Goal: Task Accomplishment & Management: Manage account settings

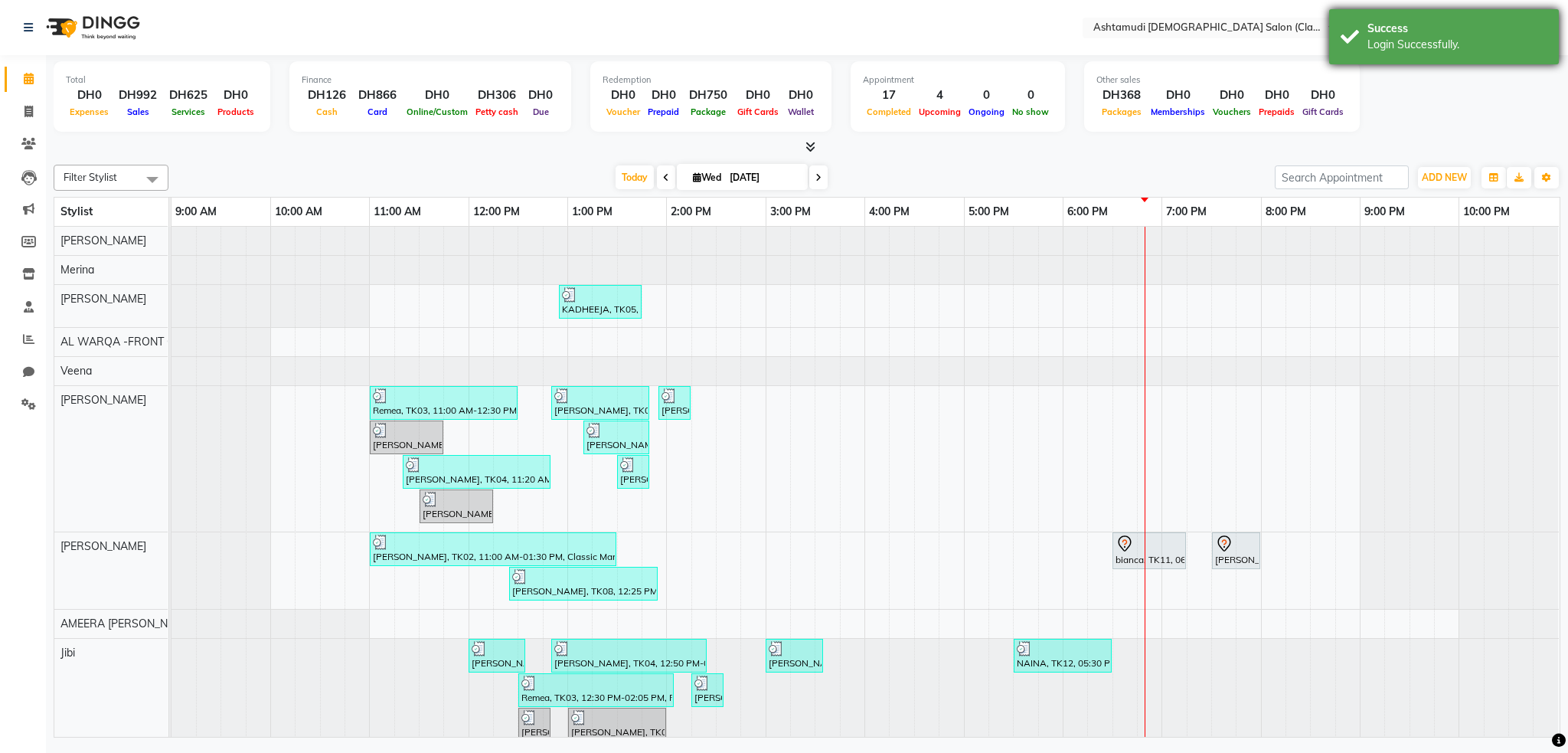
click at [1415, 54] on div "Success Login Successfully." at bounding box center [1443, 37] width 229 height 55
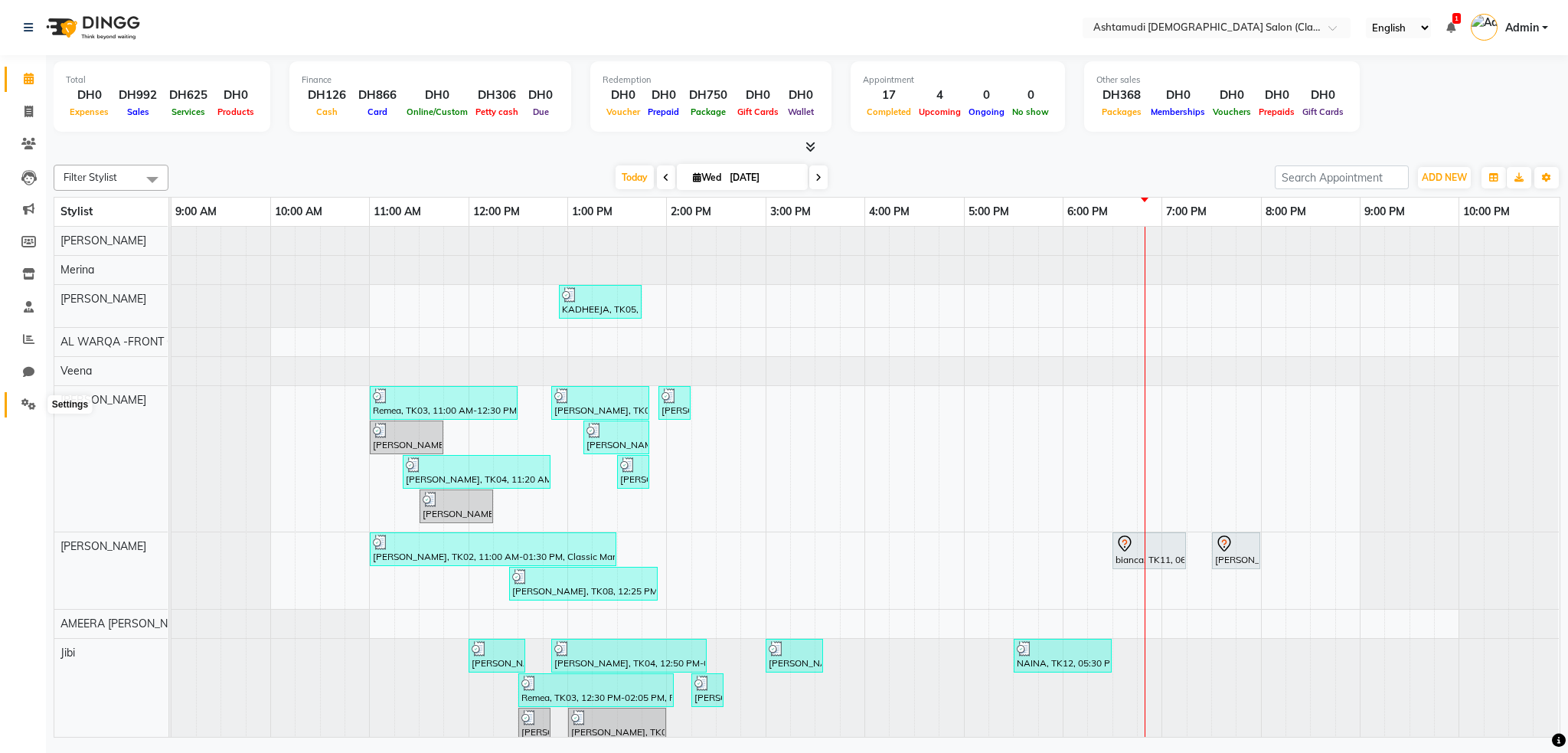
click at [26, 411] on span at bounding box center [29, 405] width 27 height 17
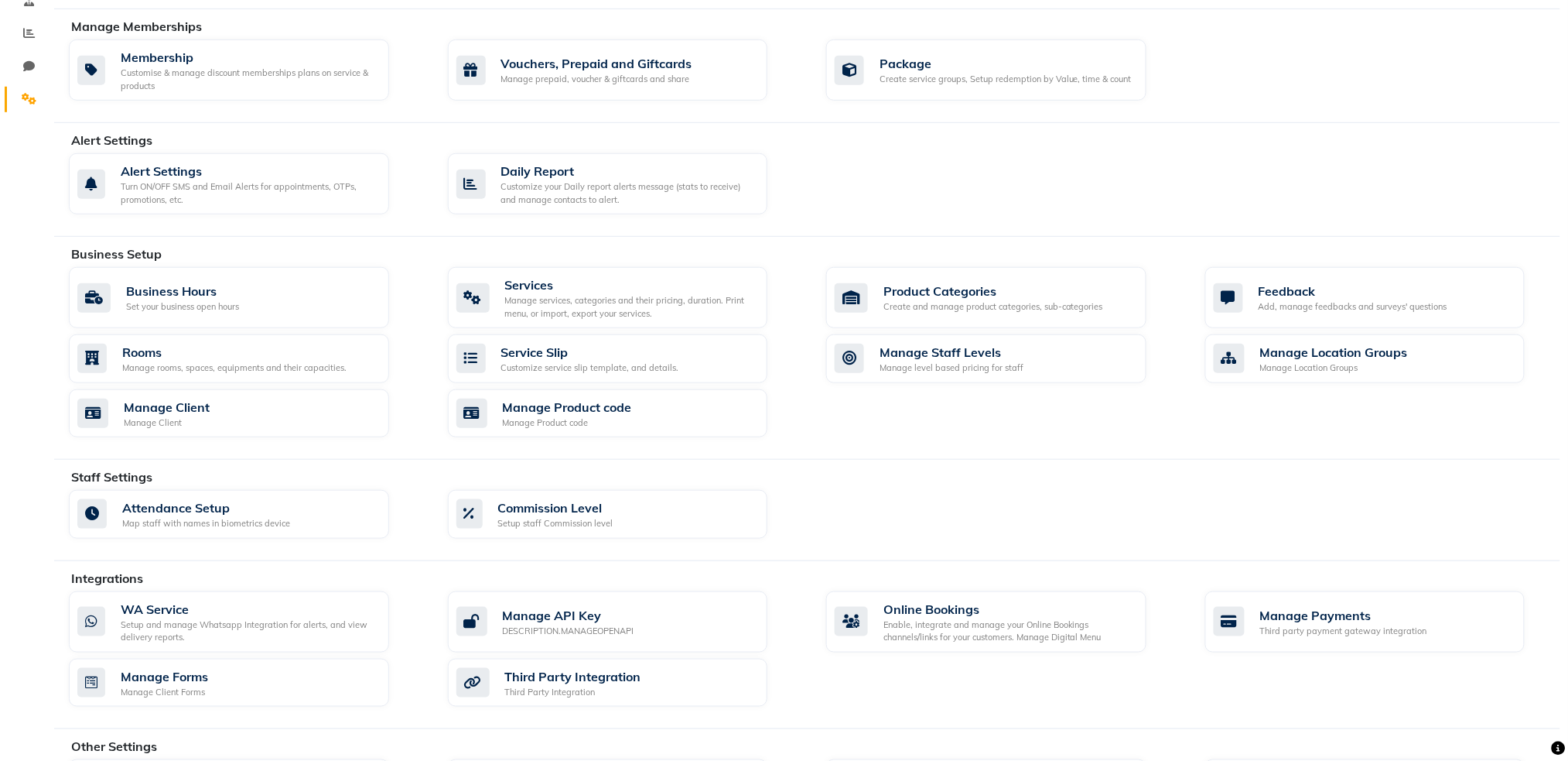
scroll to position [392, 0]
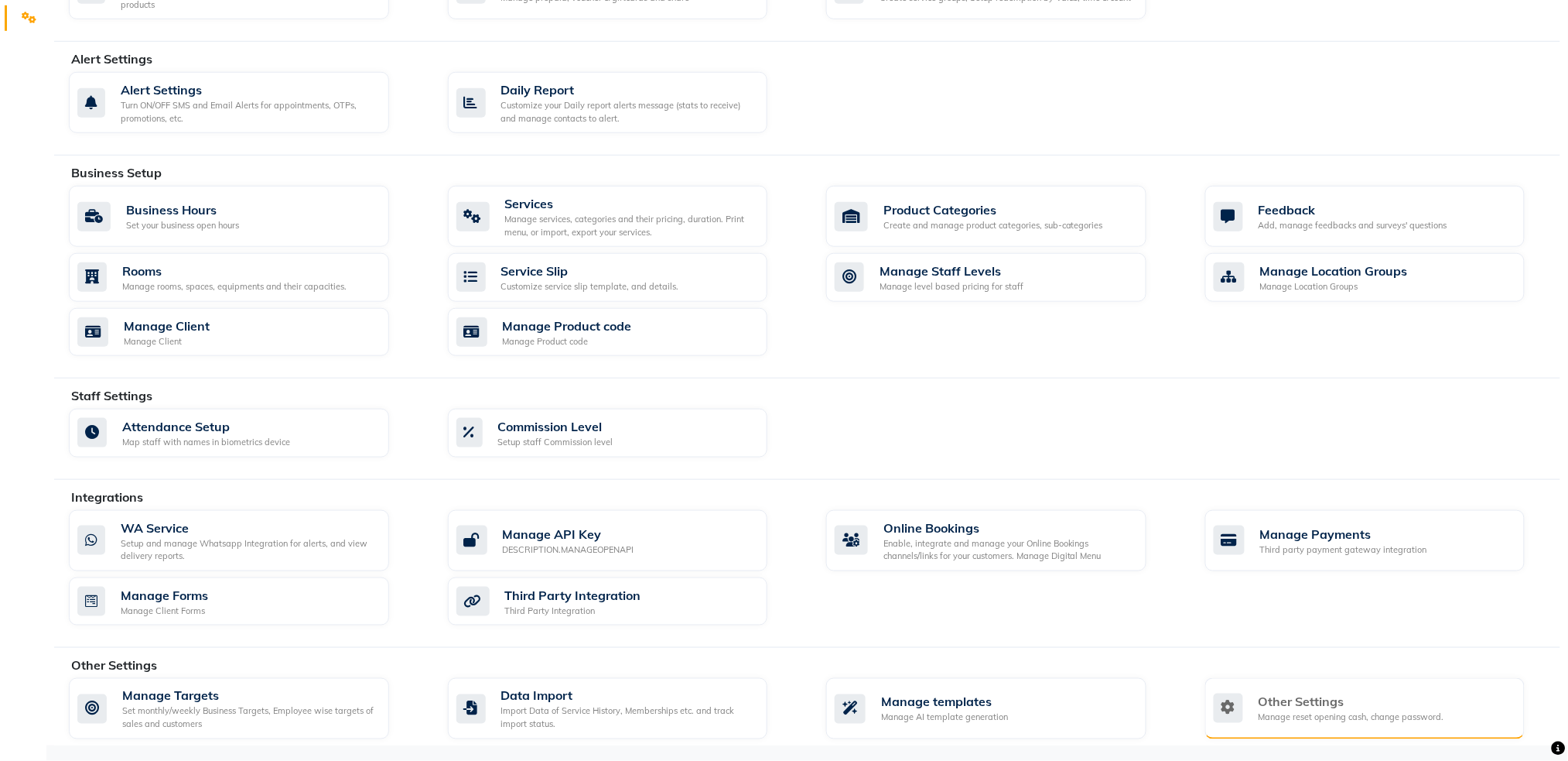
click at [1352, 718] on div "Manage reset opening cash, change password." at bounding box center [1351, 718] width 186 height 13
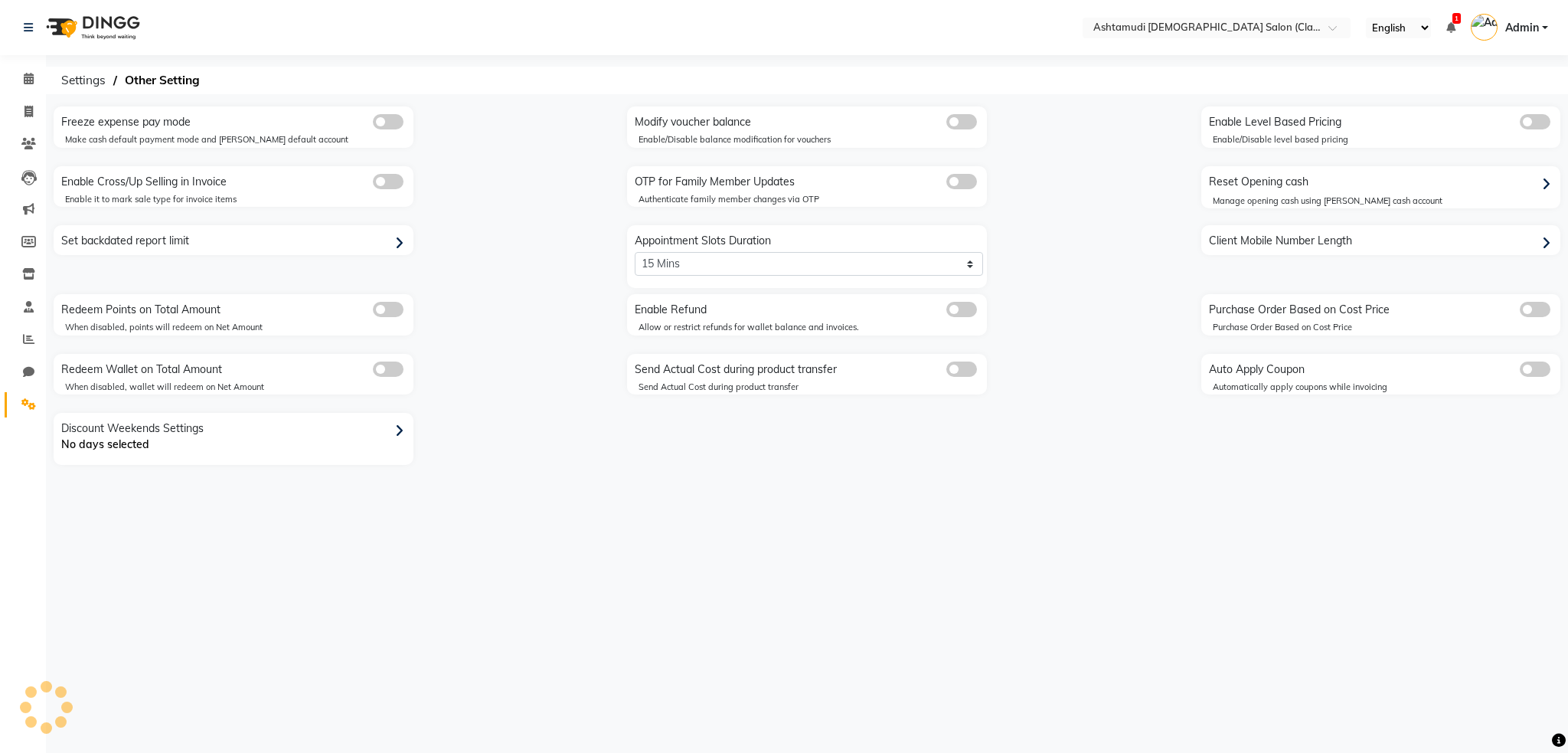
select select "5: 30"
click at [361, 241] on div "Set backdated report limit" at bounding box center [235, 241] width 356 height 24
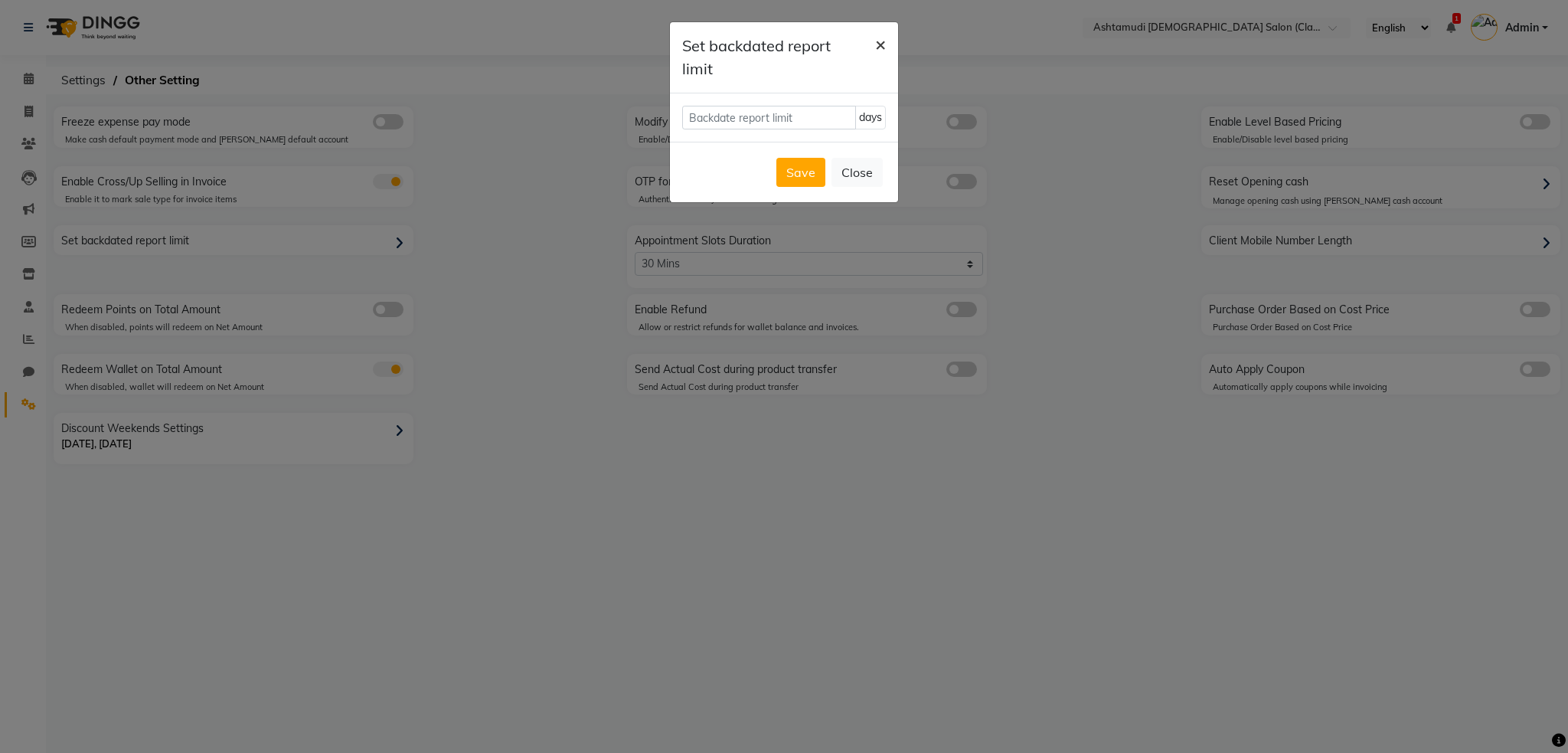
click at [876, 49] on span "×" at bounding box center [880, 44] width 10 height 23
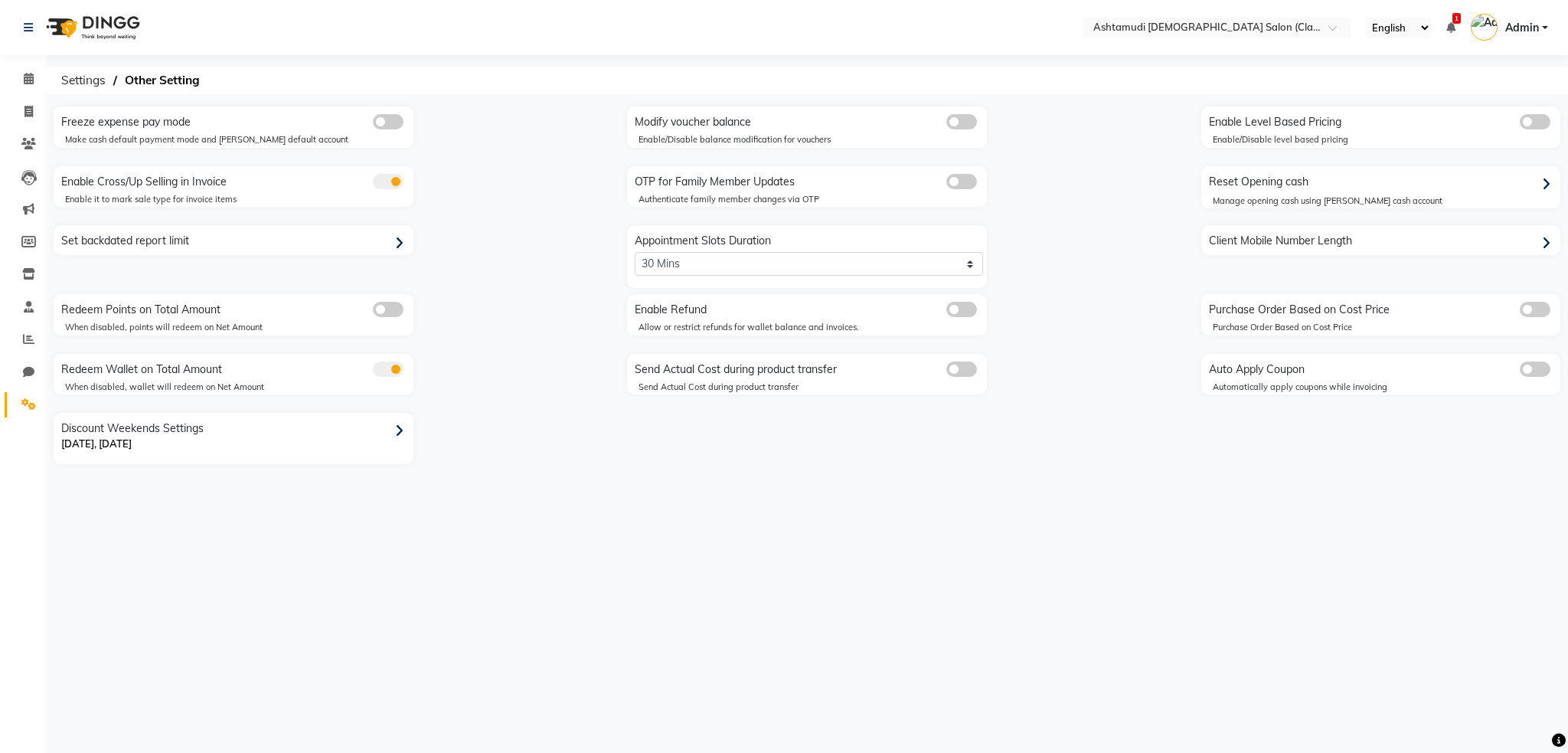
click at [112, 37] on img at bounding box center [92, 27] width 105 height 43
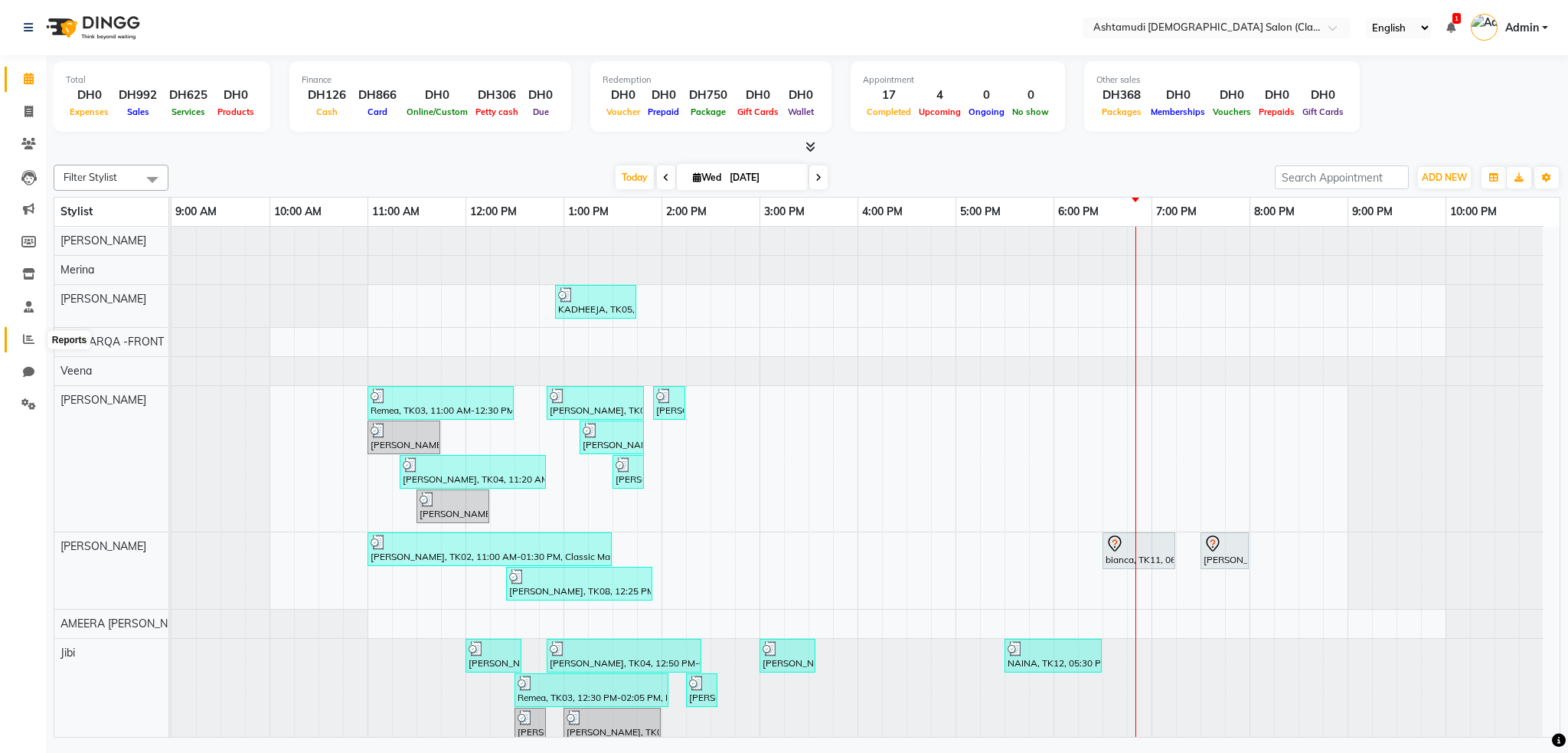
click at [30, 341] on icon at bounding box center [28, 339] width 11 height 11
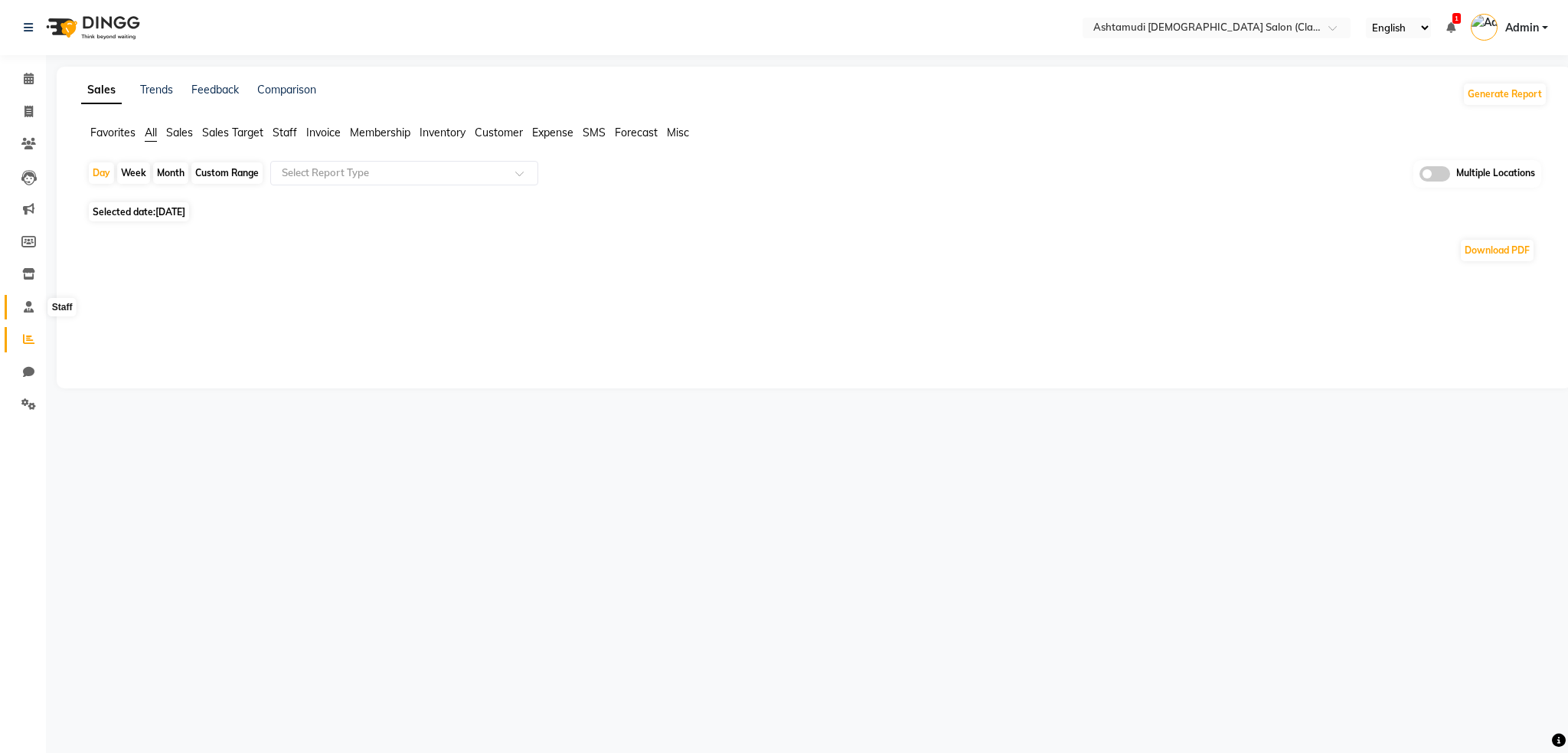
click at [30, 311] on icon at bounding box center [28, 306] width 10 height 11
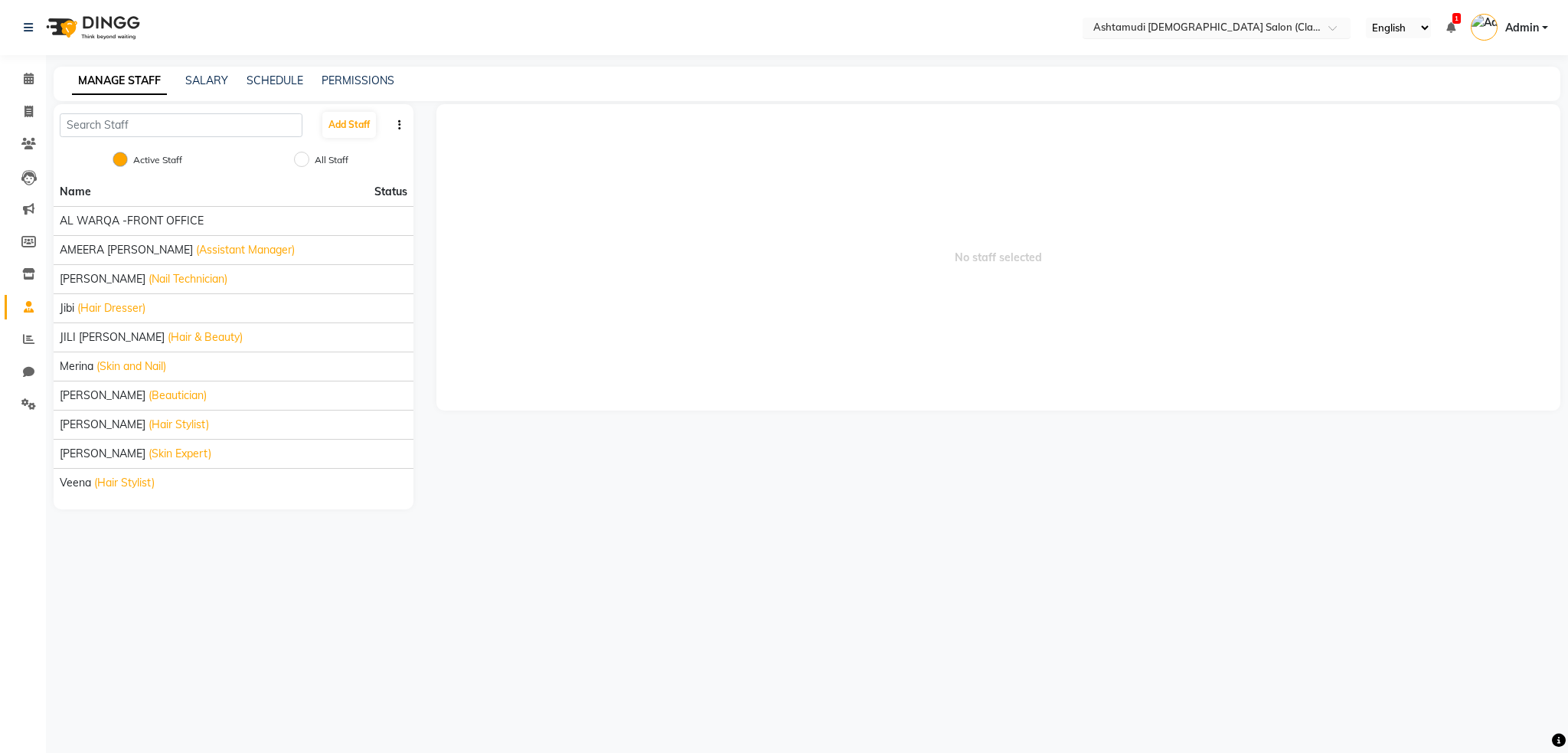
click at [1256, 17] on div "Select Location × Ashtamudi Ladies Salon (Classic Touch ) – Al Warqa, Al Warqa" at bounding box center [1216, 28] width 268 height 21
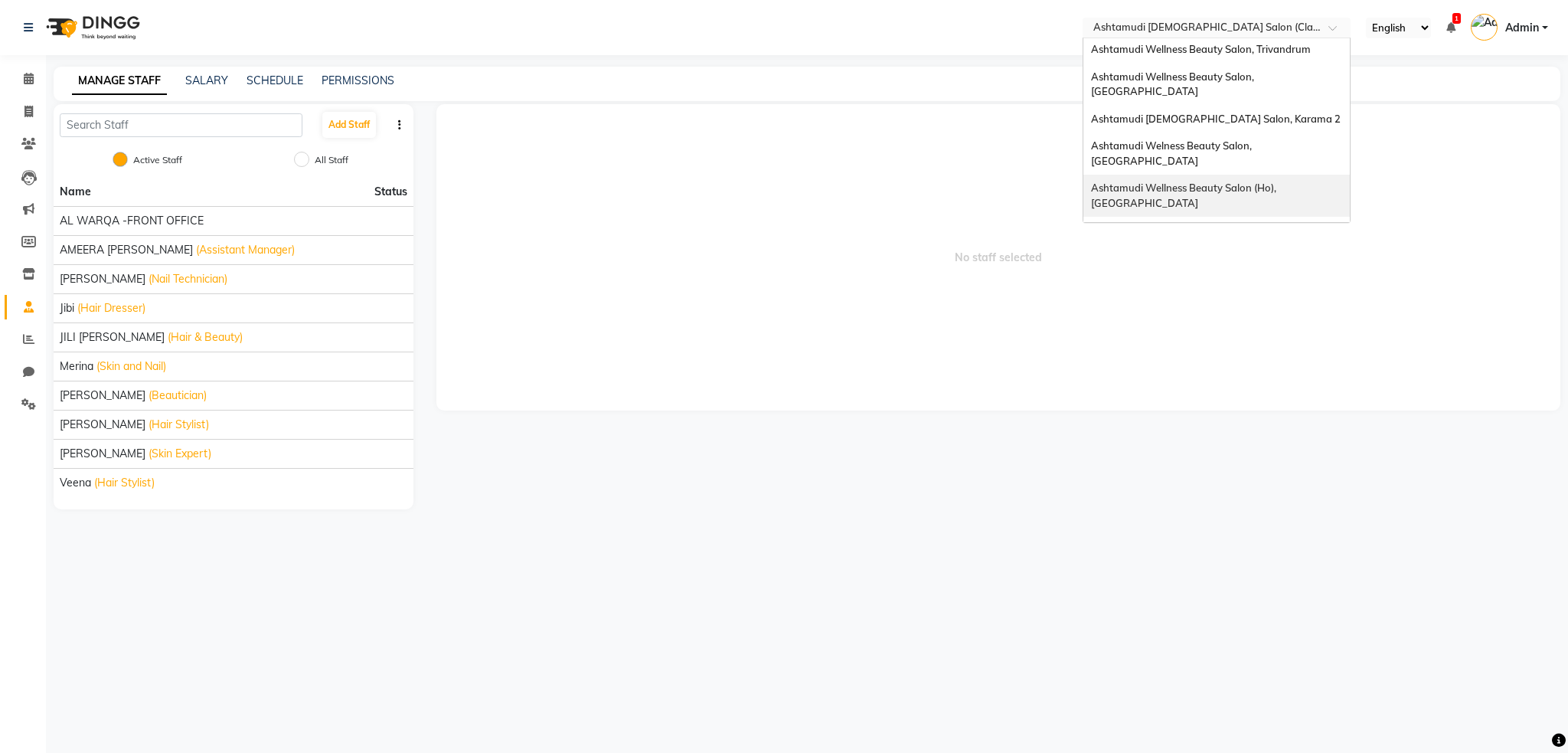
scroll to position [306, 0]
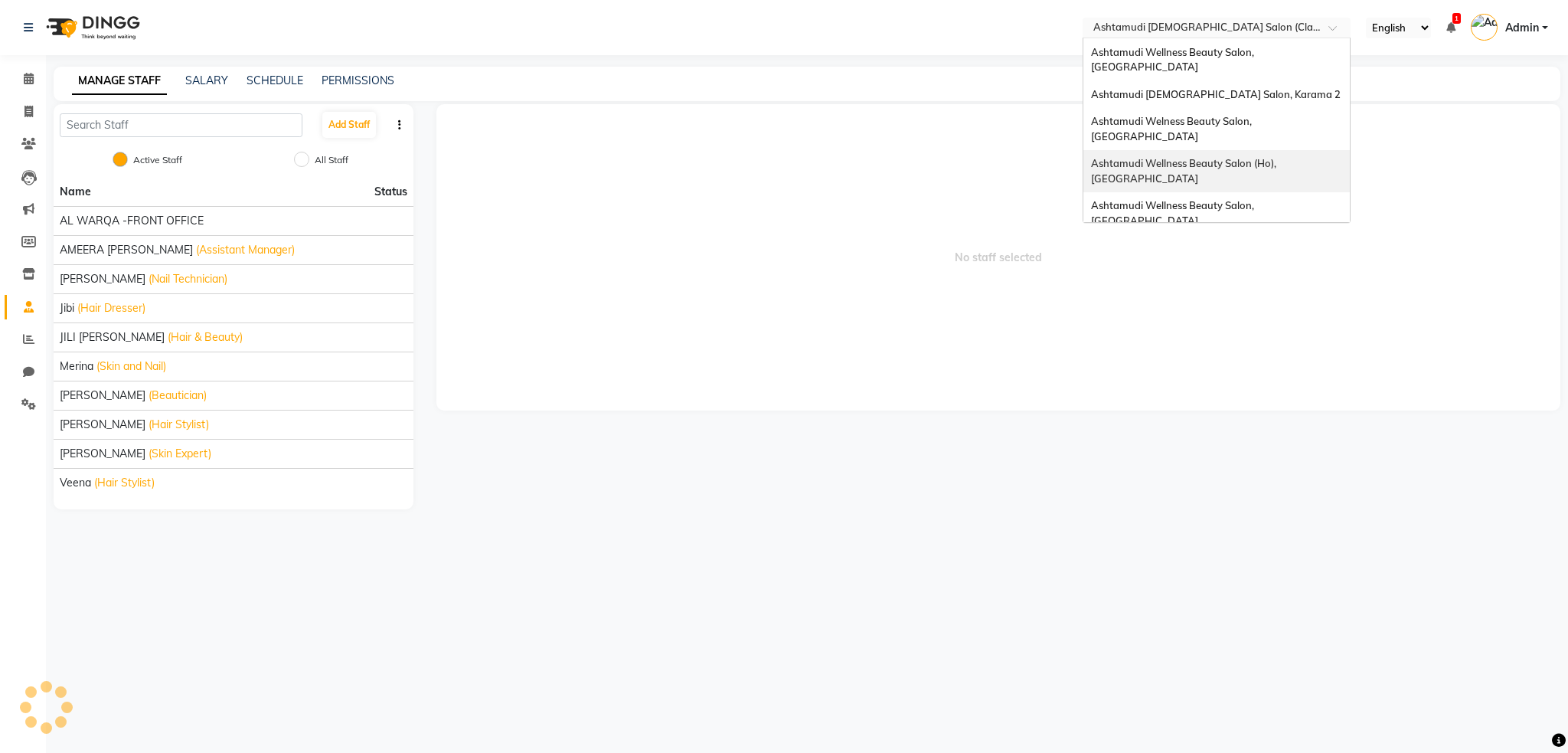
click at [1268, 157] on span "Ashtamudi Wellness Beauty Salon (Ho), [GEOGRAPHIC_DATA]" at bounding box center [1184, 171] width 187 height 28
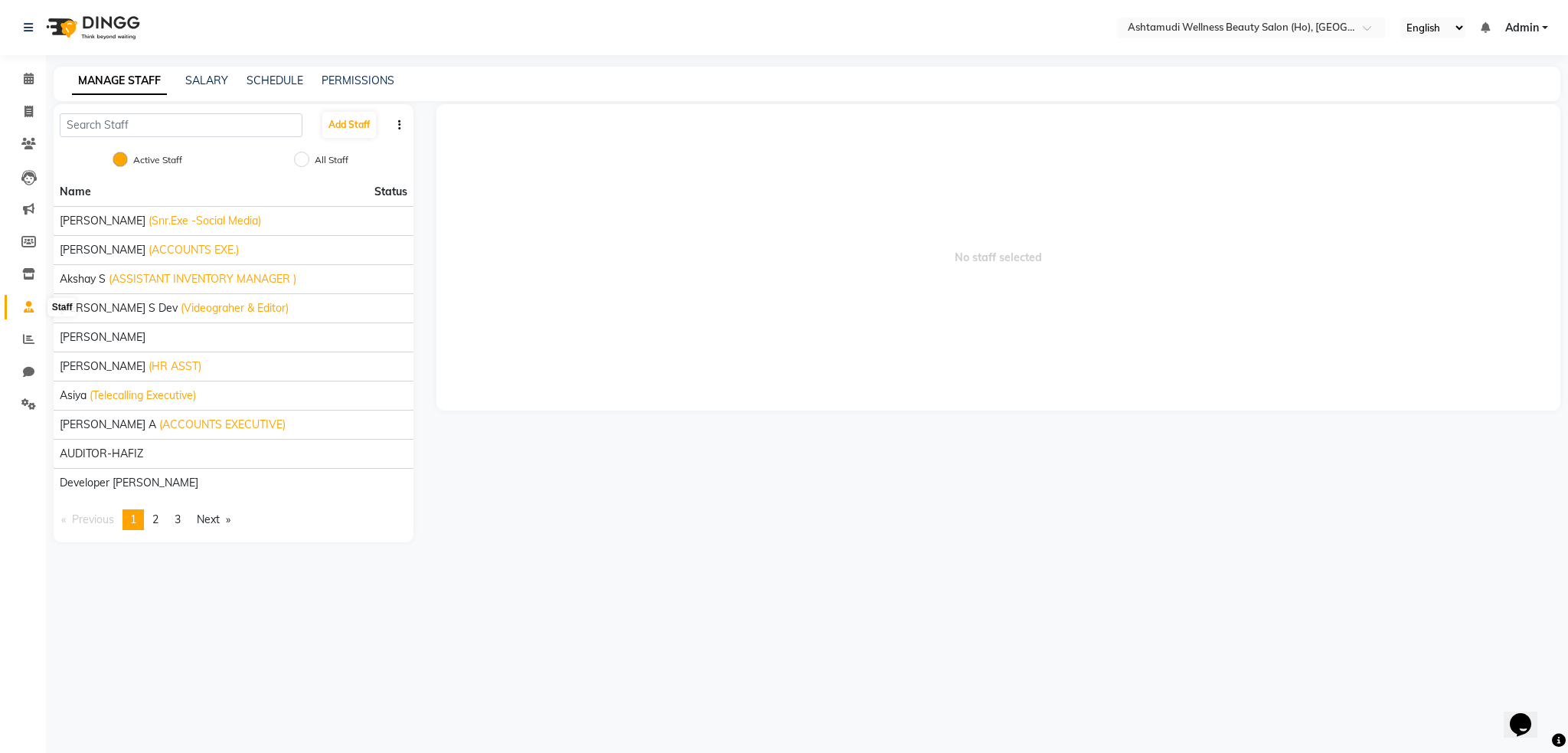
click at [30, 307] on icon at bounding box center [28, 306] width 10 height 11
click at [141, 17] on img at bounding box center [92, 27] width 105 height 43
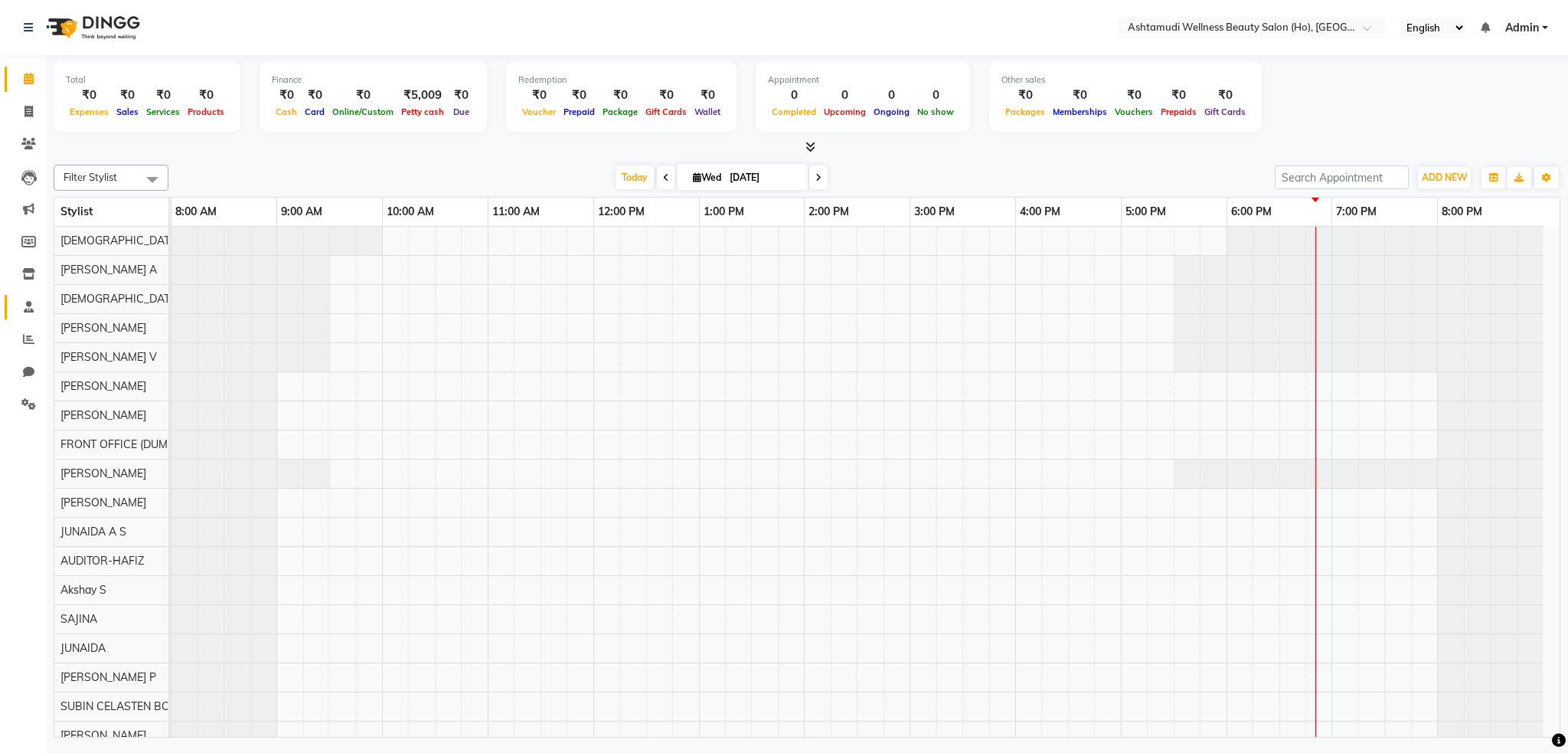
click at [17, 317] on link "Staff" at bounding box center [23, 307] width 37 height 25
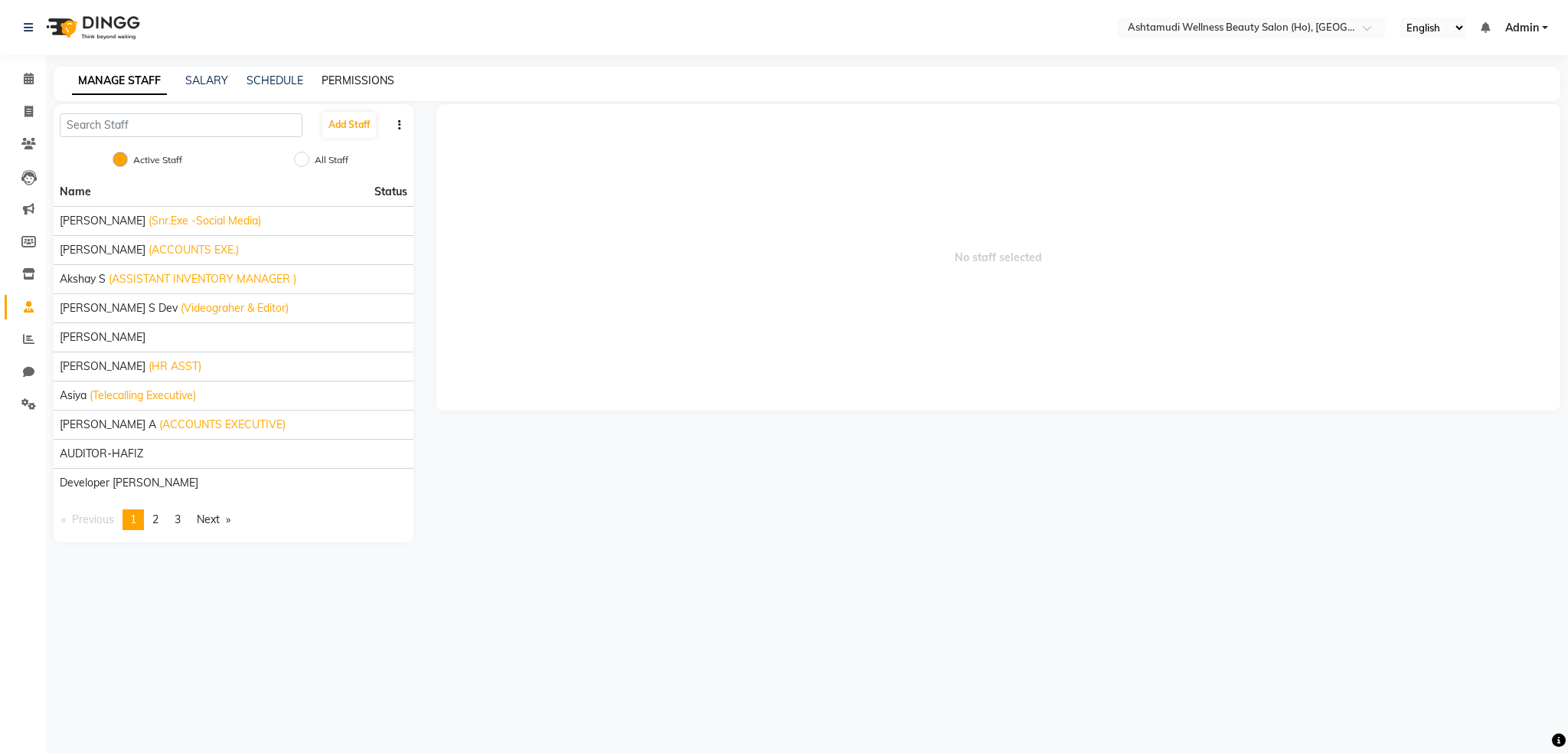
click at [381, 78] on link "PERMISSIONS" at bounding box center [358, 80] width 72 height 14
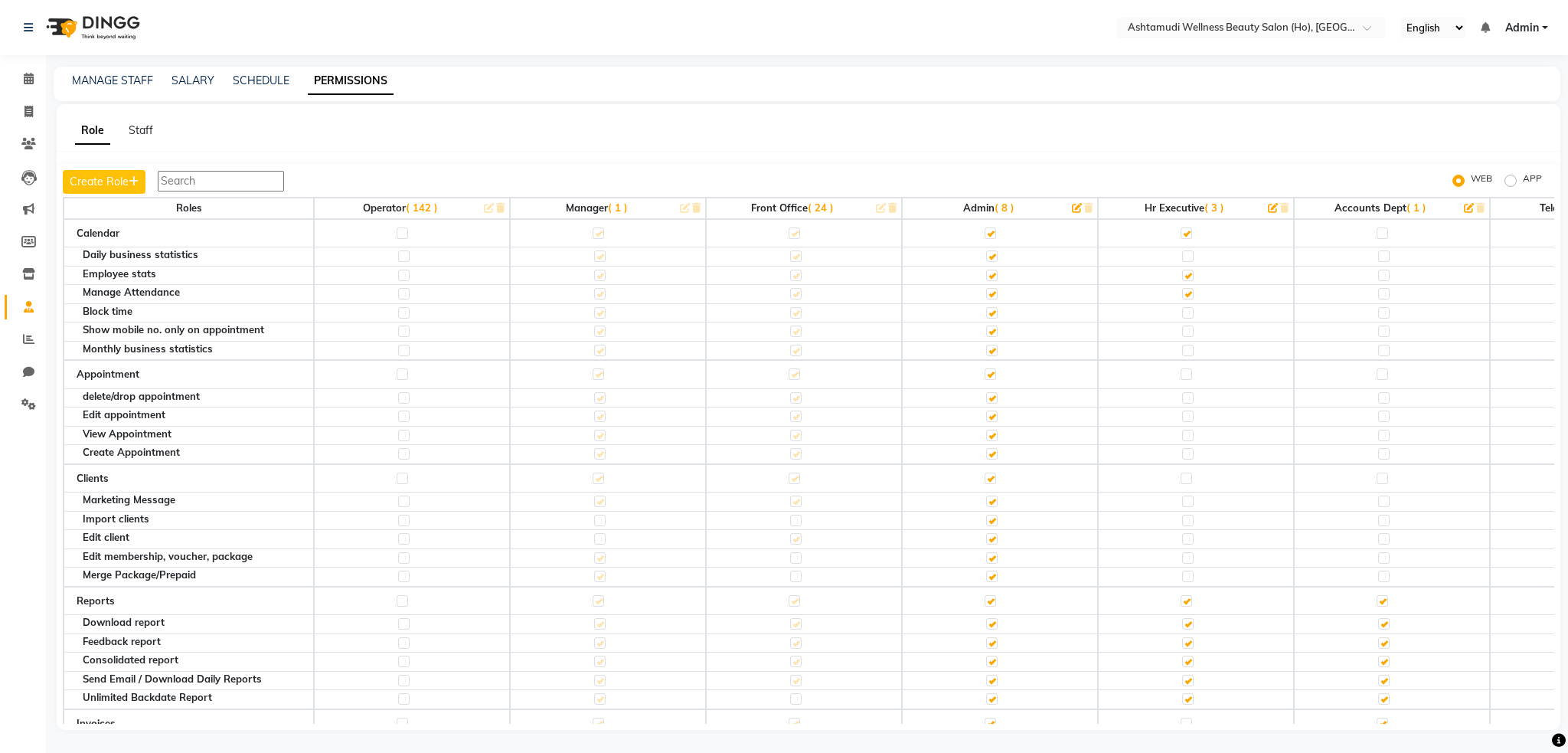
scroll to position [102, 0]
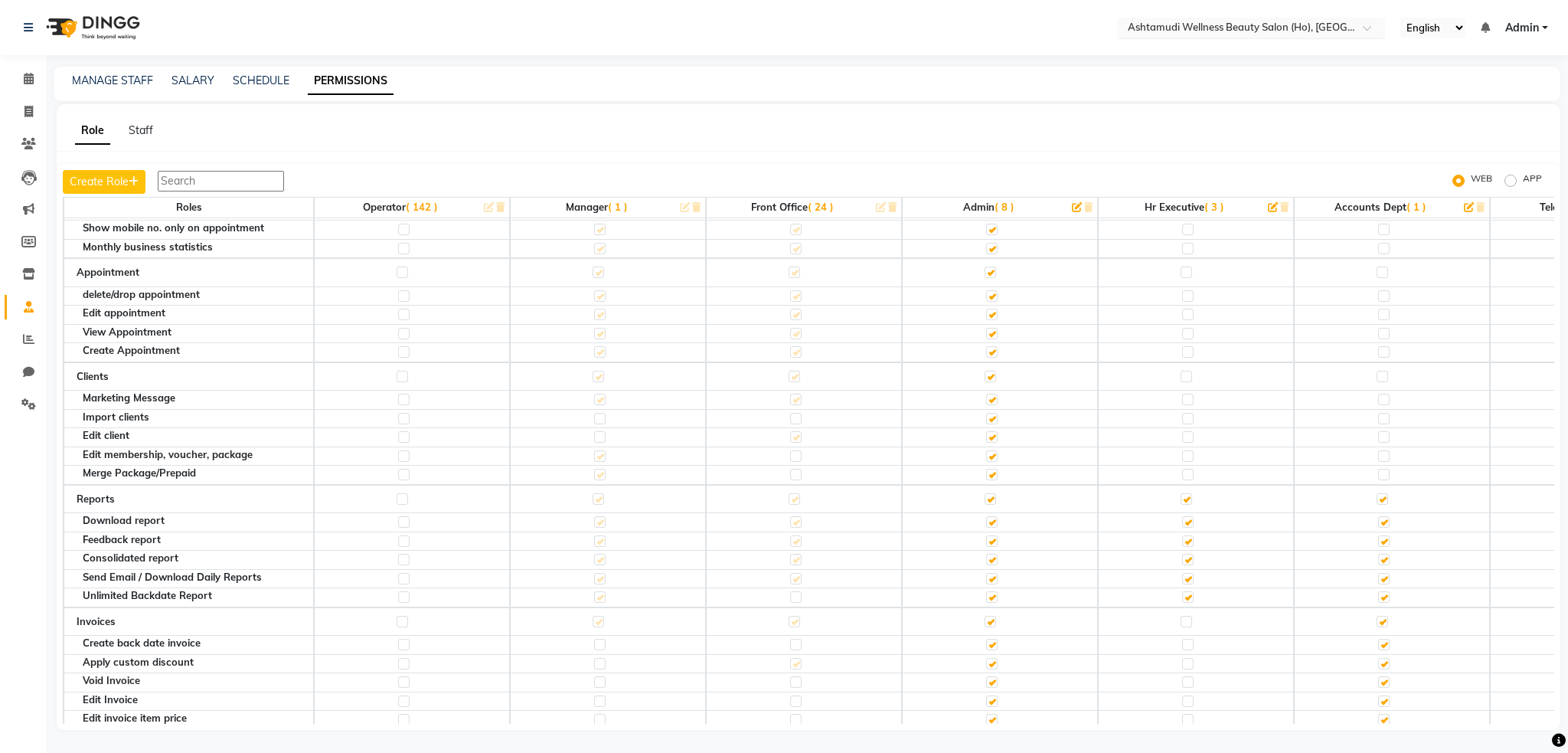
click at [1299, 25] on input "text" at bounding box center [1235, 30] width 222 height 16
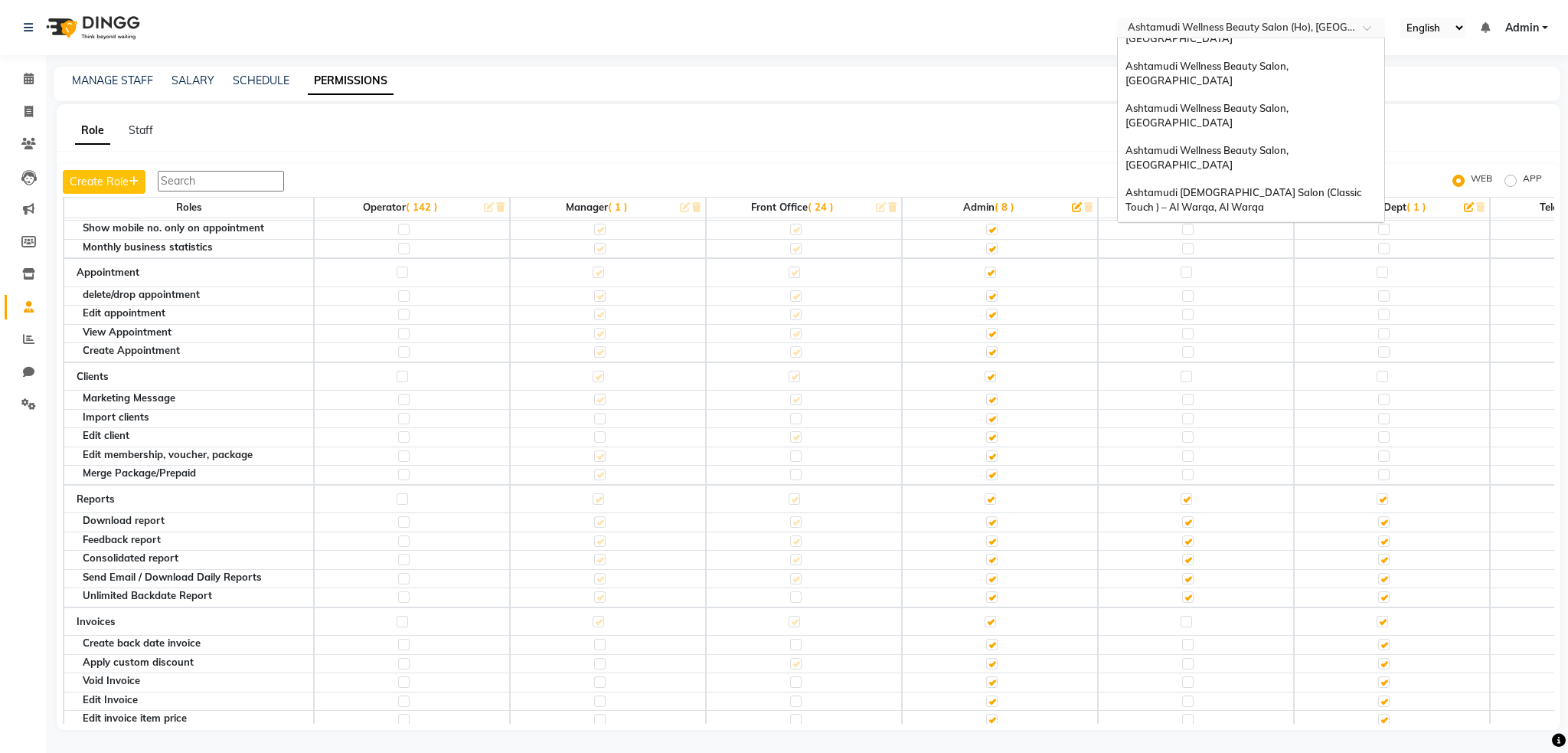
scroll to position [228, 0]
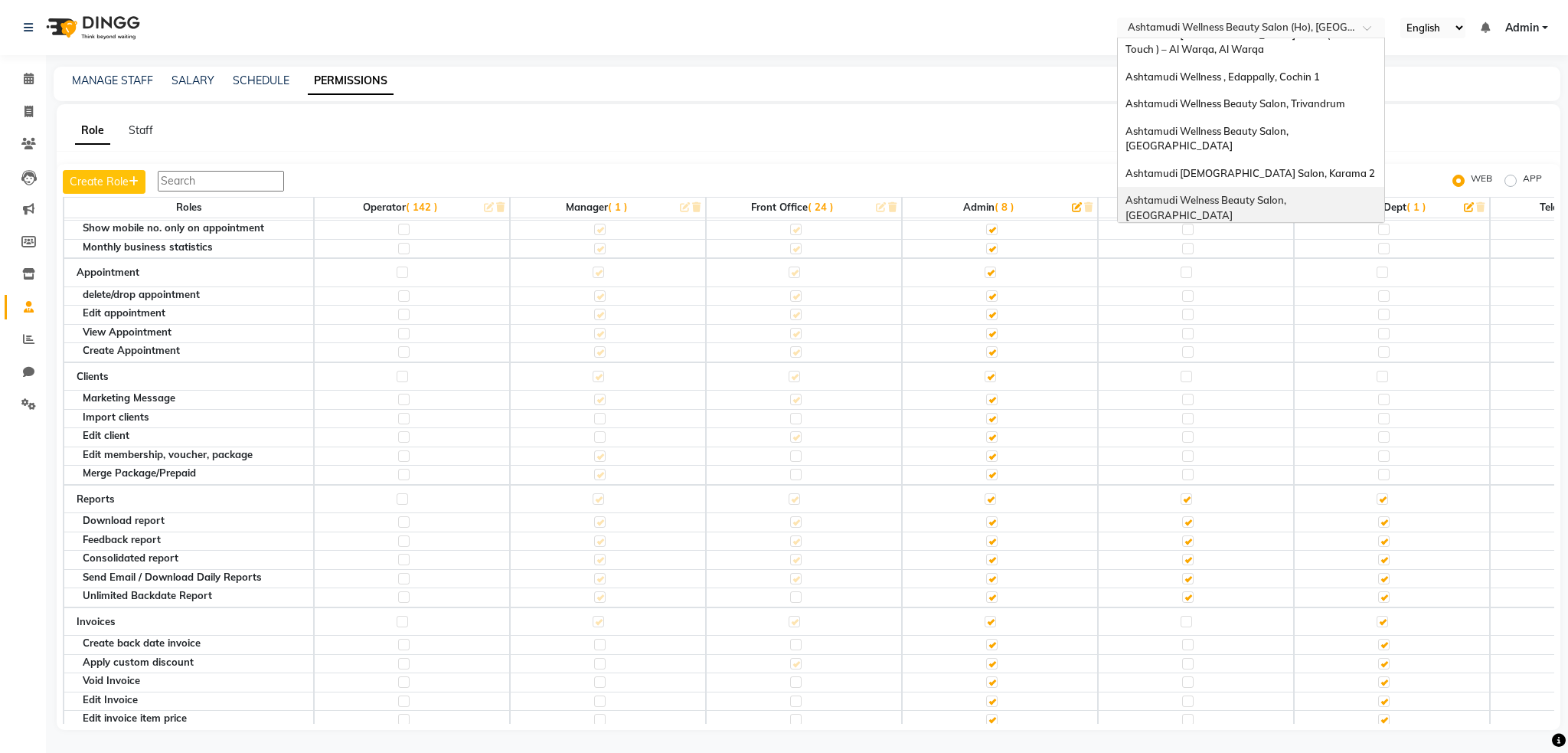
click at [1288, 194] on span "Ashtamudi Welness Beauty Salon, [GEOGRAPHIC_DATA]" at bounding box center [1206, 208] width 163 height 28
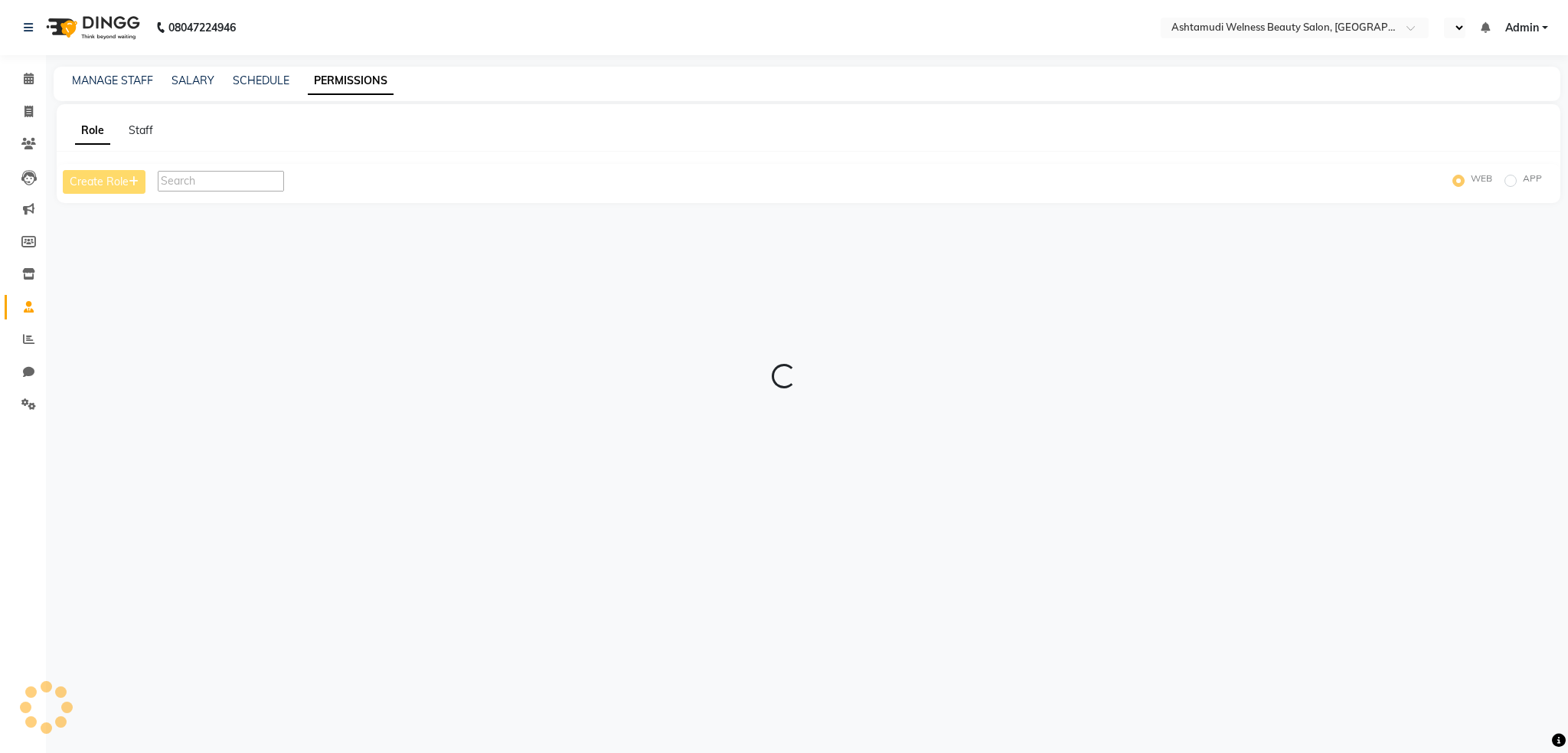
select select "en"
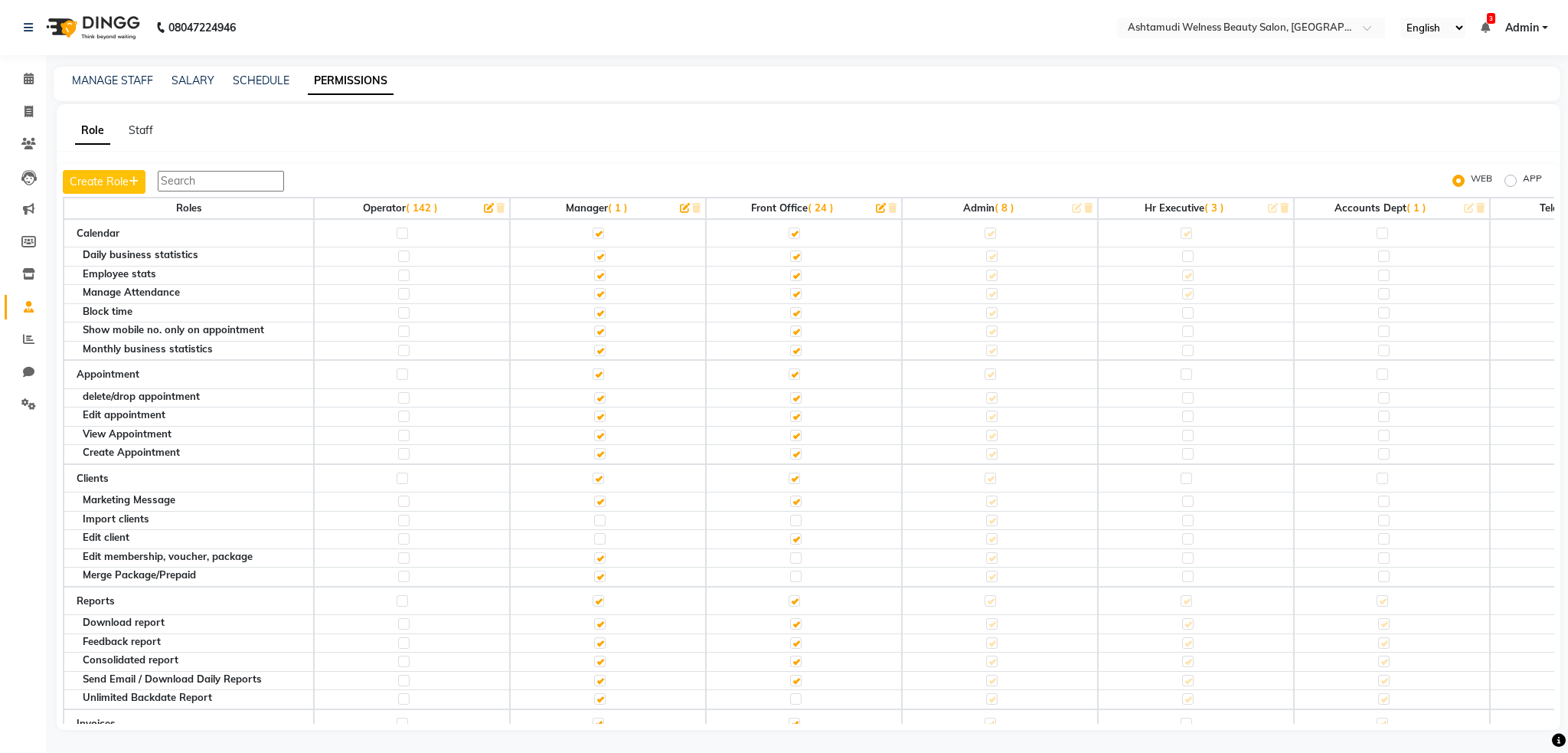
scroll to position [102, 0]
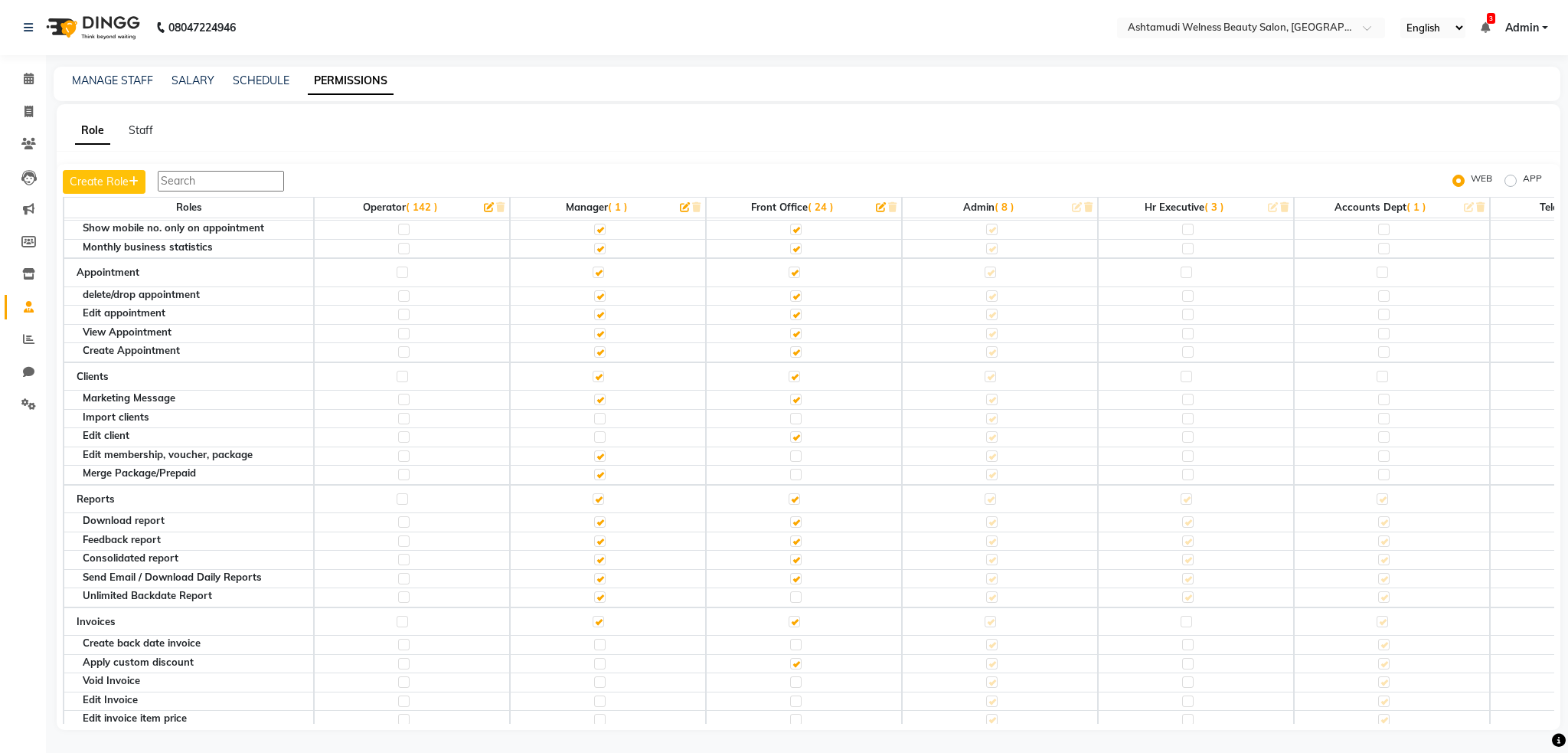
click at [790, 603] on label at bounding box center [795, 597] width 11 height 11
click at [790, 602] on input "checkbox" at bounding box center [794, 597] width 10 height 10
checkbox input "true"
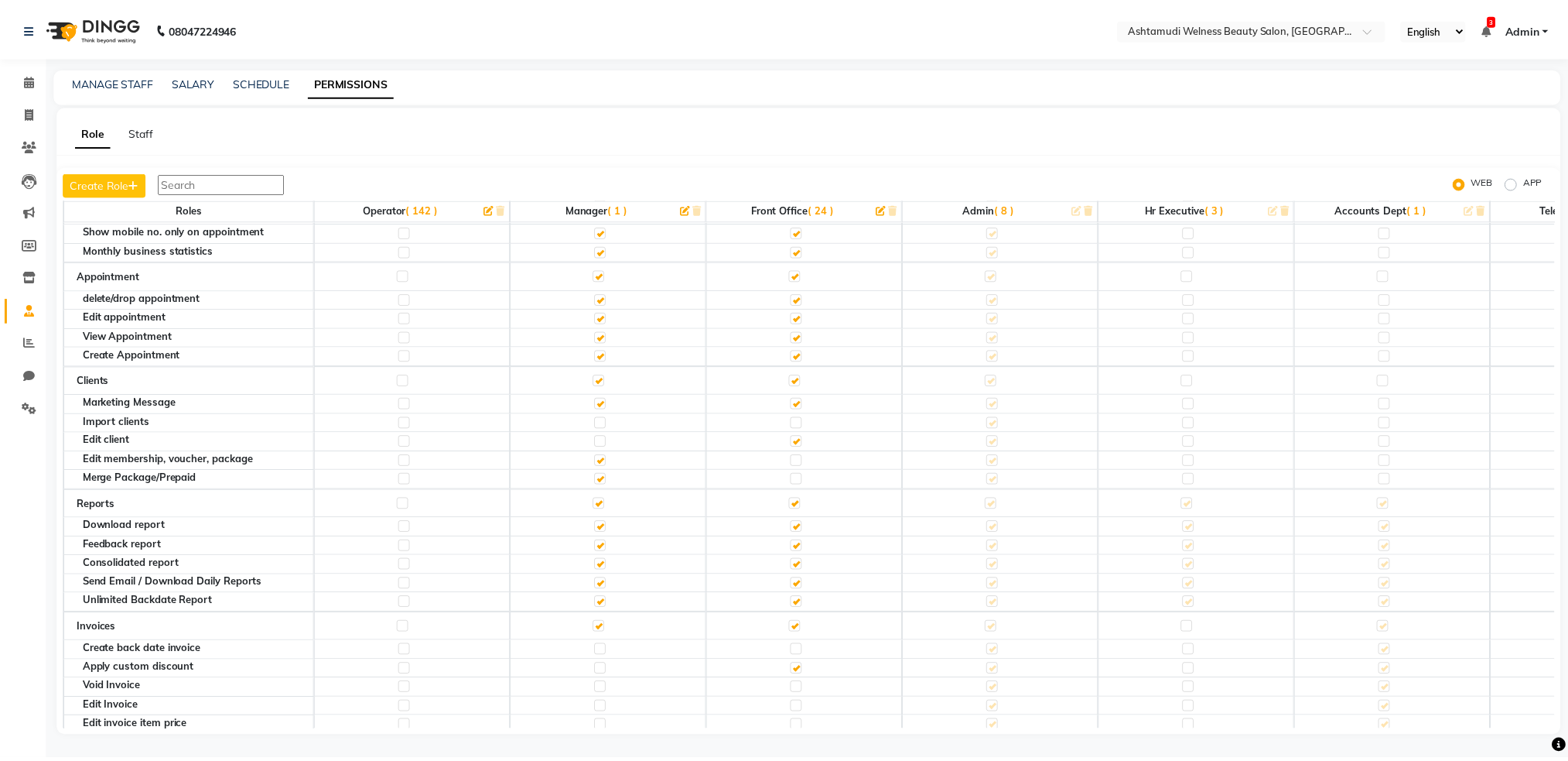
scroll to position [205, 0]
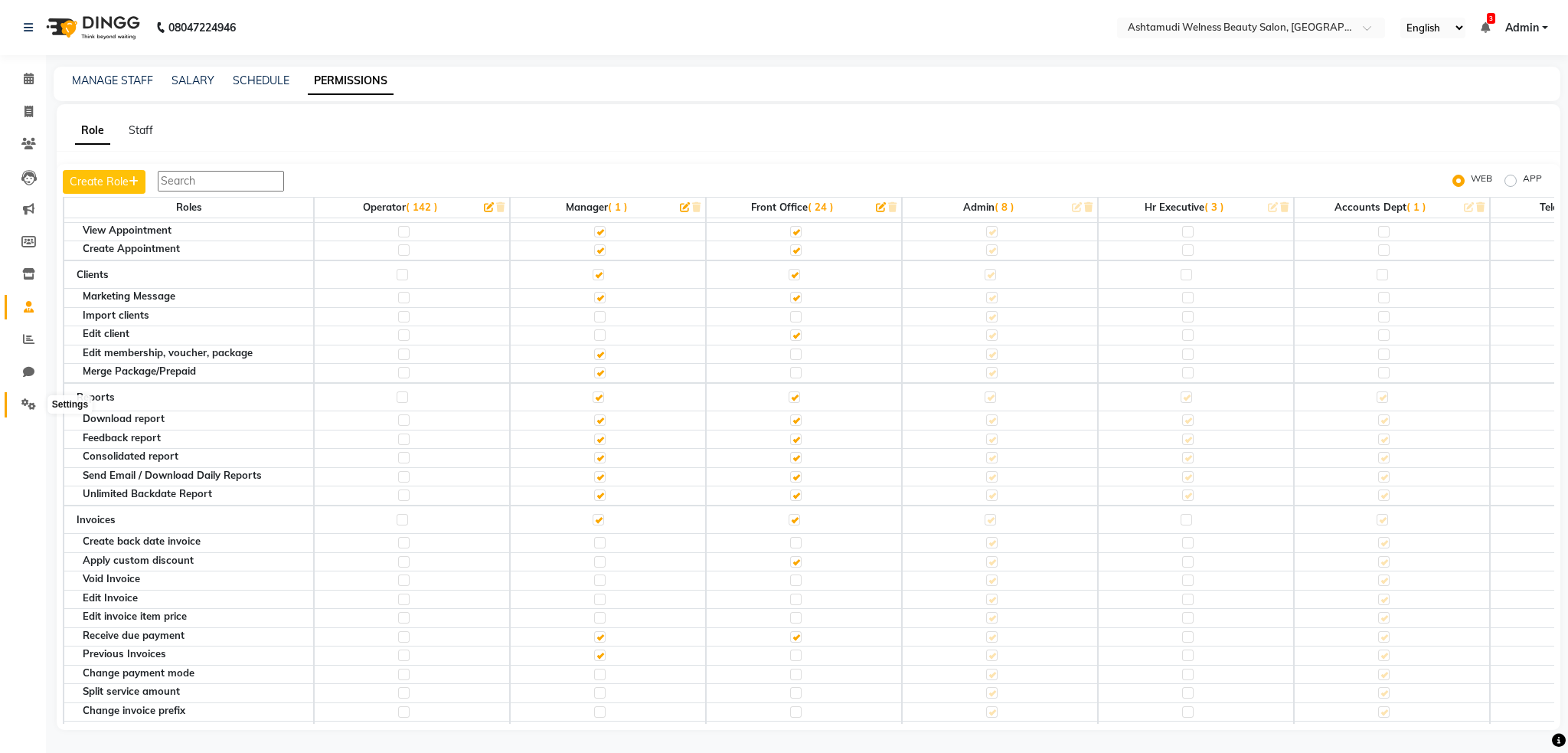
click at [28, 407] on icon at bounding box center [29, 403] width 15 height 11
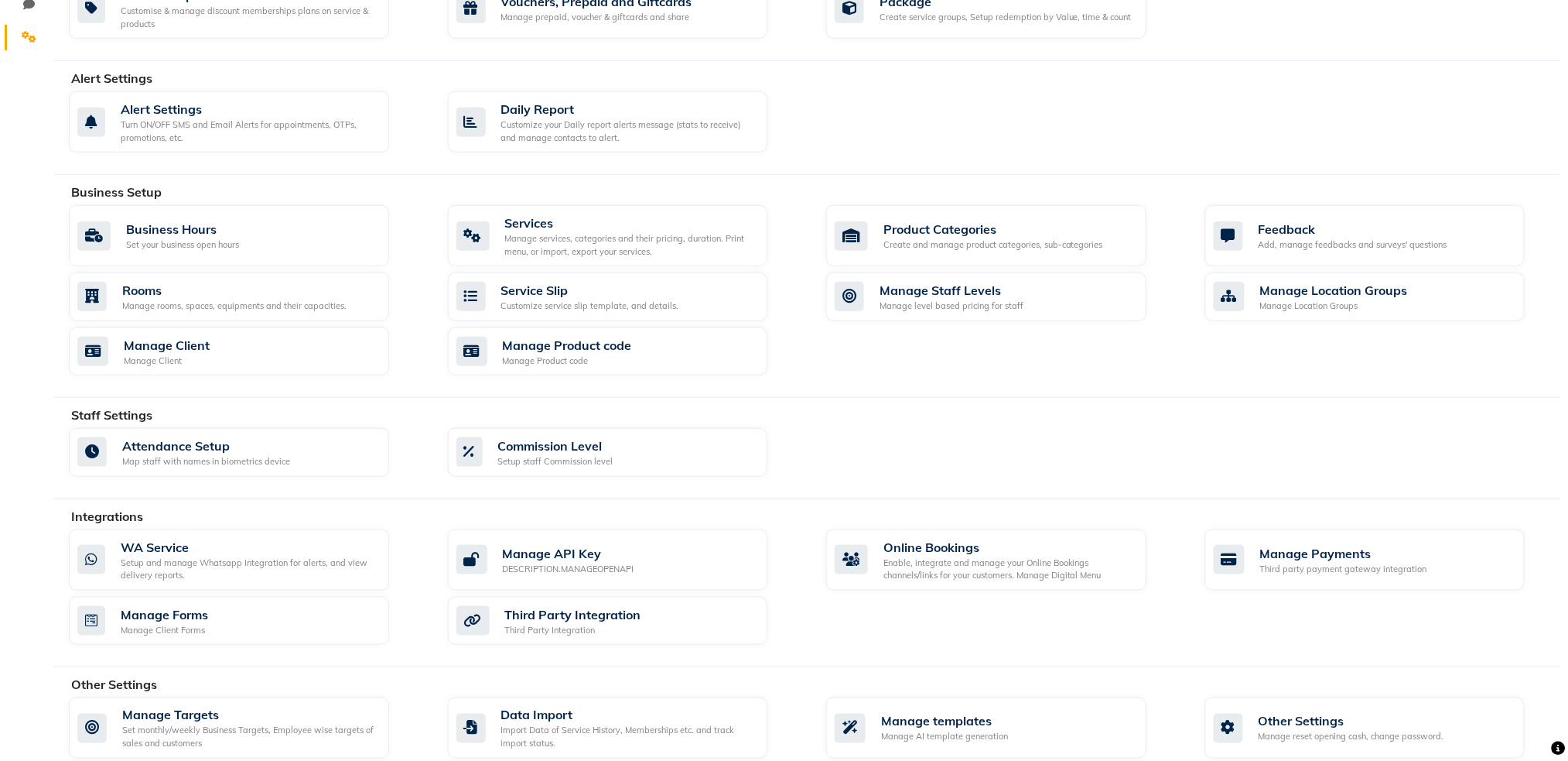
scroll to position [392, 0]
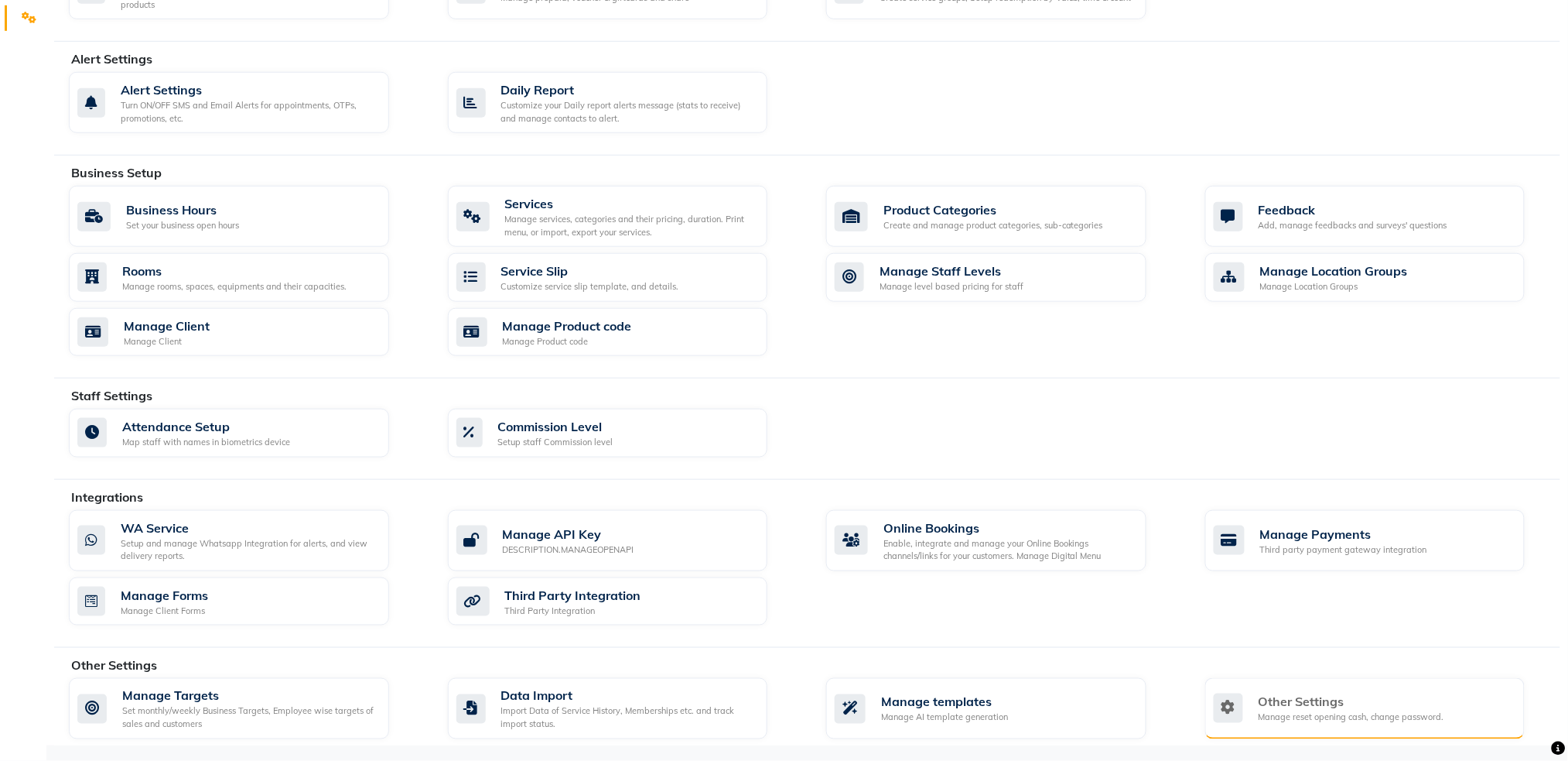
click at [1320, 713] on div "Manage reset opening cash, change password." at bounding box center [1351, 718] width 186 height 13
select select "2: 15"
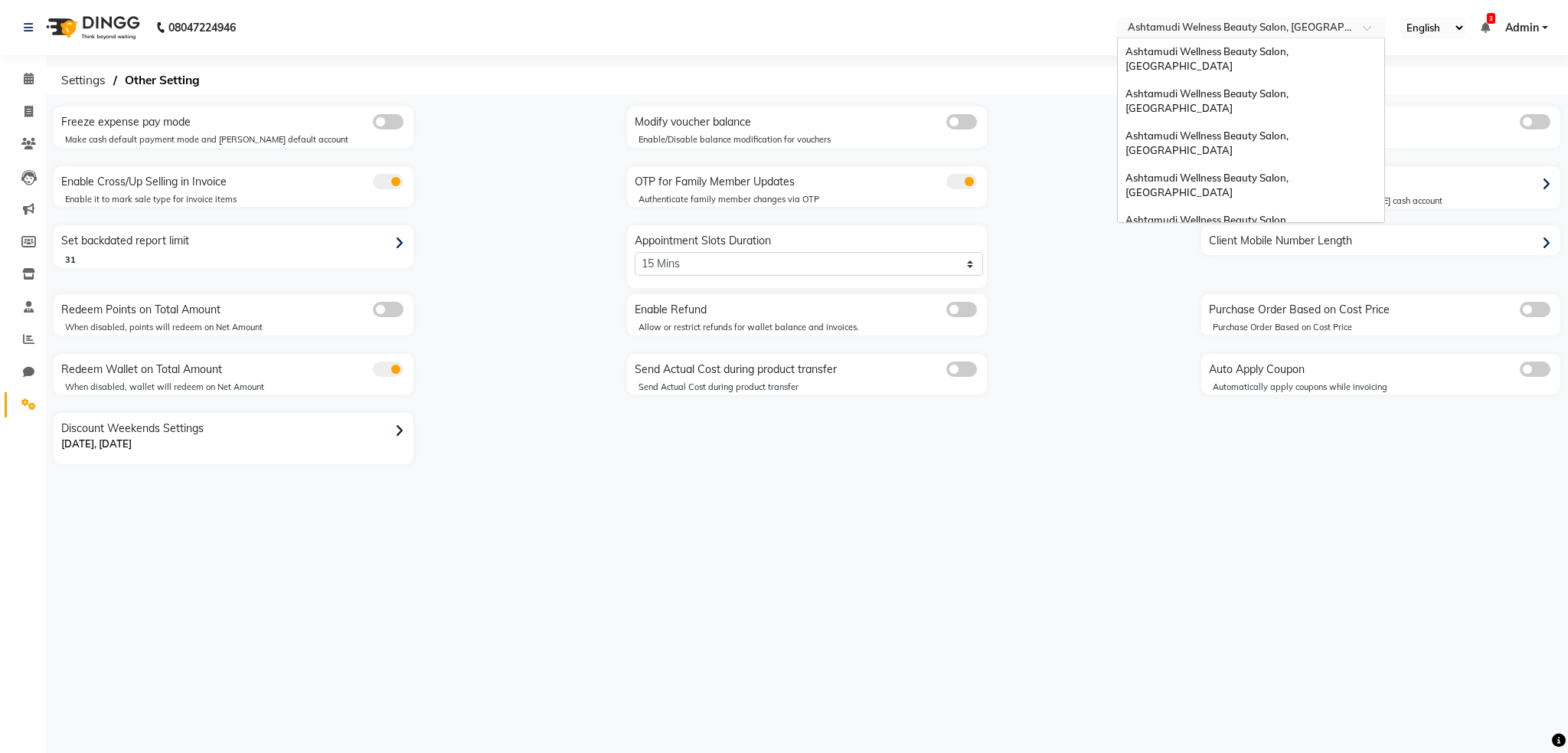
click at [1250, 34] on input "text" at bounding box center [1235, 30] width 222 height 16
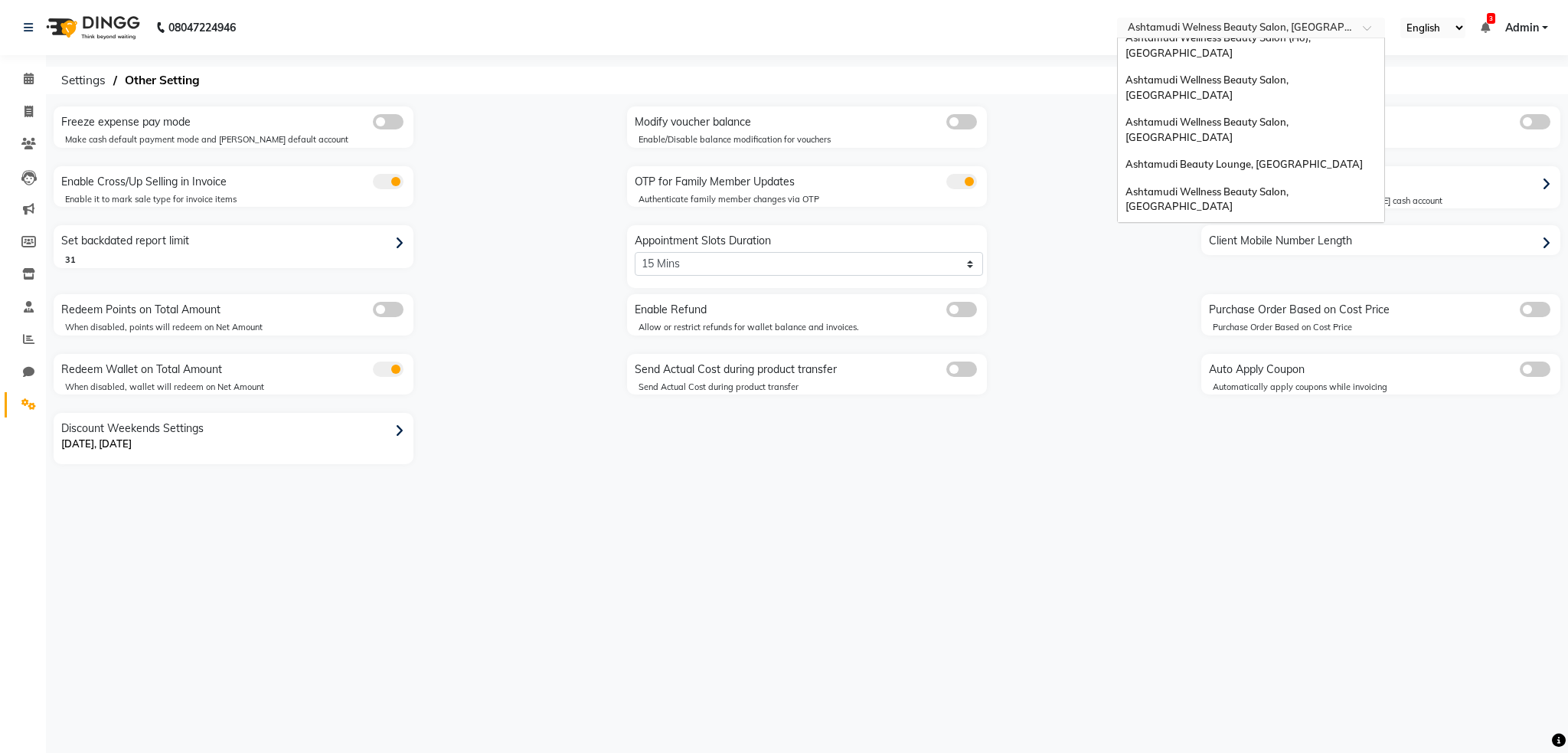
click at [1256, 339] on span "Ashtamudi [DEMOGRAPHIC_DATA] Salon, Al Qusais 1" at bounding box center [1250, 353] width 249 height 28
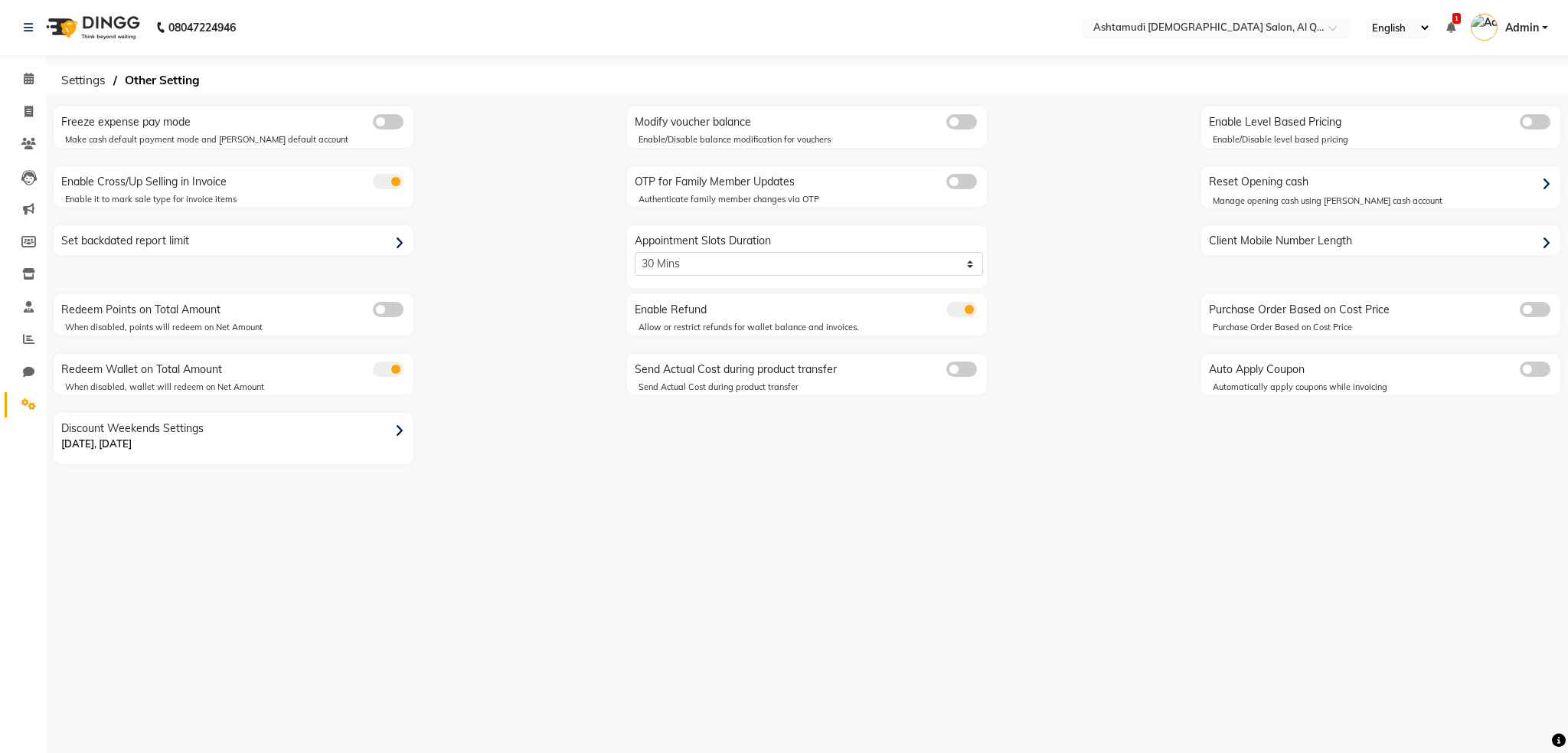
select select "5: 30"
click at [283, 250] on div "Set backdated report limit" at bounding box center [235, 241] width 356 height 24
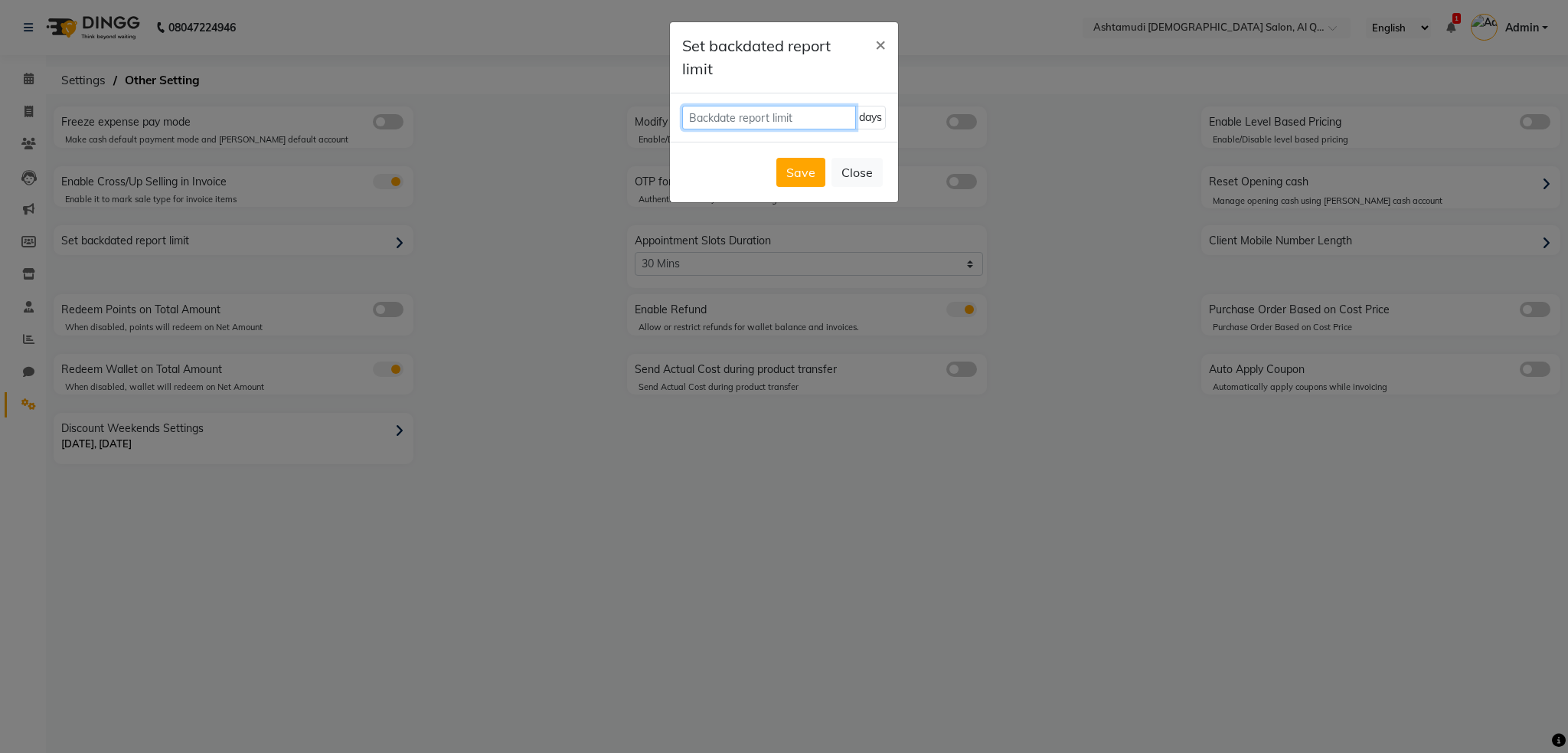
click at [767, 114] on input "number" at bounding box center [768, 117] width 174 height 24
type input "4"
click at [794, 126] on input "60" at bounding box center [768, 117] width 174 height 24
type input "62"
click at [813, 170] on button "Save" at bounding box center [801, 172] width 49 height 29
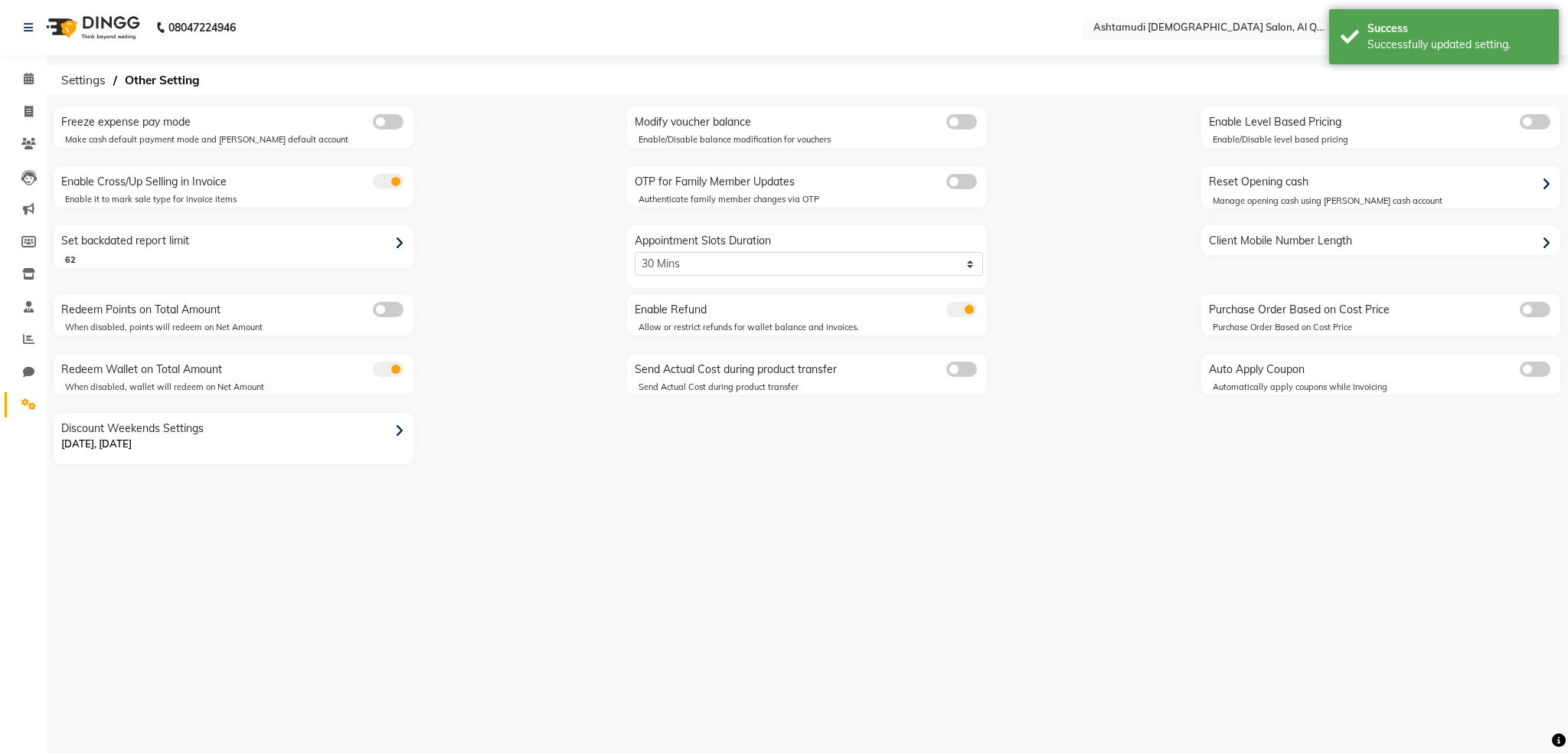
click at [1198, 25] on input "text" at bounding box center [1201, 30] width 222 height 16
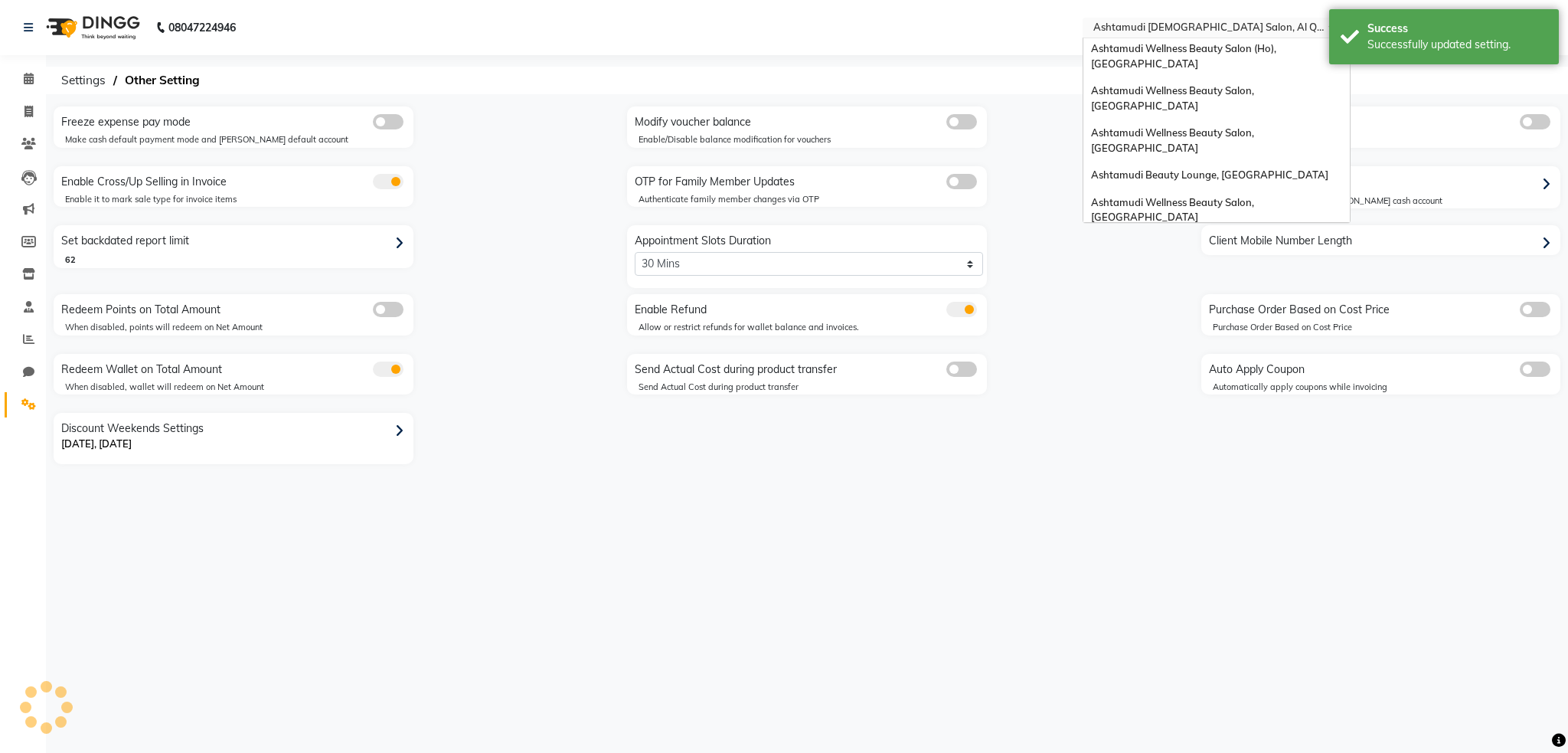
scroll to position [432, 0]
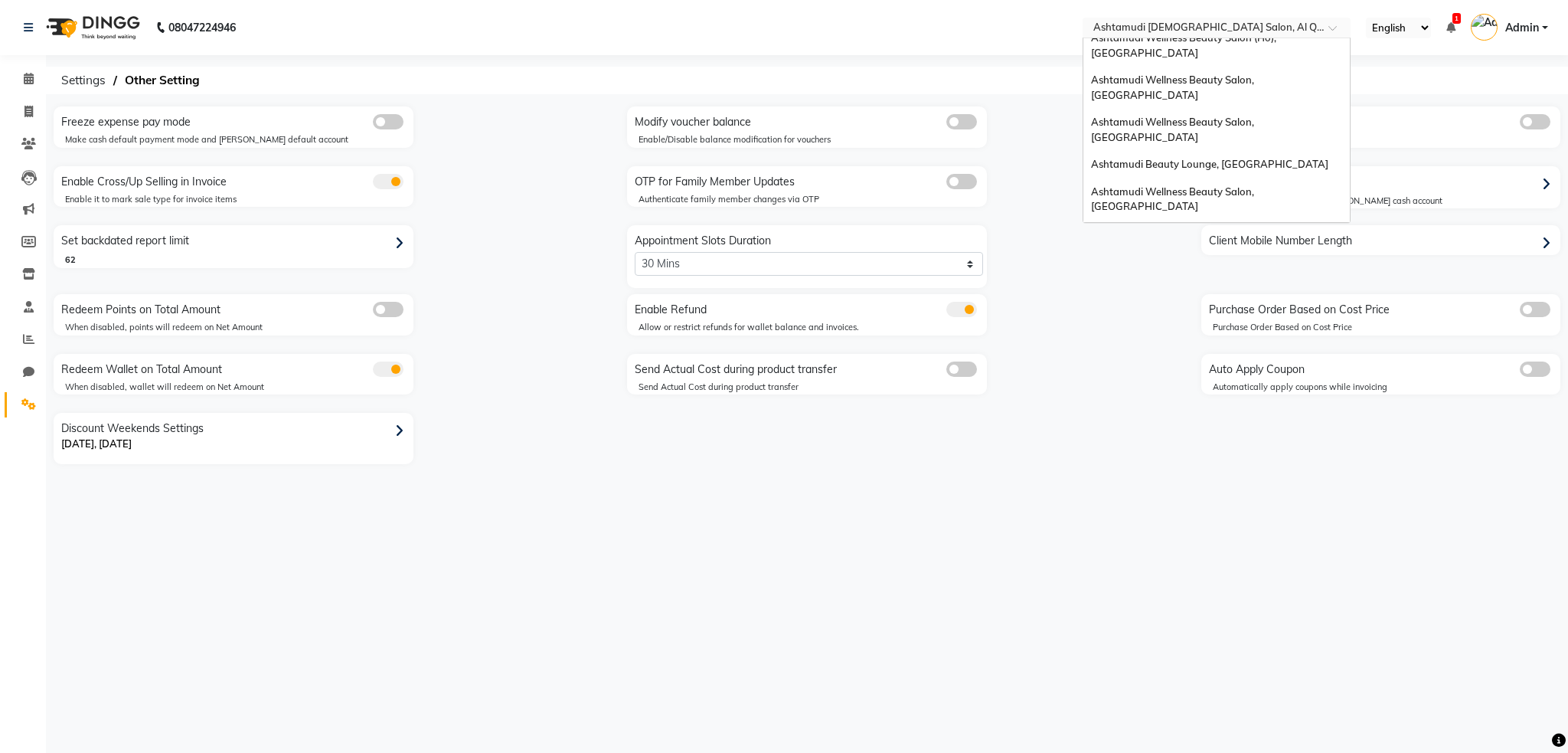
click at [1201, 373] on div "Ashtamudi [DEMOGRAPHIC_DATA] Salon - Al Karama, [GEOGRAPHIC_DATA] -[GEOGRAPHIC_…" at bounding box center [1216, 402] width 266 height 58
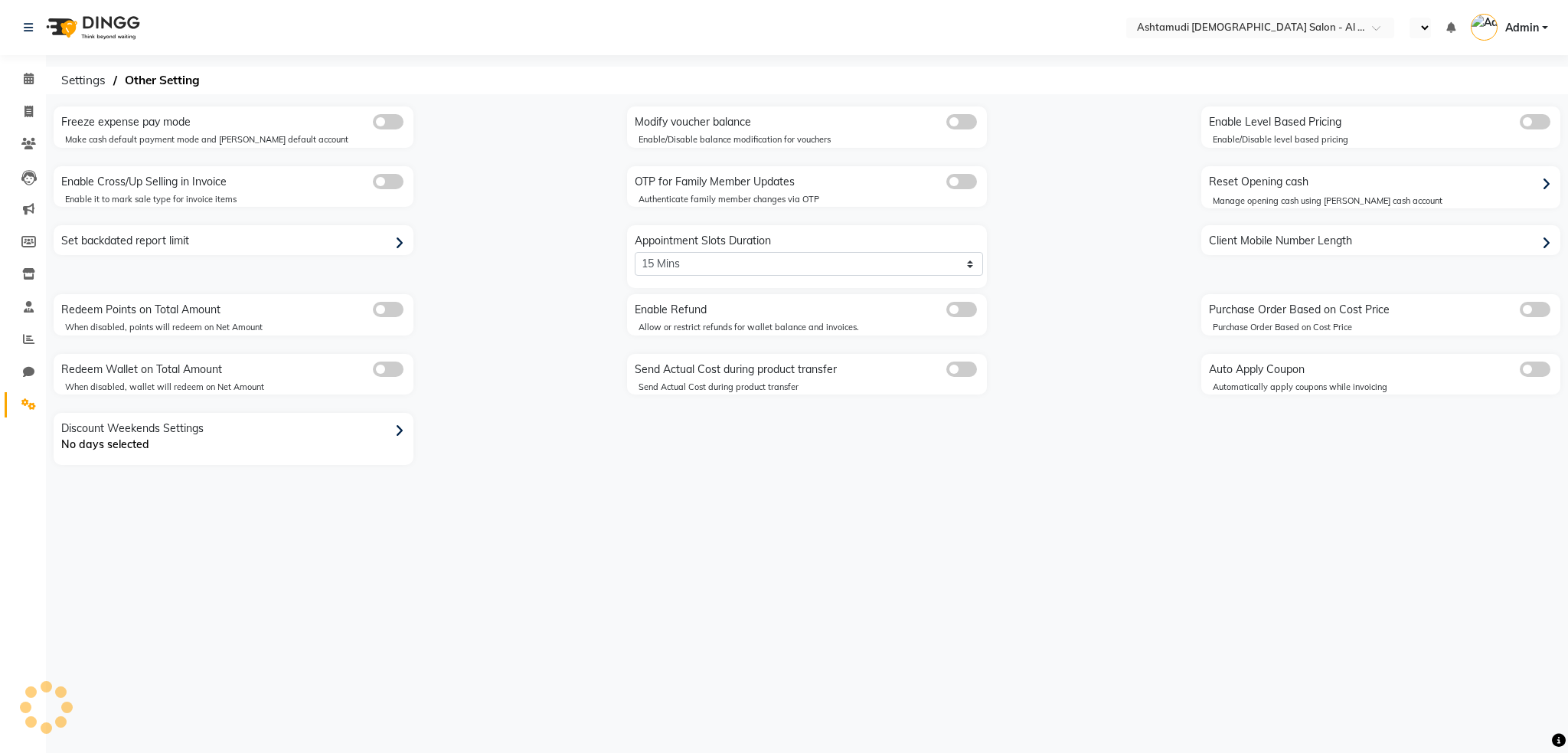
select select "5: 30"
select select "en"
click at [395, 243] on icon at bounding box center [399, 243] width 9 height 14
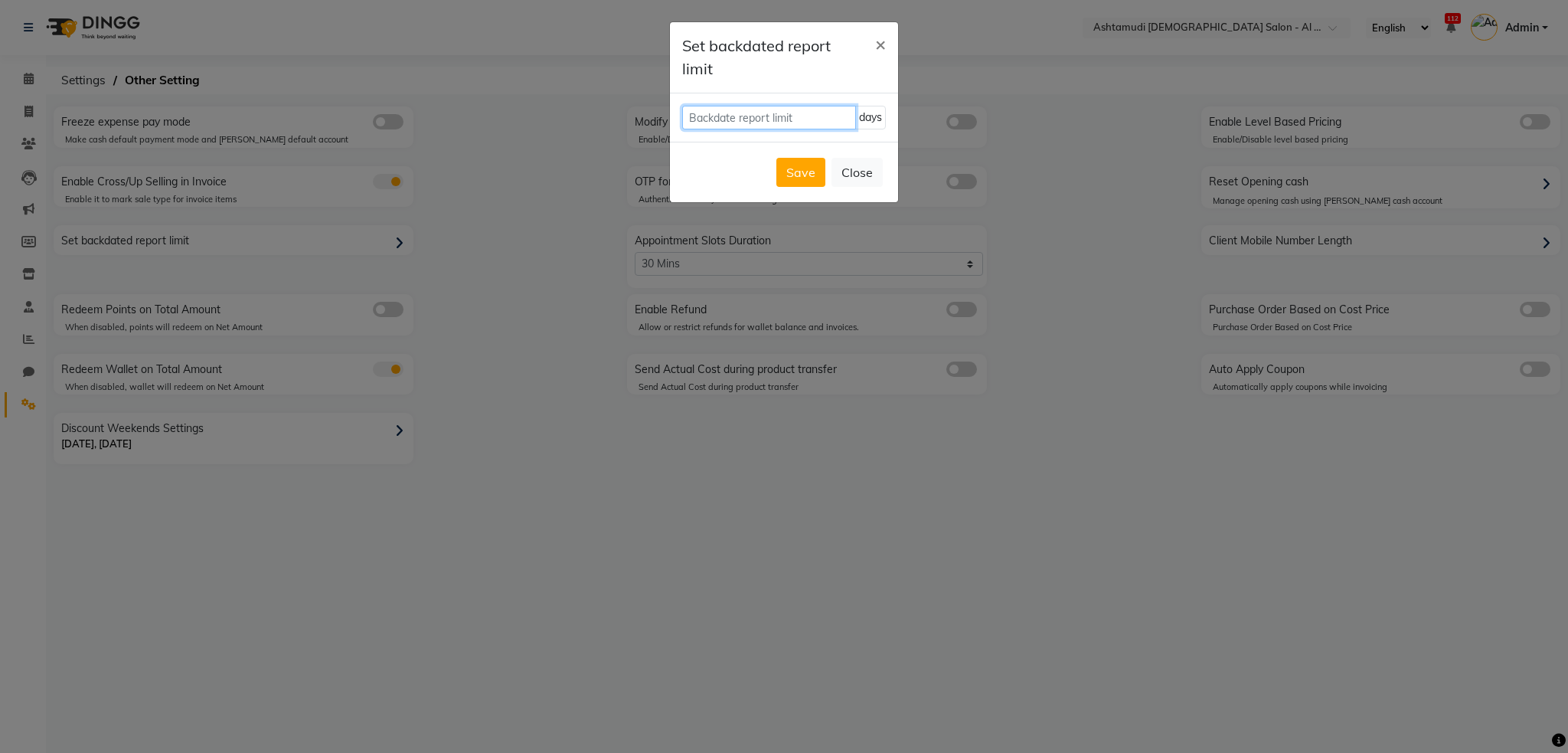
click at [731, 113] on input "number" at bounding box center [768, 117] width 174 height 24
type input "62"
click at [799, 169] on button "Save" at bounding box center [801, 172] width 49 height 29
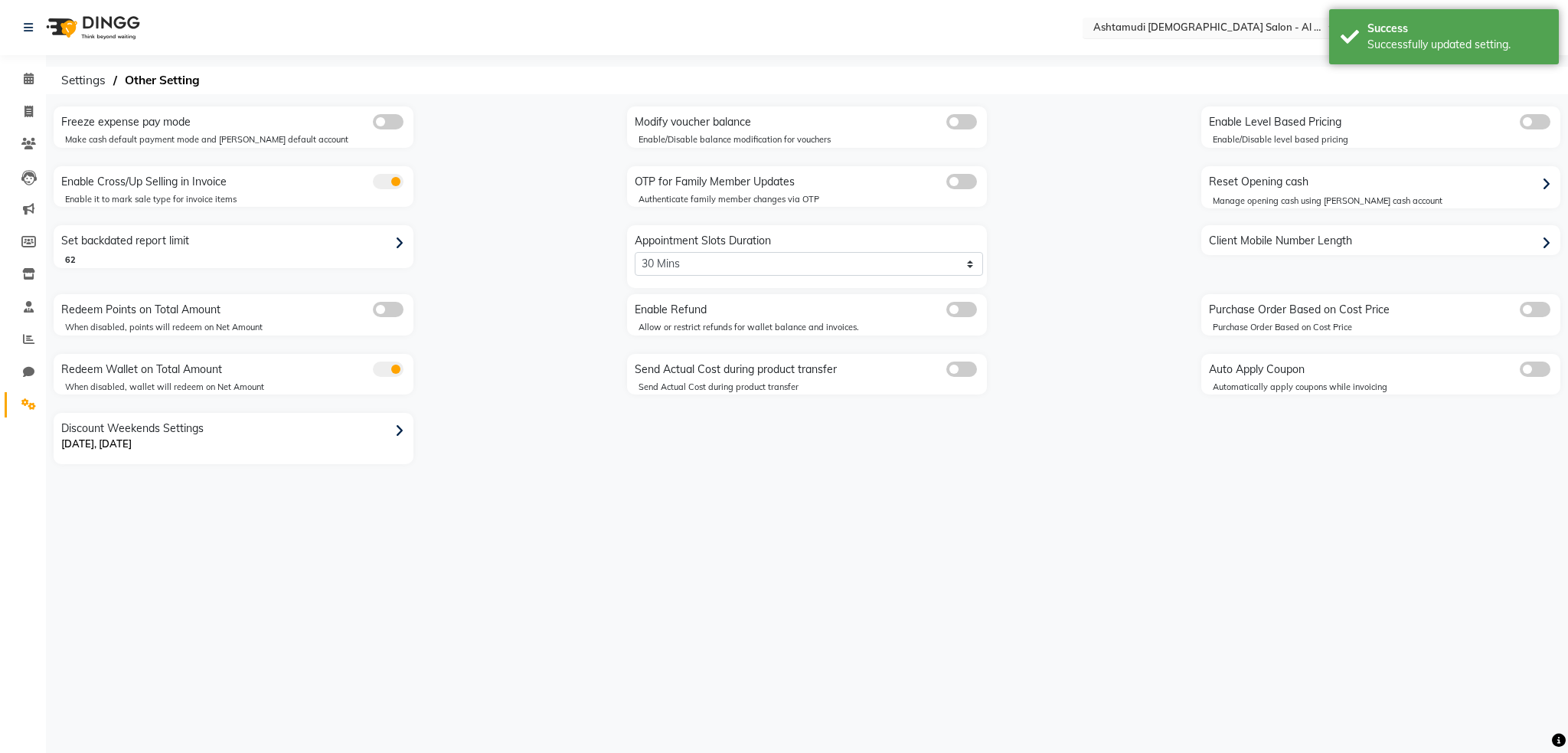
click at [1224, 22] on input "text" at bounding box center [1201, 30] width 222 height 16
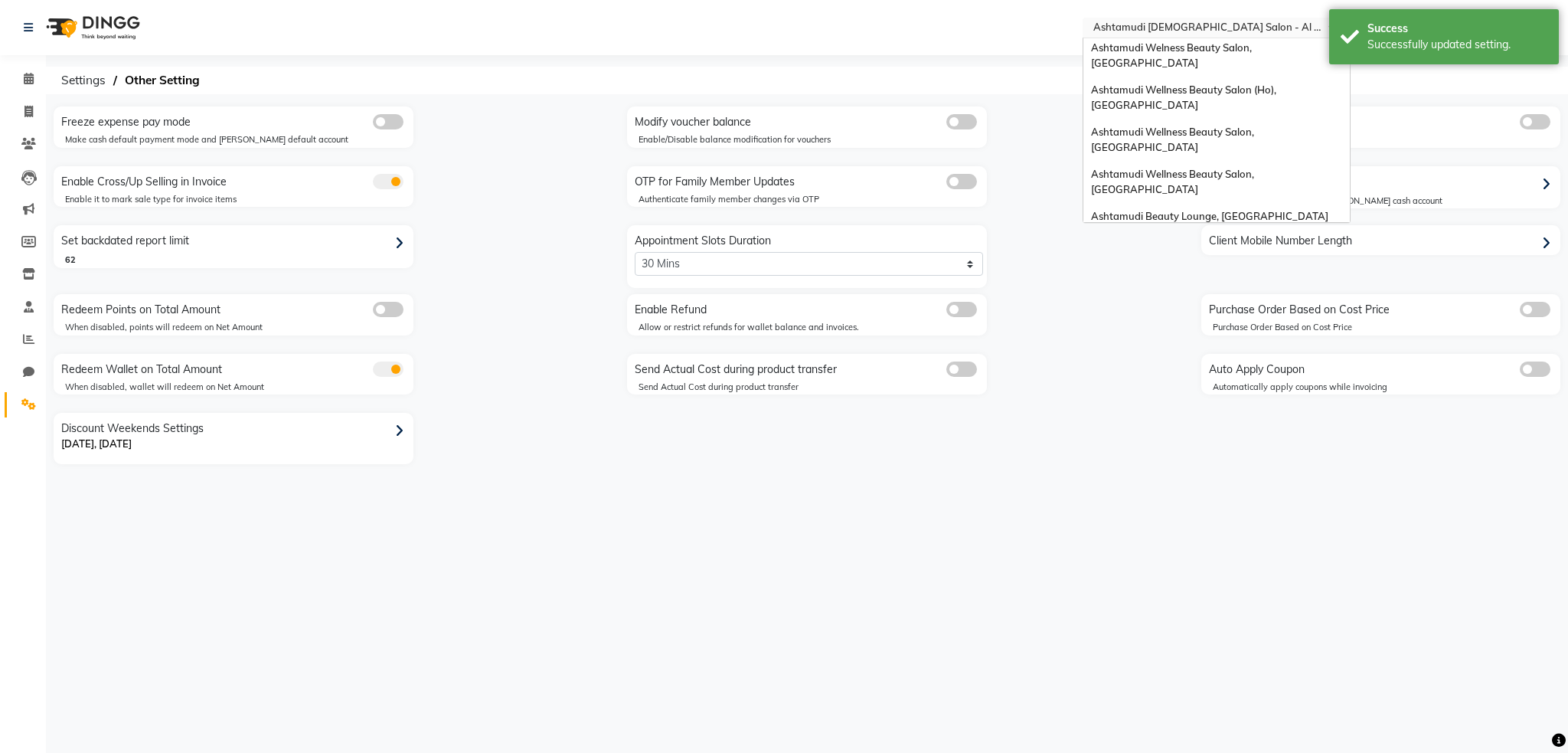
scroll to position [329, 0]
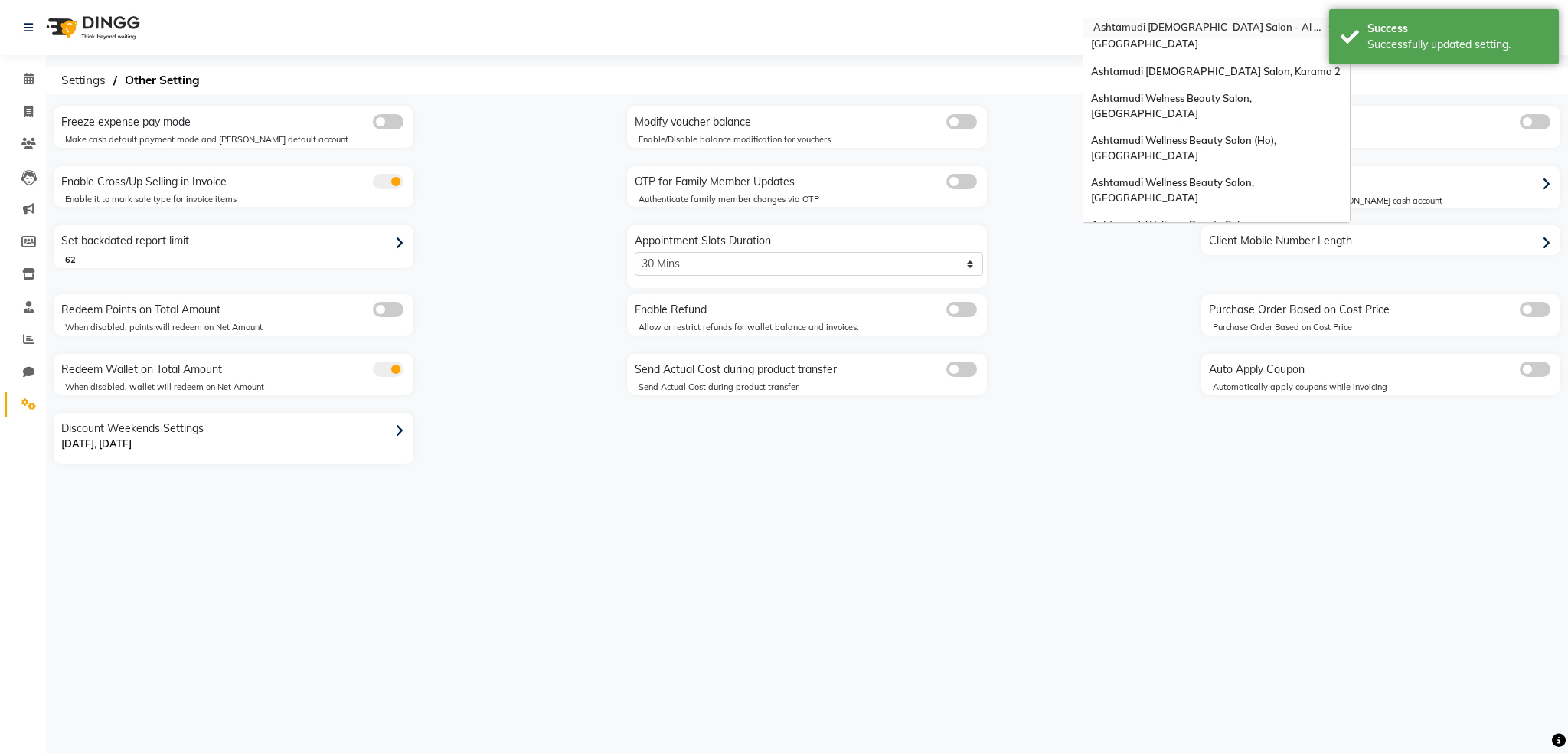
click at [1197, 330] on span "Ashtamudi [DEMOGRAPHIC_DATA] Salon, Al Nahda" at bounding box center [1215, 336] width 248 height 12
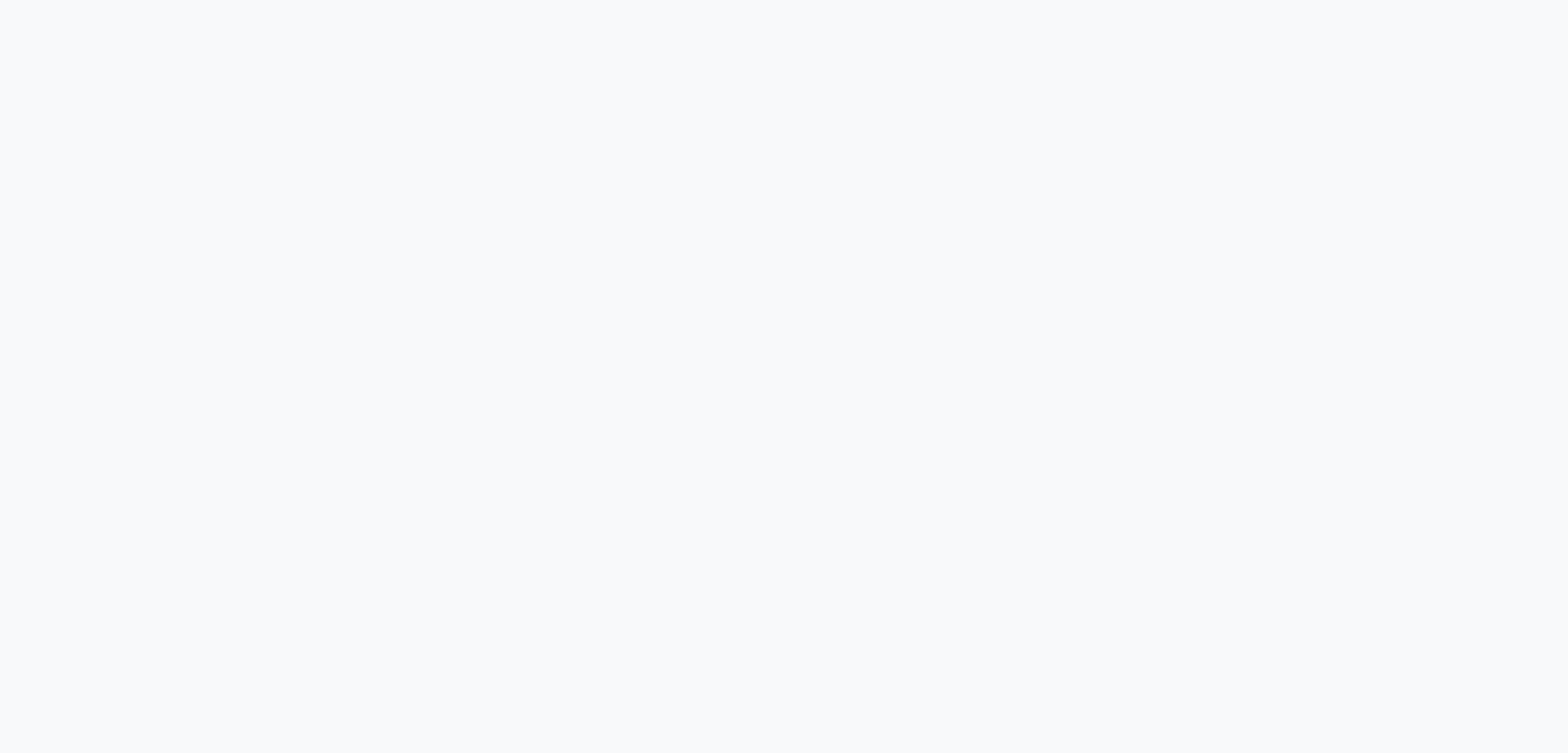
select select "2: 15"
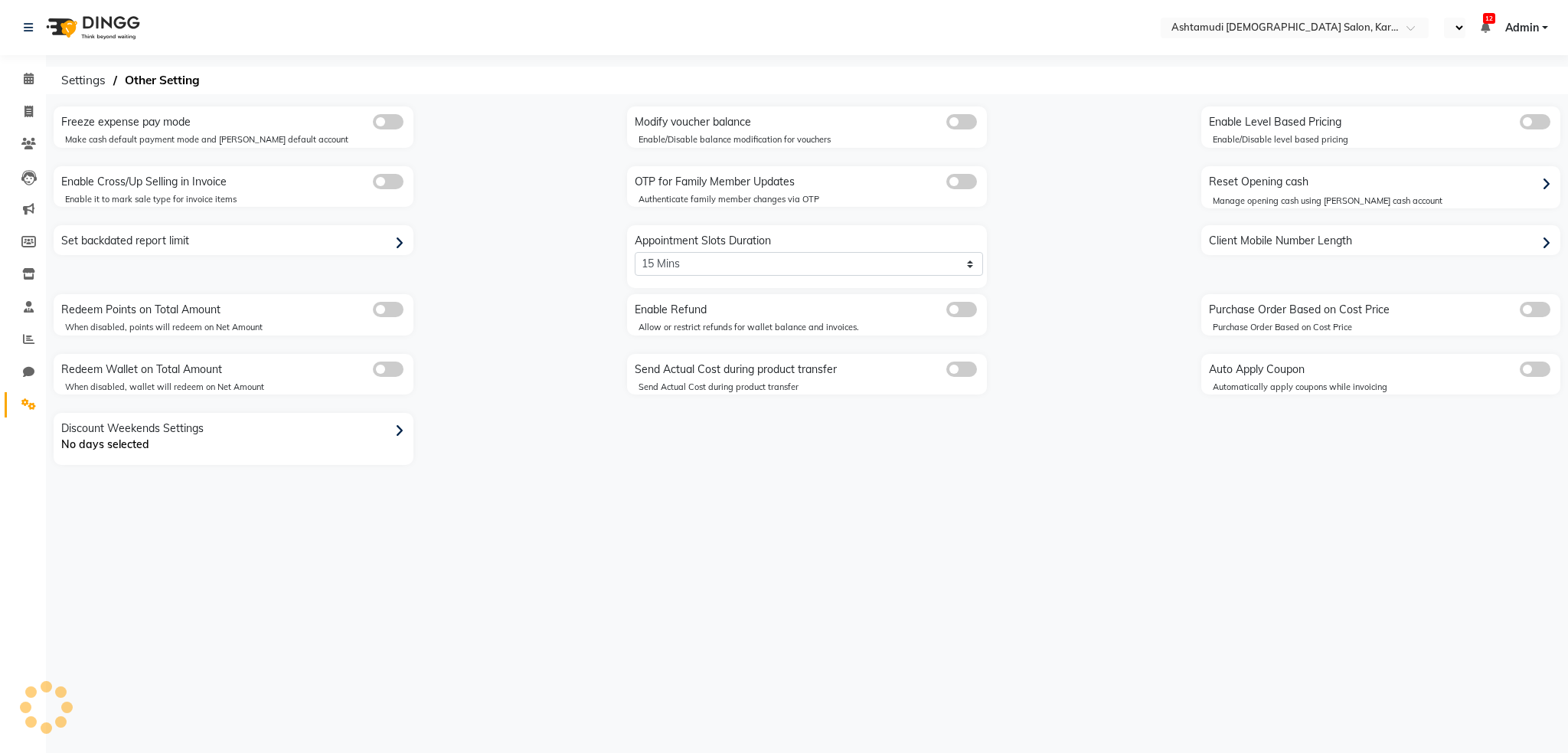
select select "en"
select select "5: 30"
click at [334, 236] on div "Set backdated report limit" at bounding box center [235, 241] width 356 height 24
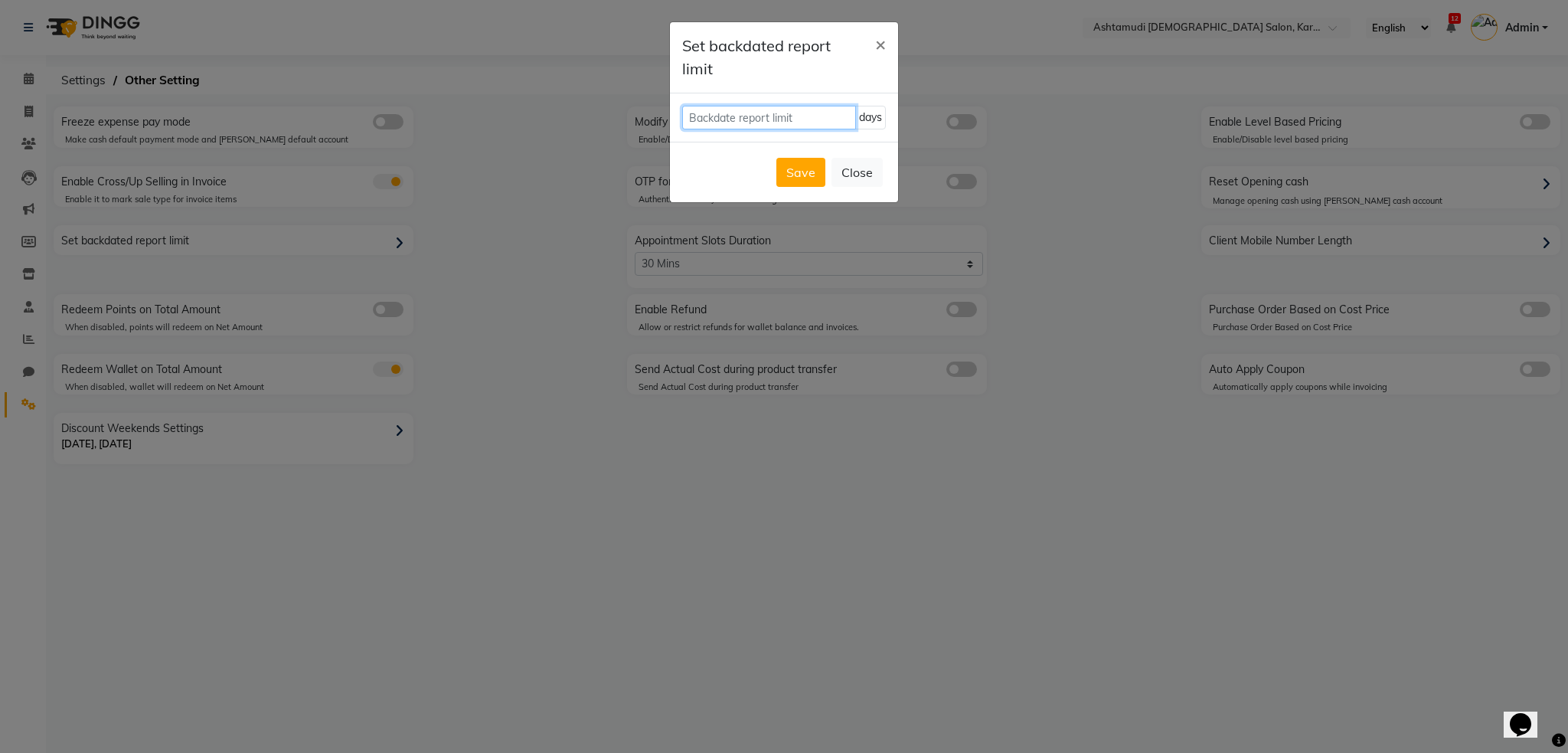
click at [735, 122] on input "number" at bounding box center [768, 117] width 174 height 24
type input "62"
click at [799, 177] on button "Save" at bounding box center [801, 172] width 49 height 29
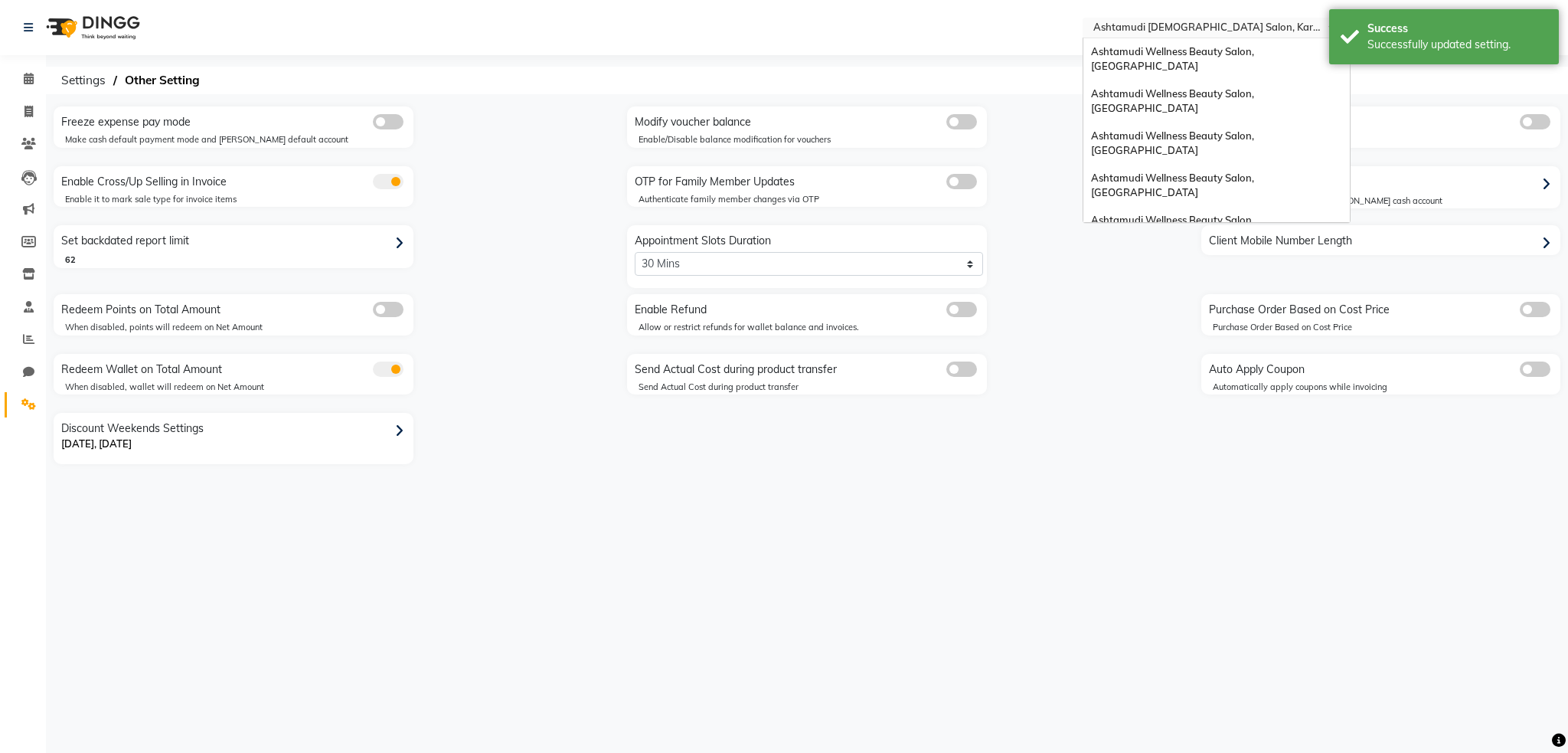
click at [1212, 28] on input "text" at bounding box center [1201, 30] width 222 height 16
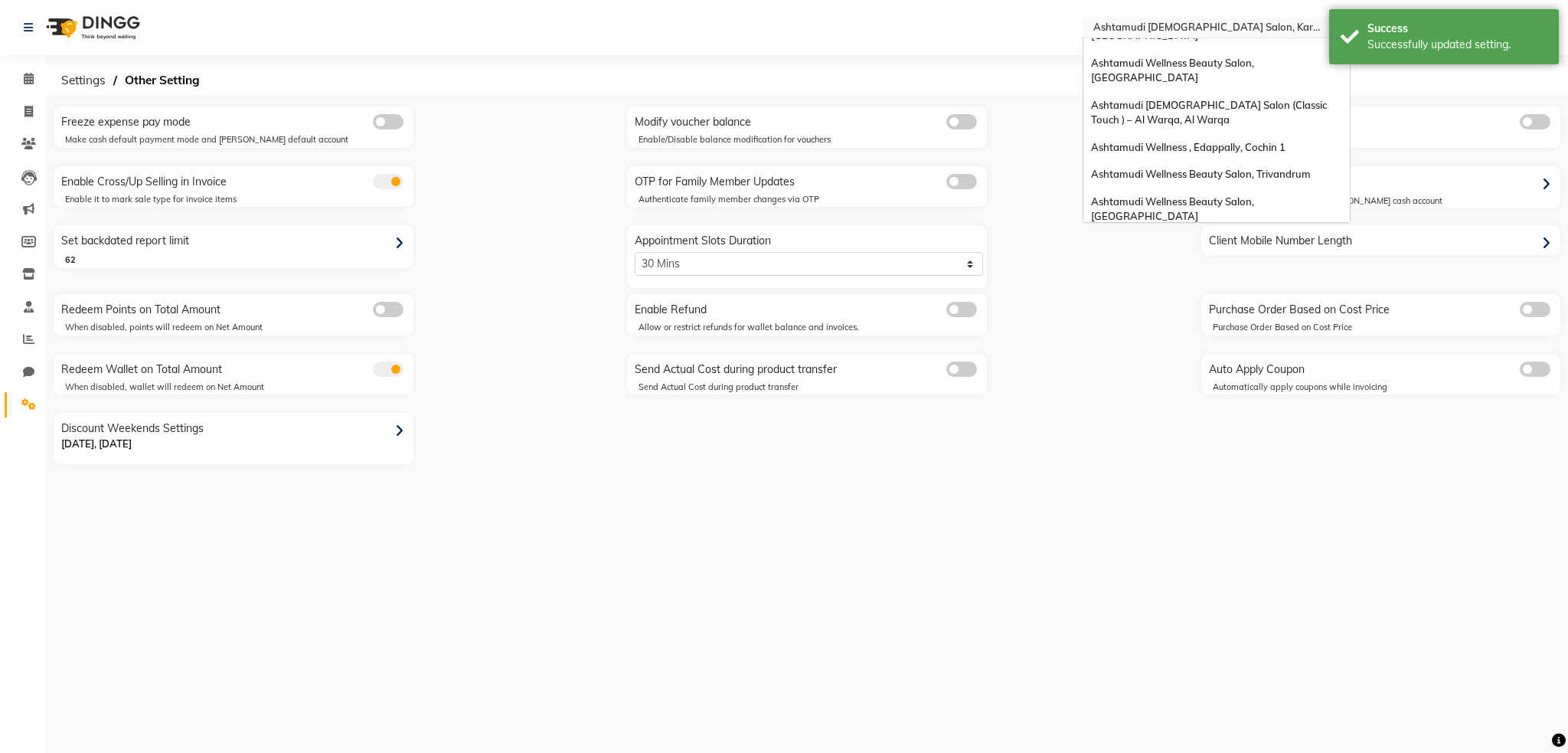
scroll to position [55, 0]
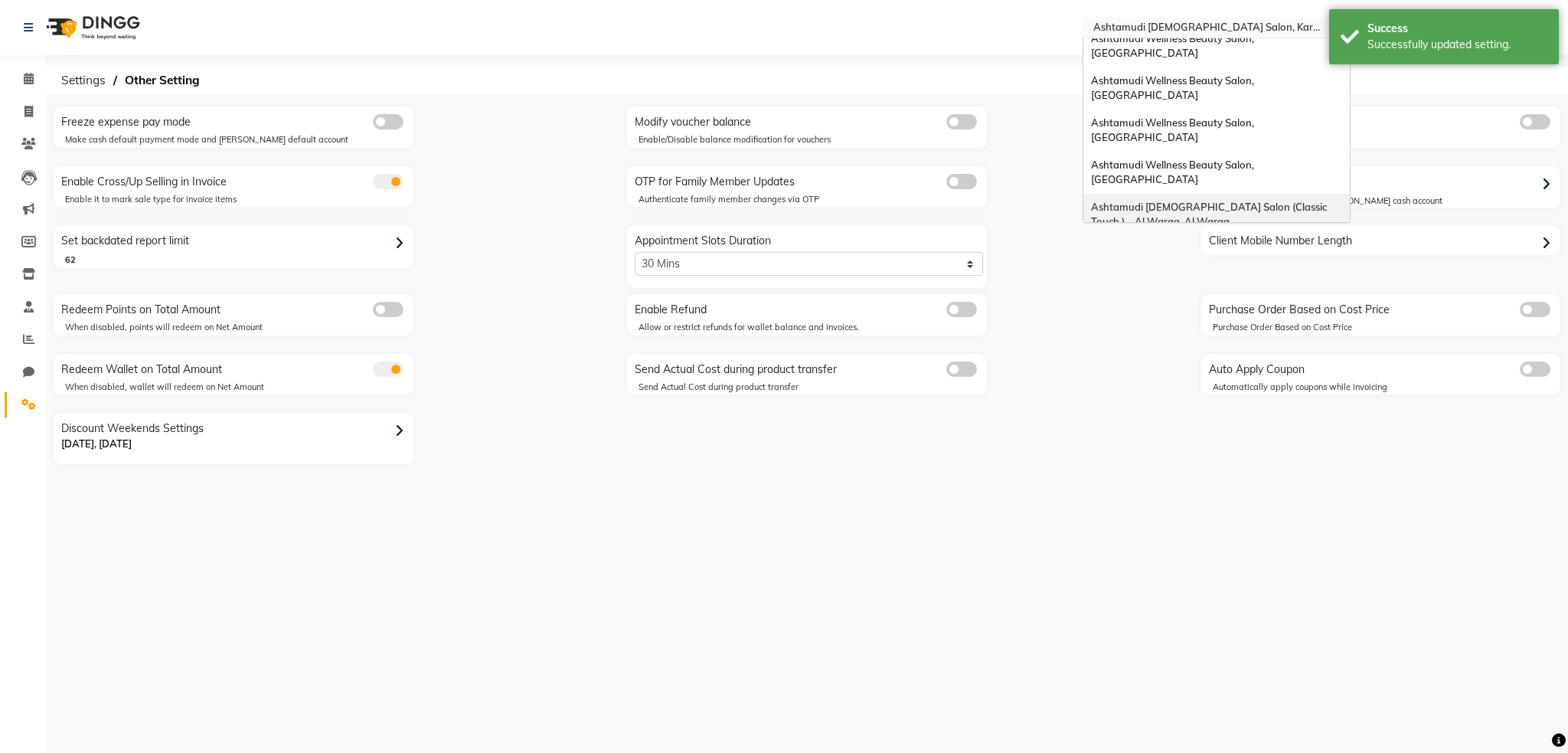
click at [1194, 194] on div "Ashtamudi [DEMOGRAPHIC_DATA] Salon (Classic Touch ) – Al Warqa, Al Warqa" at bounding box center [1216, 215] width 266 height 42
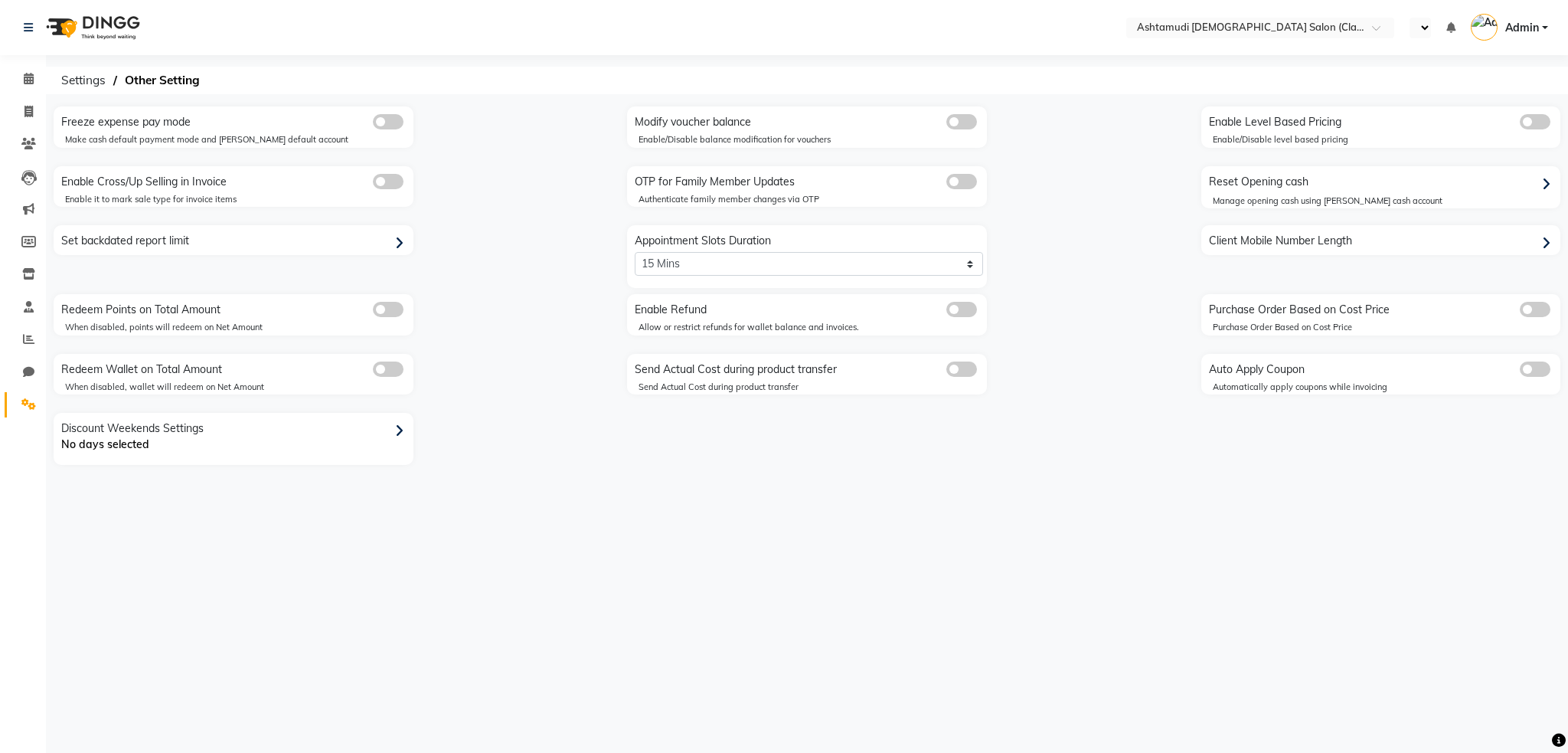
select select "5: 30"
select select "en"
click at [321, 241] on div "Set backdated report limit" at bounding box center [235, 241] width 356 height 24
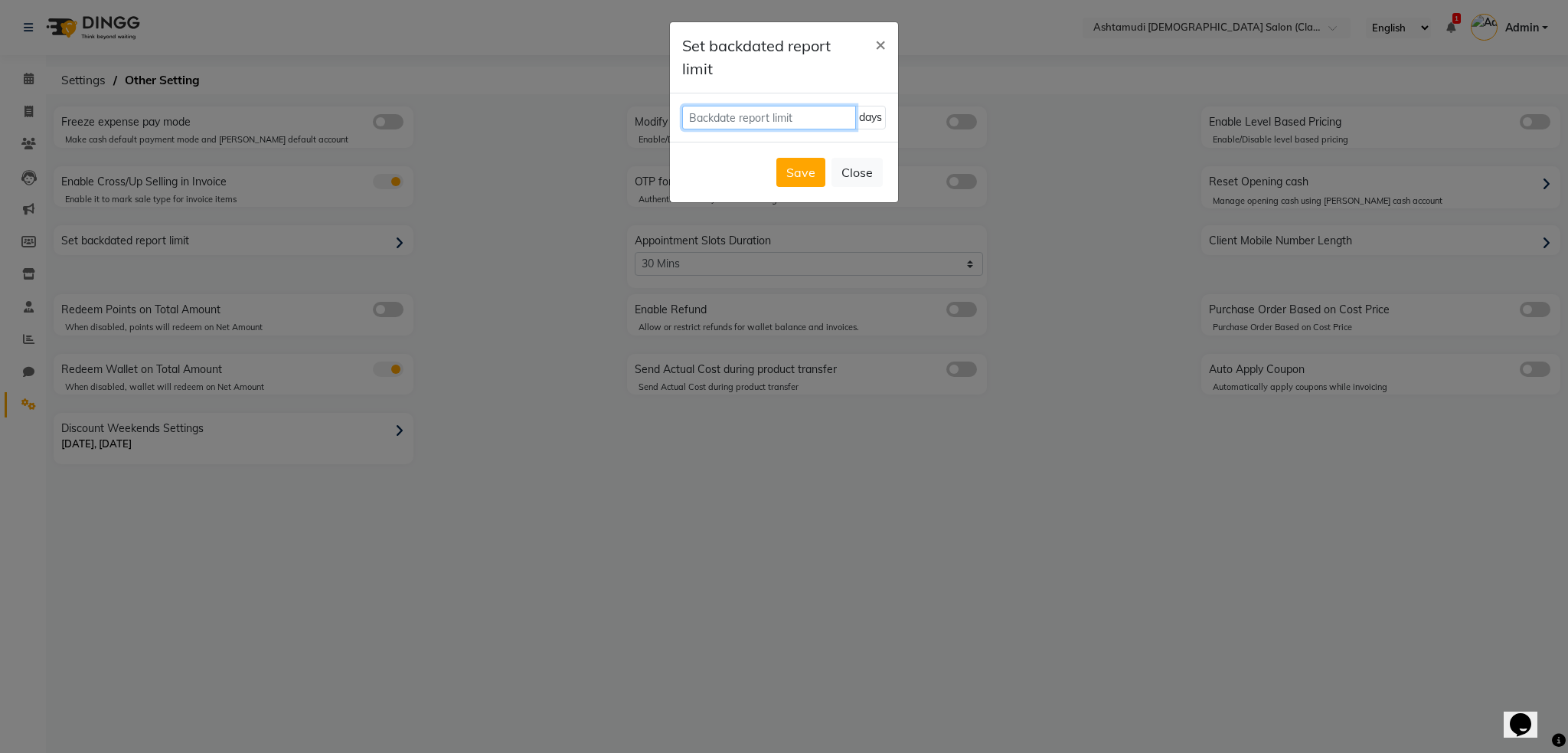
click at [727, 116] on input "number" at bounding box center [768, 117] width 174 height 24
type input "62"
click at [799, 174] on button "Save" at bounding box center [801, 172] width 49 height 29
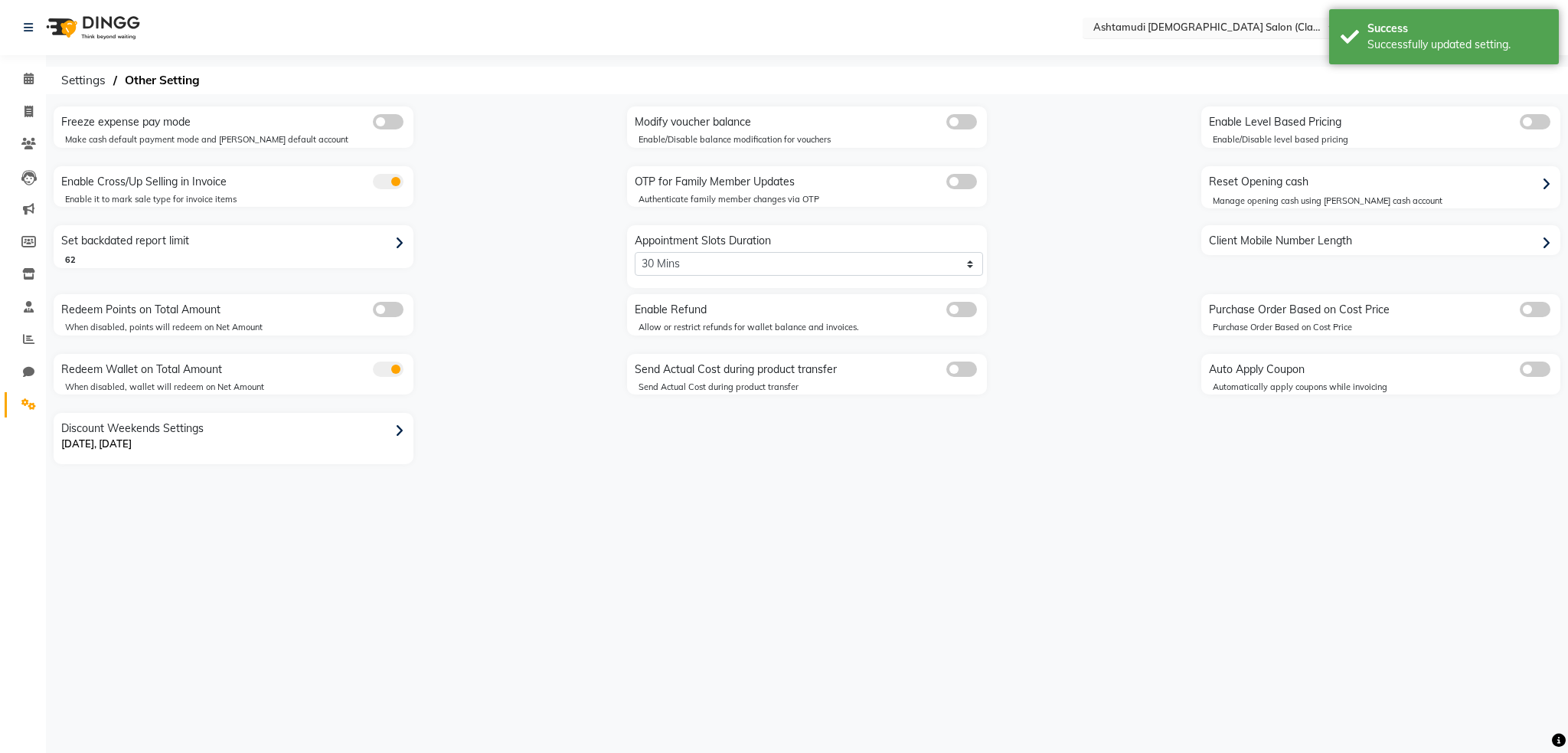
click at [1203, 27] on input "text" at bounding box center [1201, 30] width 222 height 16
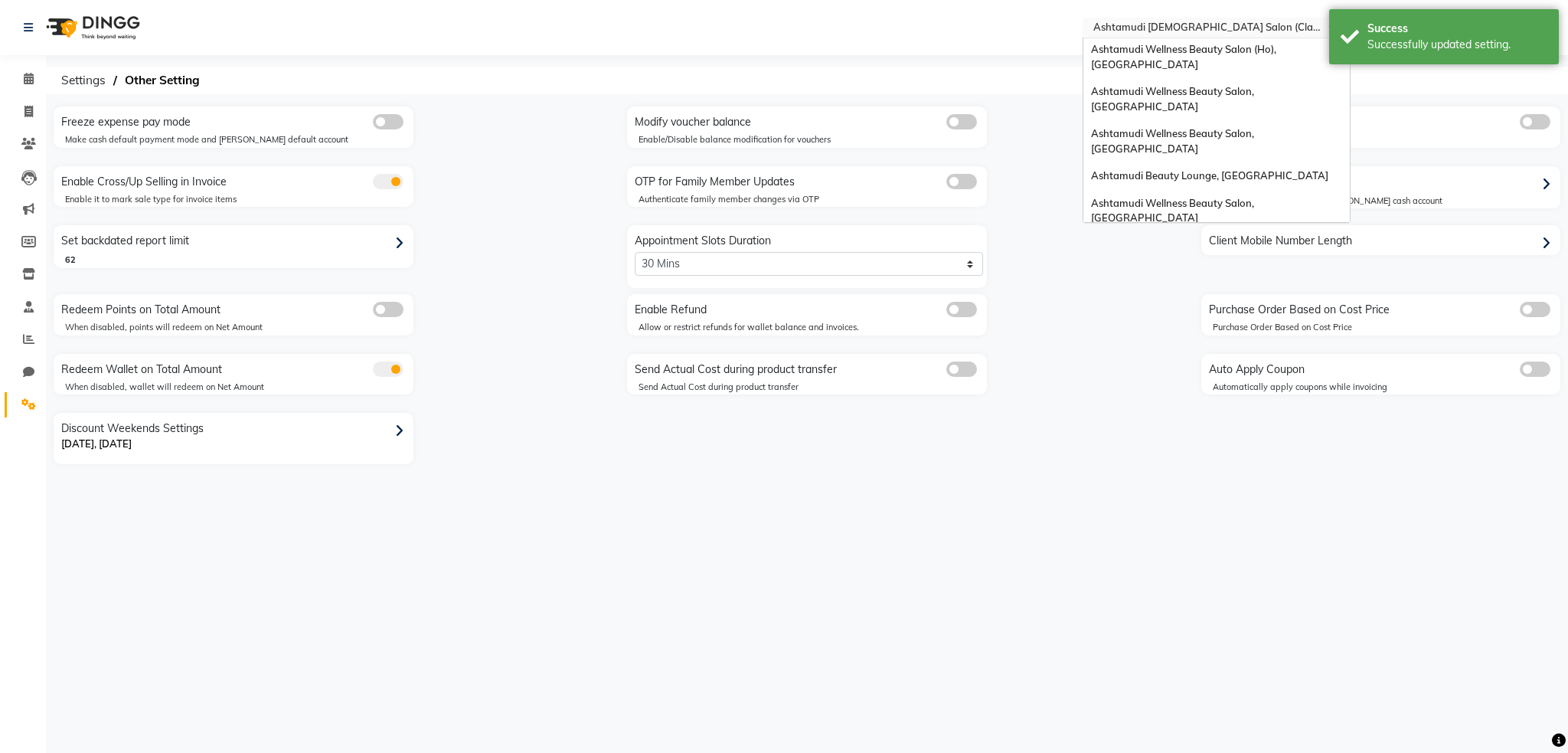
scroll to position [432, 0]
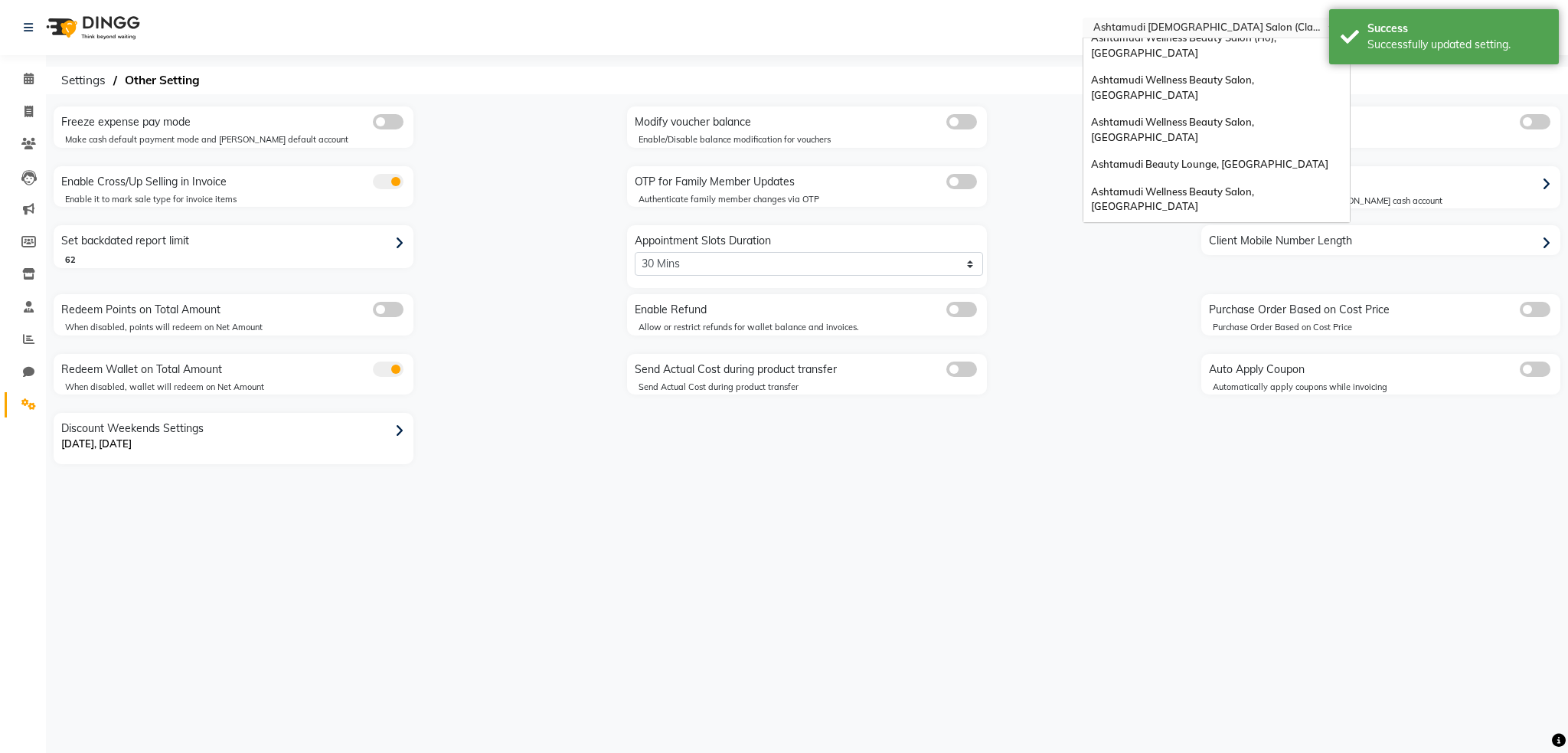
click at [1099, 305] on div "Freeze expense pay mode Make cash default payment mode and [PERSON_NAME] defaul…" at bounding box center [807, 285] width 1530 height 358
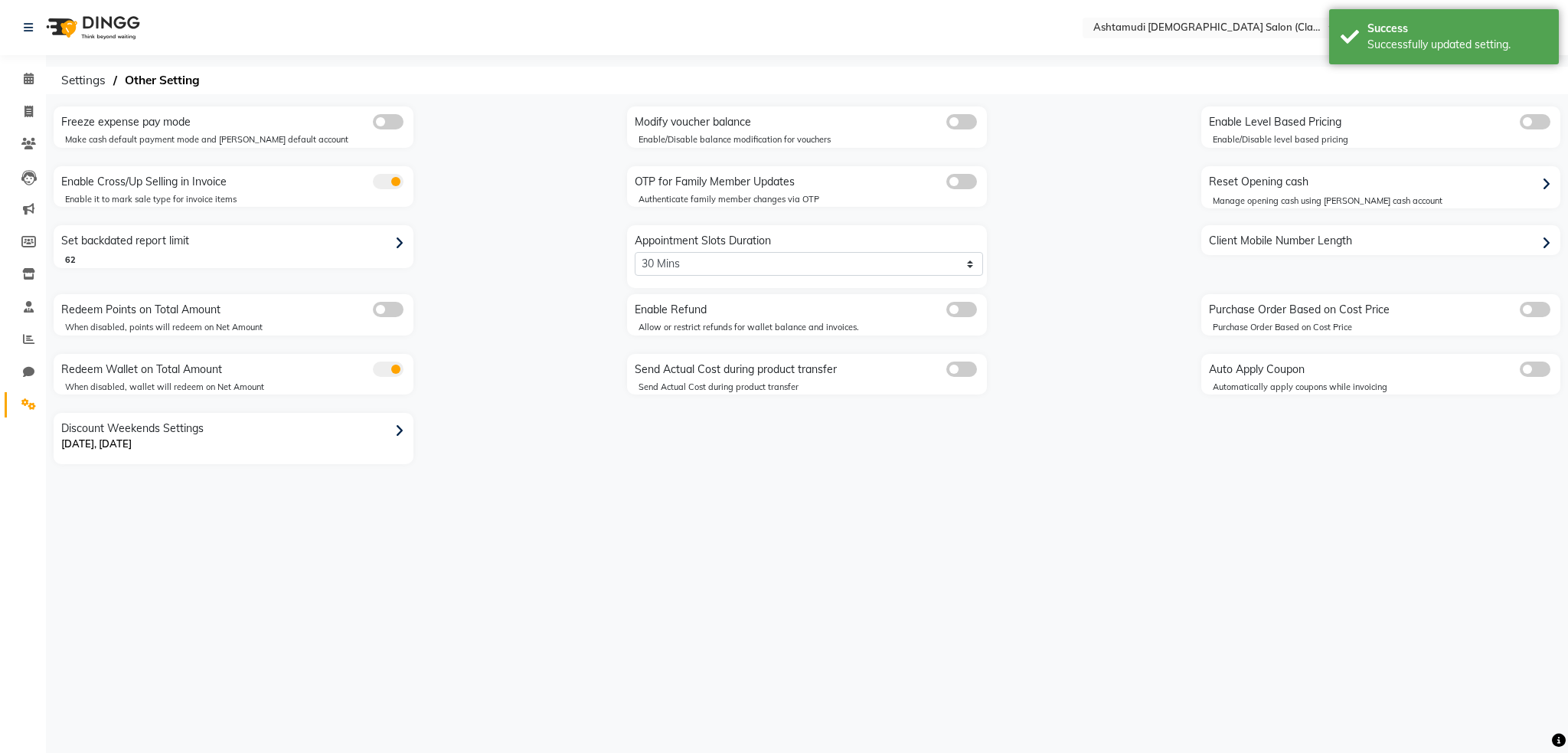
click at [1057, 28] on nav "Select Location × Ashtamudi [DEMOGRAPHIC_DATA] Salon (Classic Touch ) – Al Warq…" at bounding box center [784, 27] width 1568 height 55
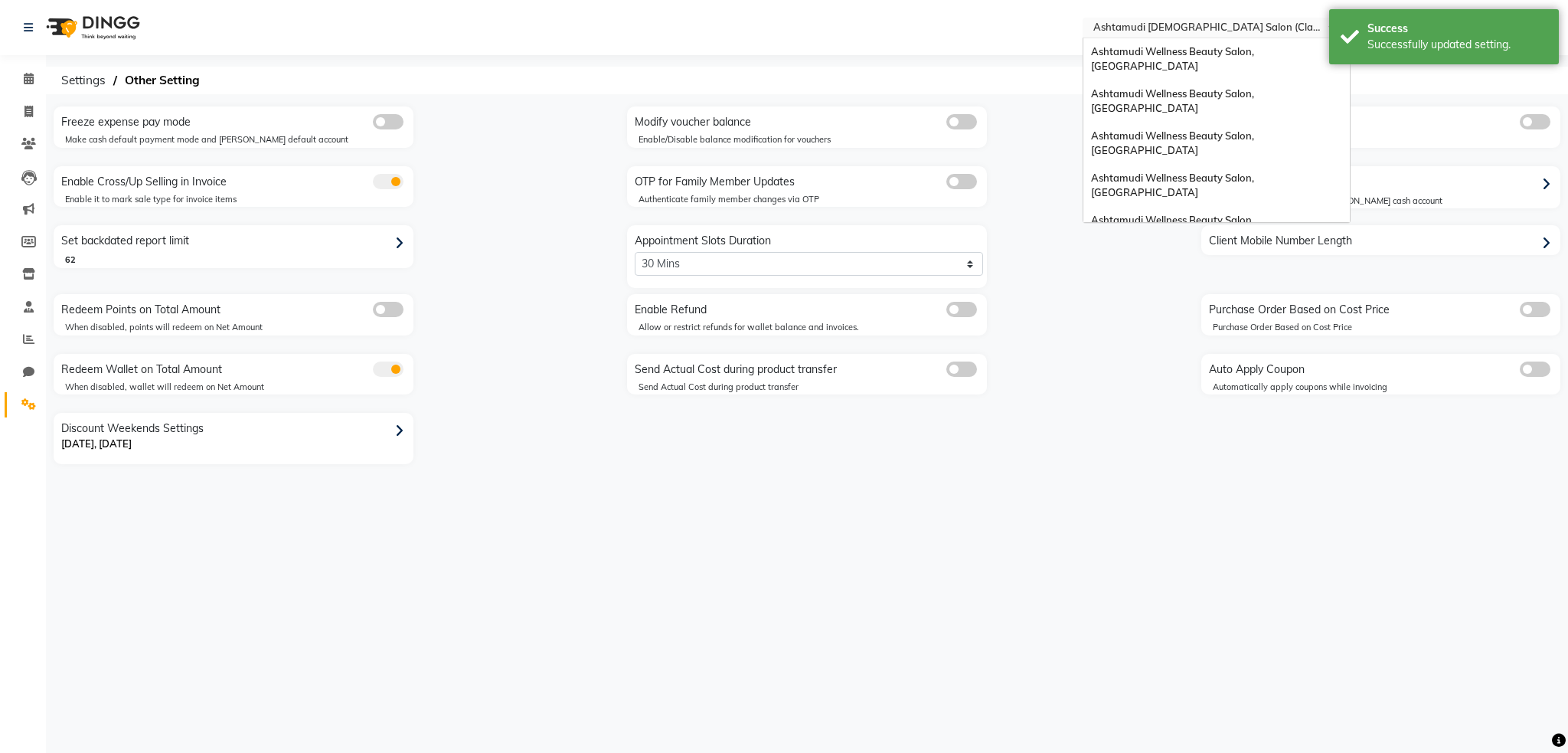
click at [1221, 30] on input "text" at bounding box center [1201, 30] width 222 height 16
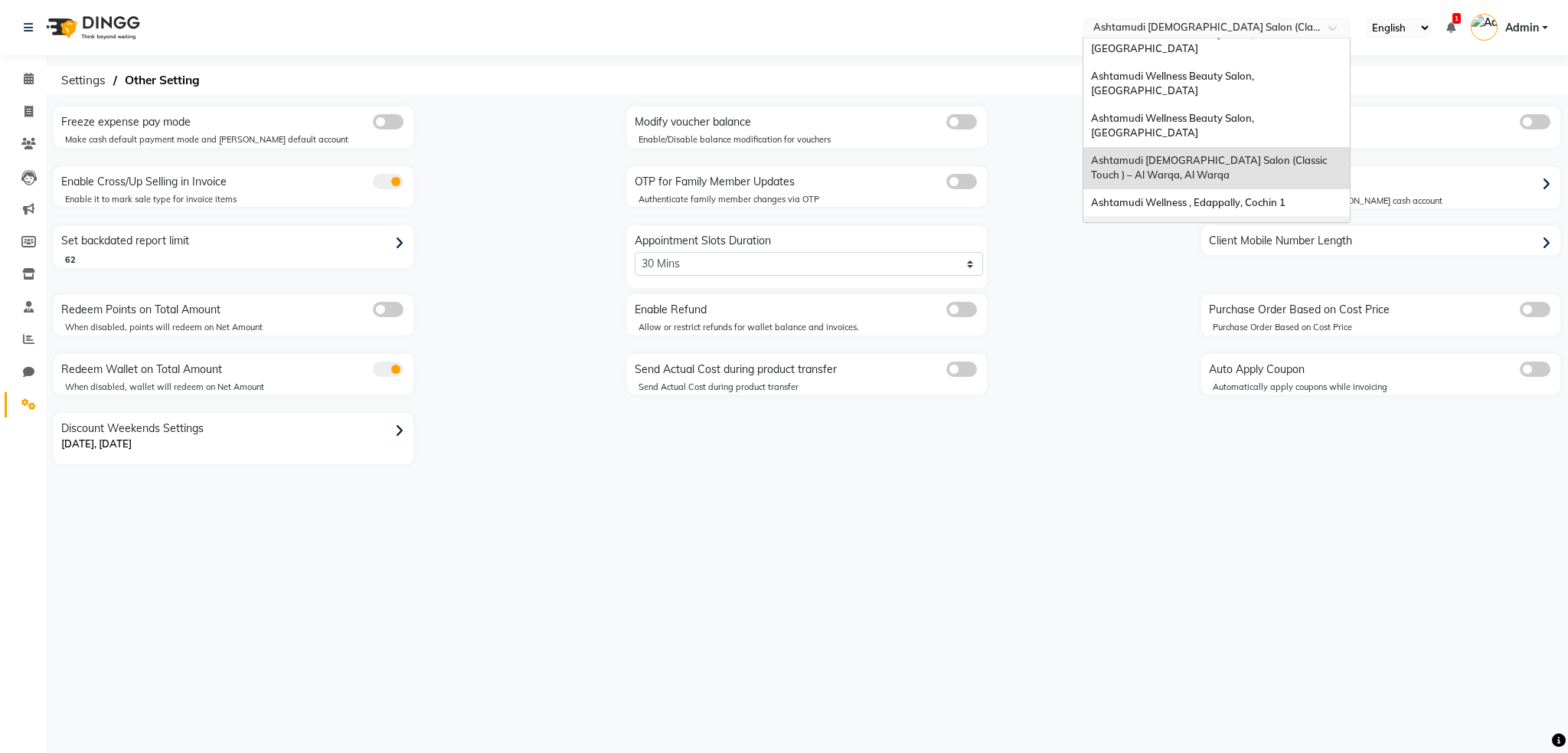
scroll to position [203, 0]
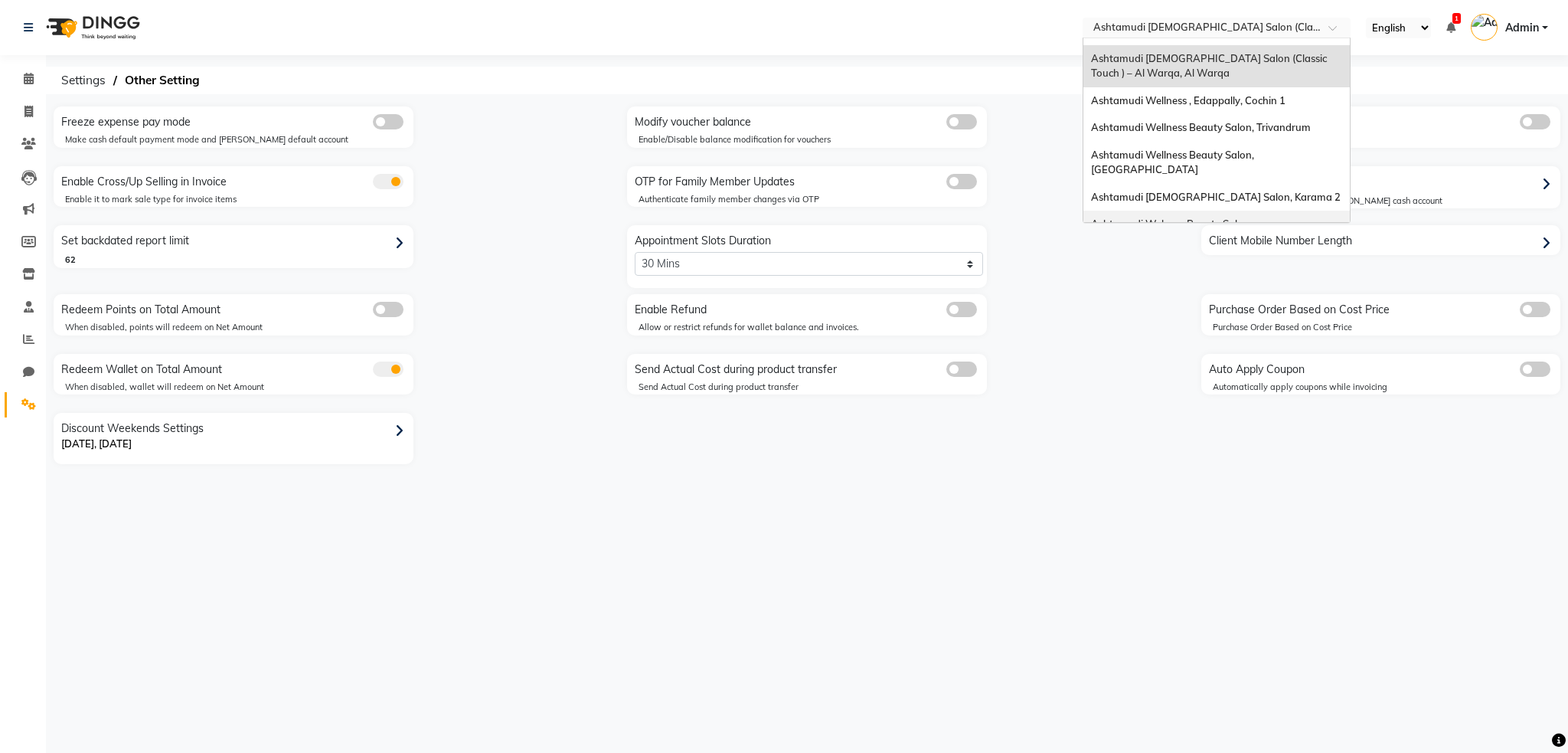
click at [1236, 217] on span "Ashtamudi Welness Beauty Salon, [GEOGRAPHIC_DATA]" at bounding box center [1172, 231] width 163 height 28
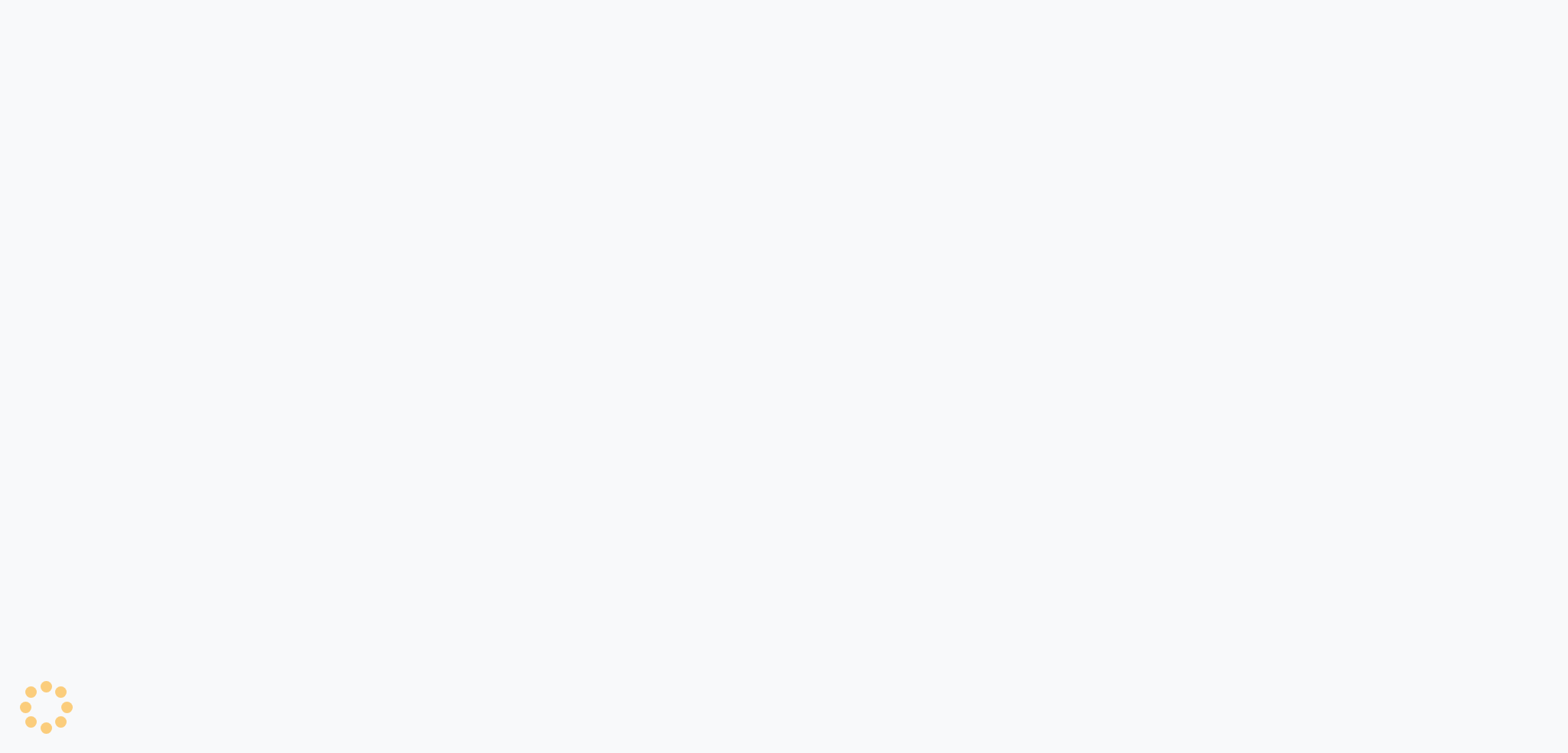
select select "2: 15"
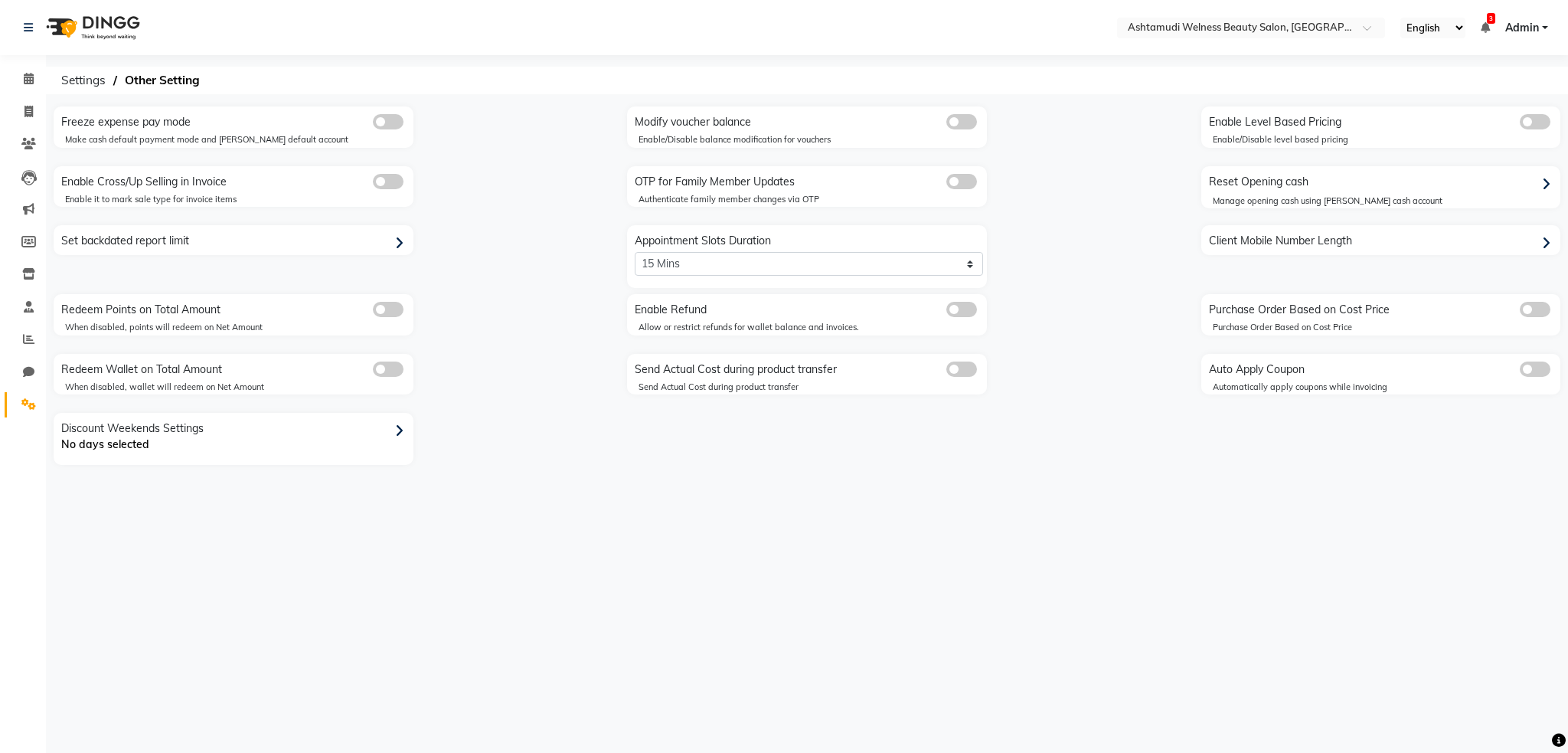
select select "en"
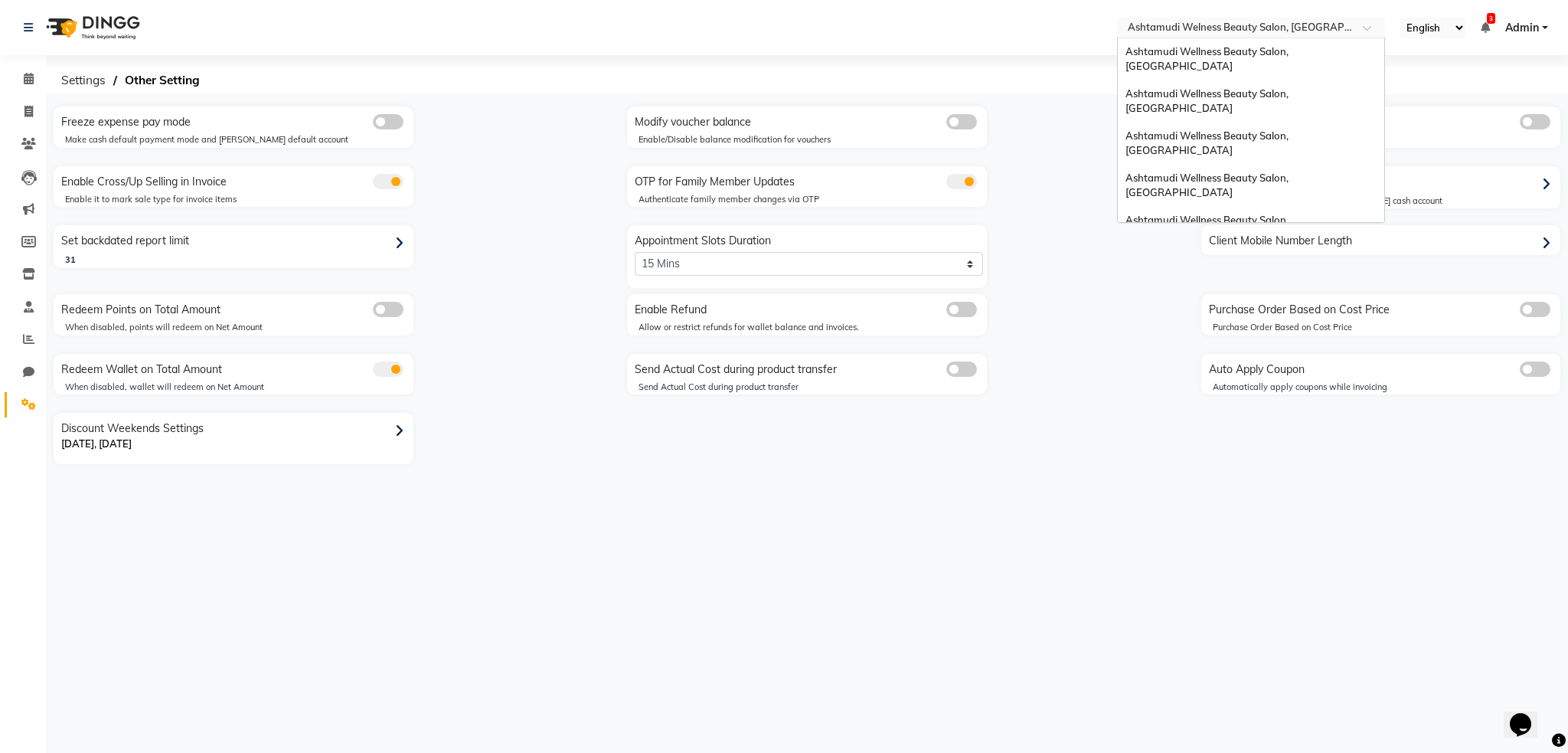
click at [1285, 23] on input "text" at bounding box center [1235, 30] width 222 height 16
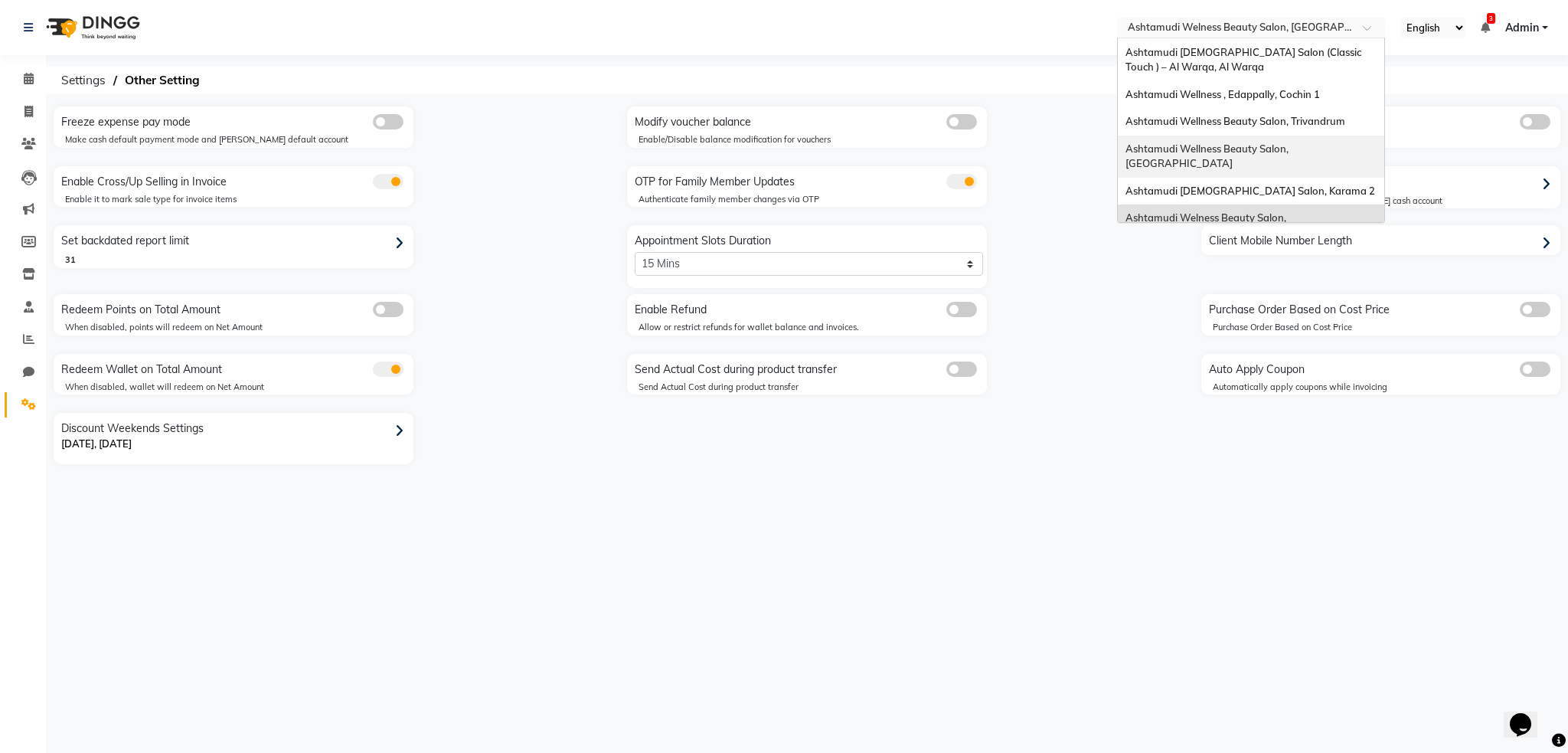
scroll to position [185, 0]
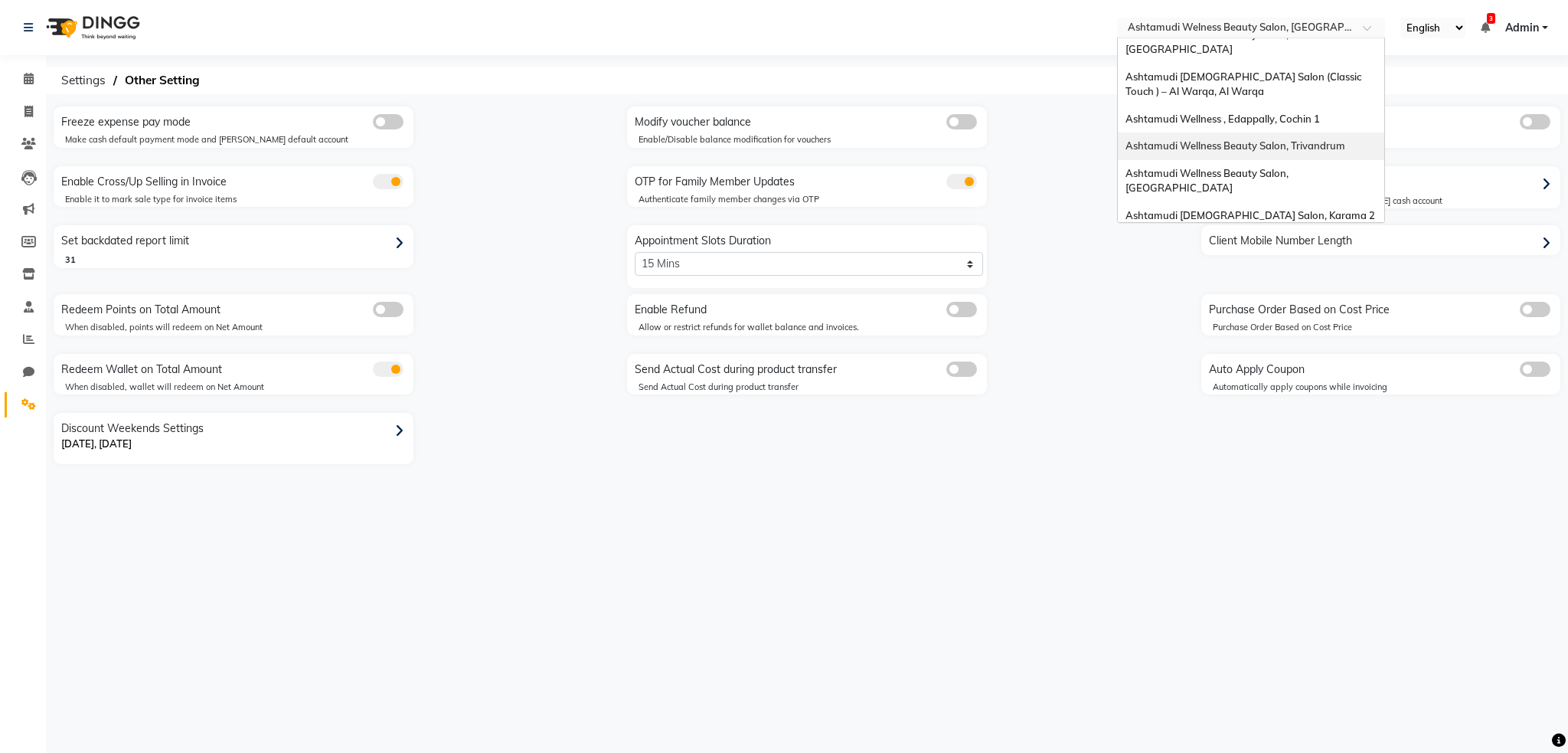
click at [1299, 140] on span "Ashtamudi Wellness Beauty Salon, Trivandrum" at bounding box center [1235, 146] width 220 height 12
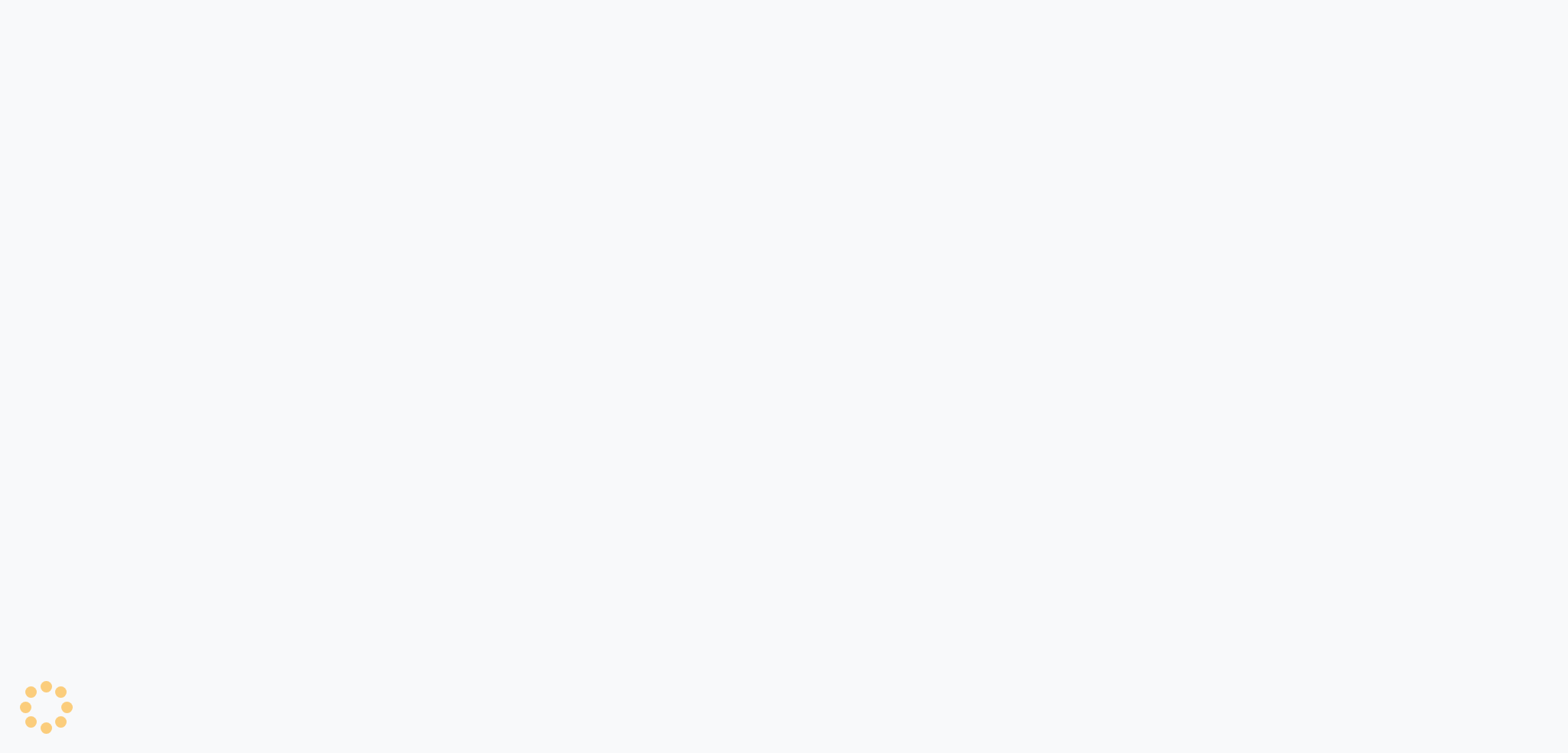
select select "2: 15"
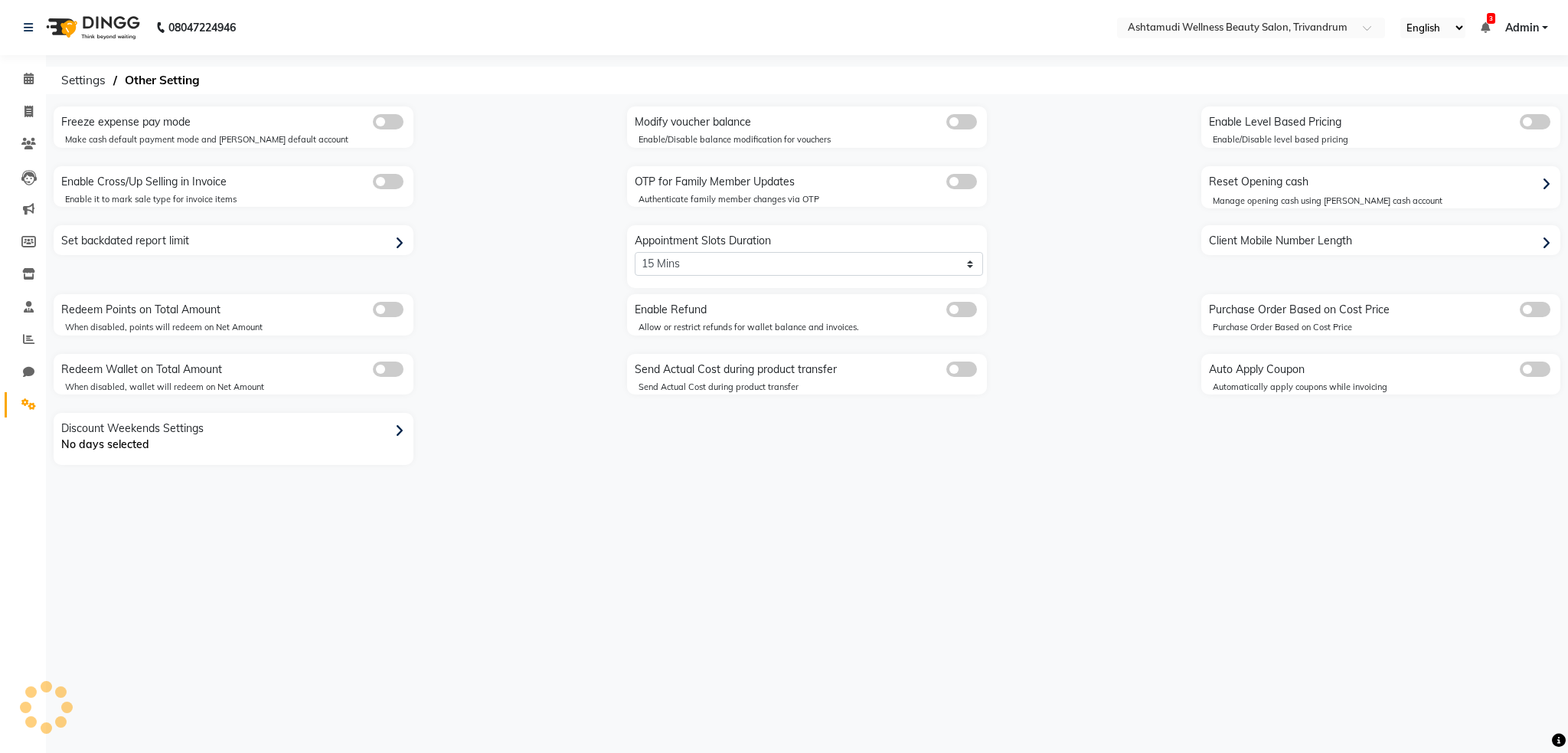
select select "en"
click at [24, 307] on icon at bounding box center [28, 306] width 10 height 11
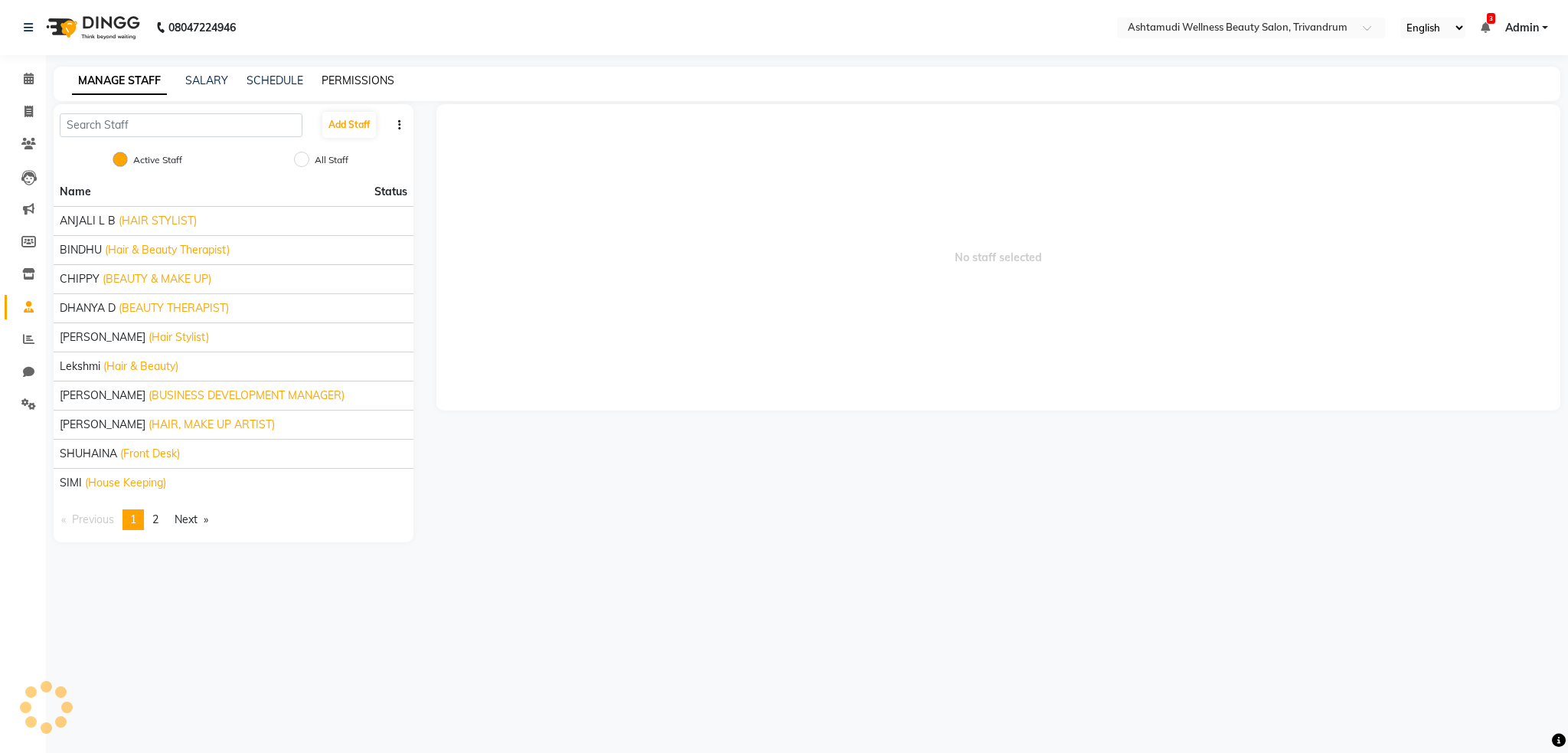
click at [357, 73] on link "PERMISSIONS" at bounding box center [358, 80] width 72 height 14
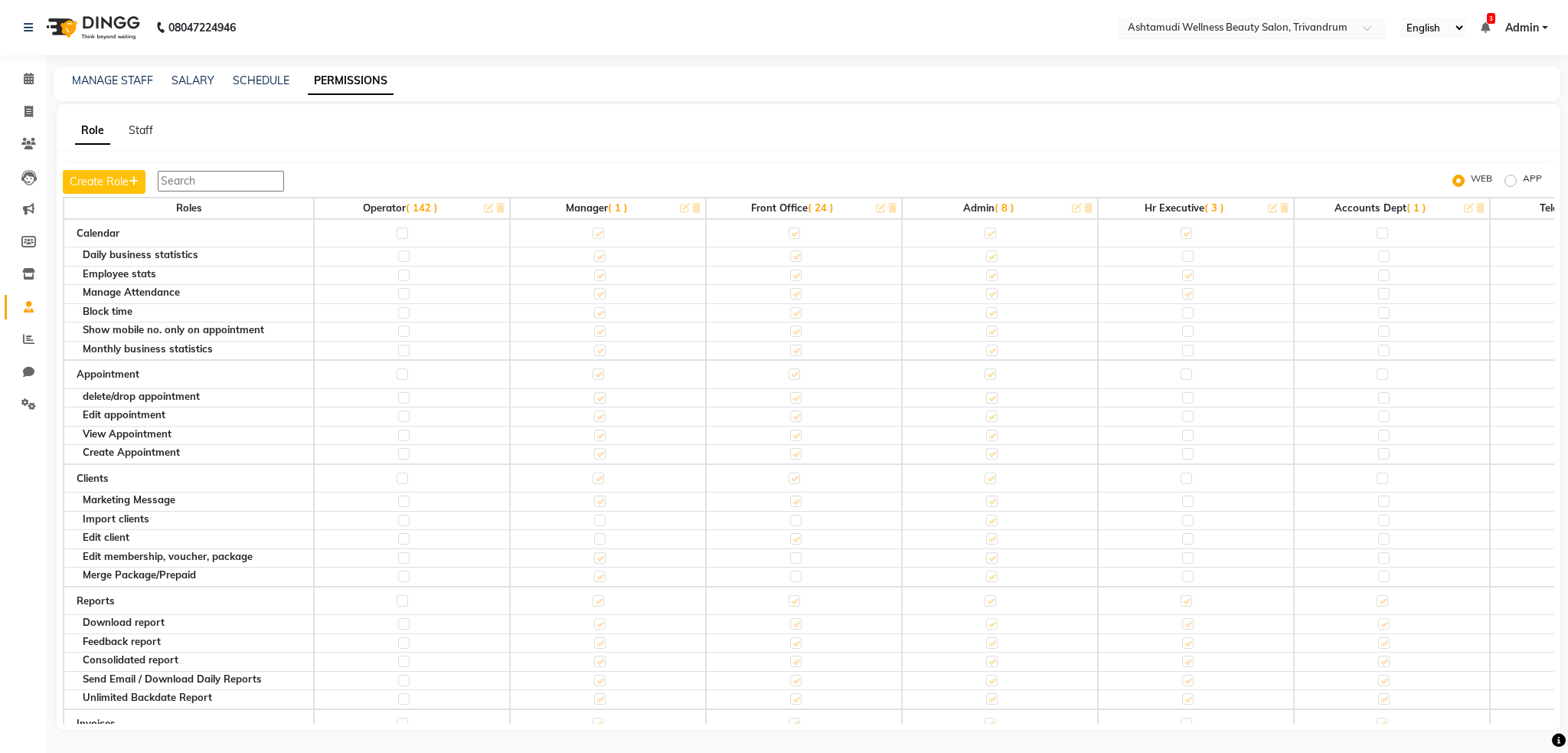
click at [1258, 28] on input "text" at bounding box center [1235, 30] width 222 height 16
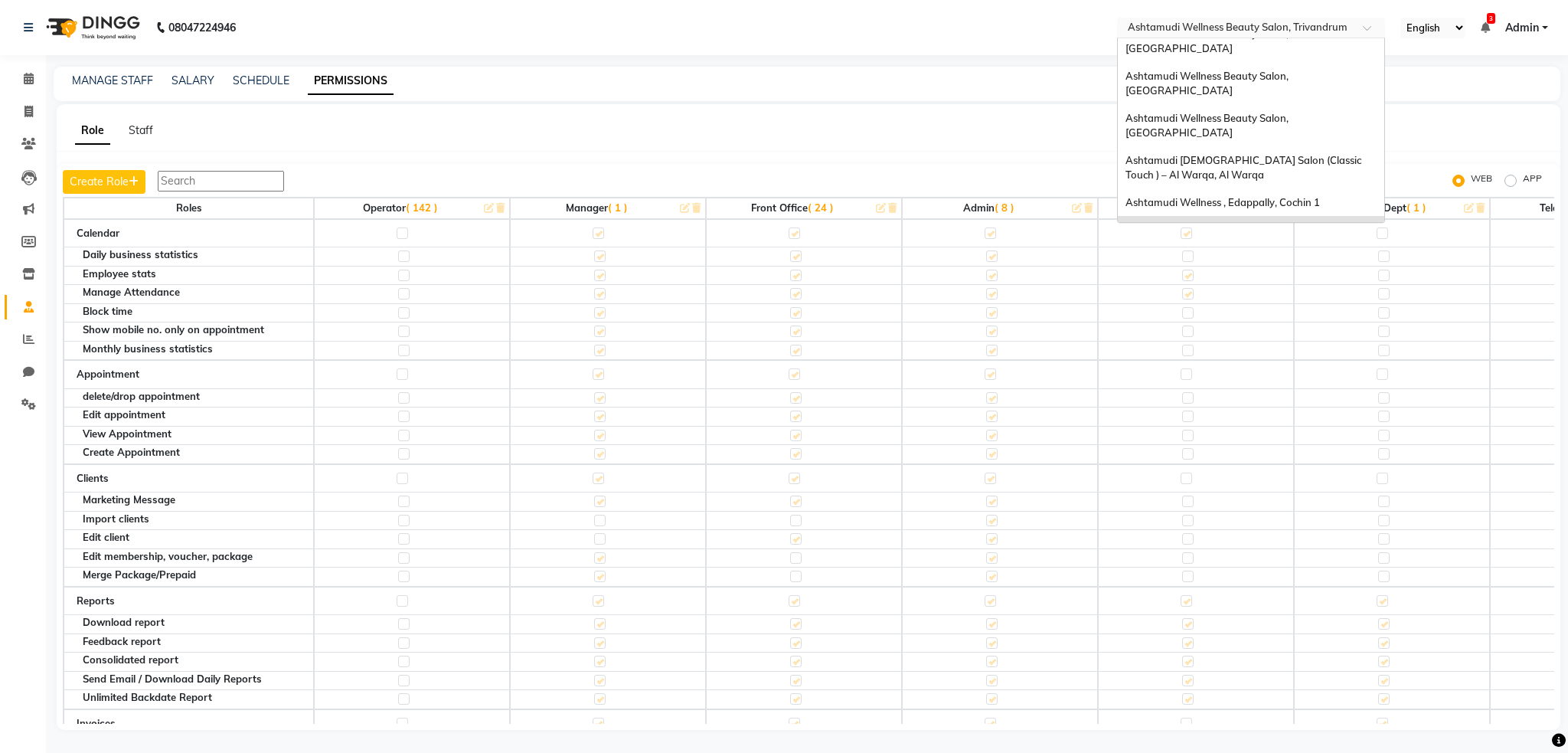
scroll to position [203, 0]
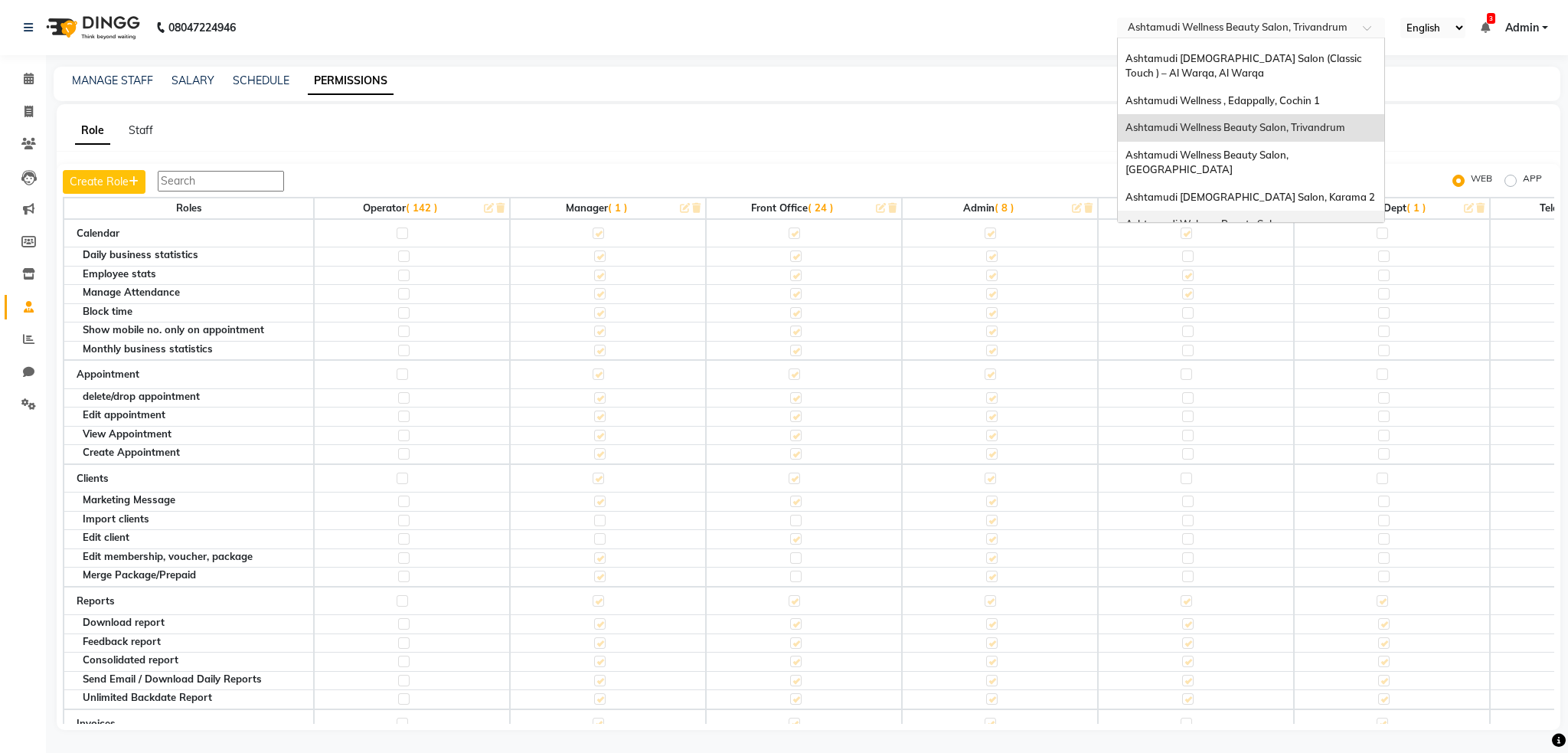
click at [1288, 217] on span "Ashtamudi Welness Beauty Salon, [GEOGRAPHIC_DATA]" at bounding box center [1206, 231] width 163 height 28
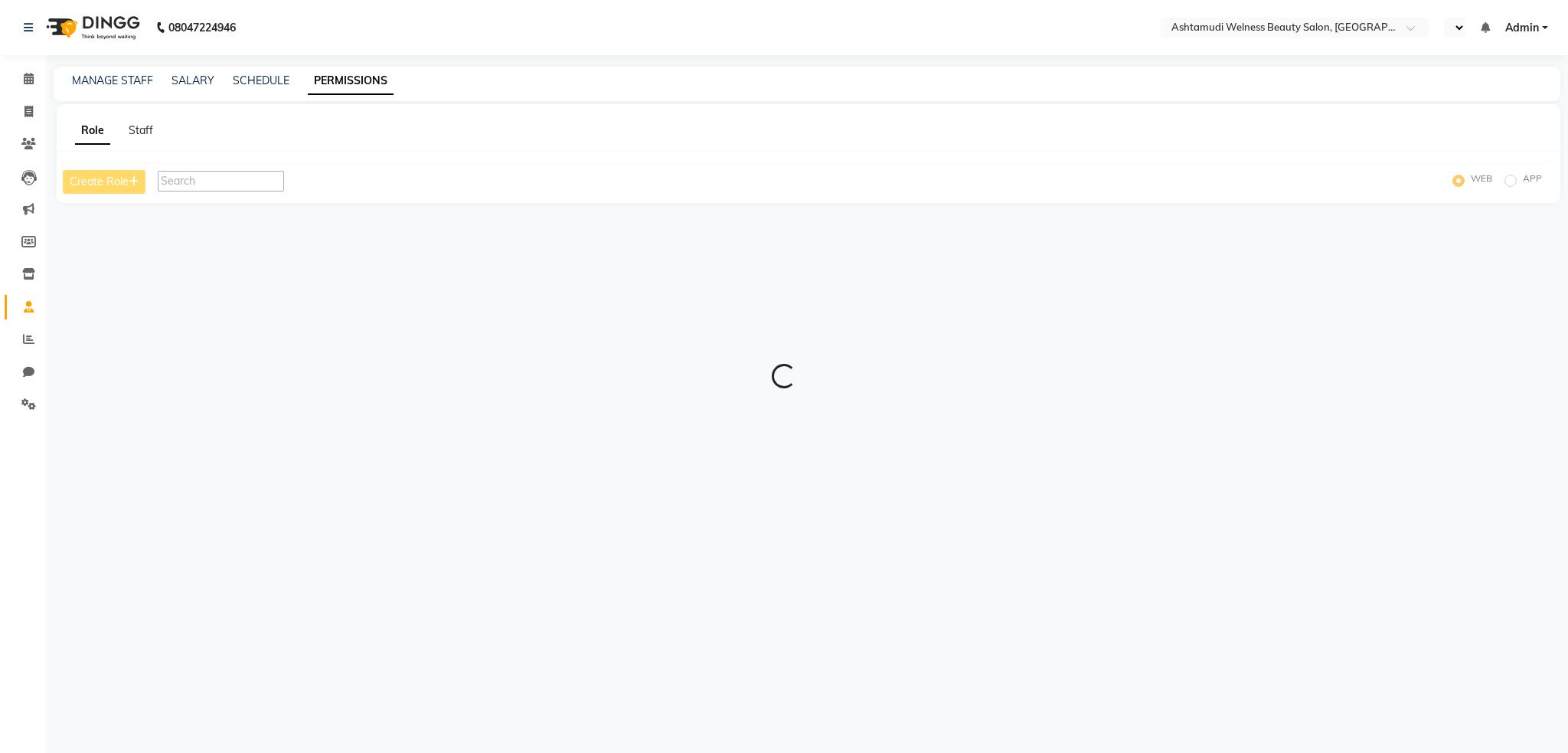
select select "en"
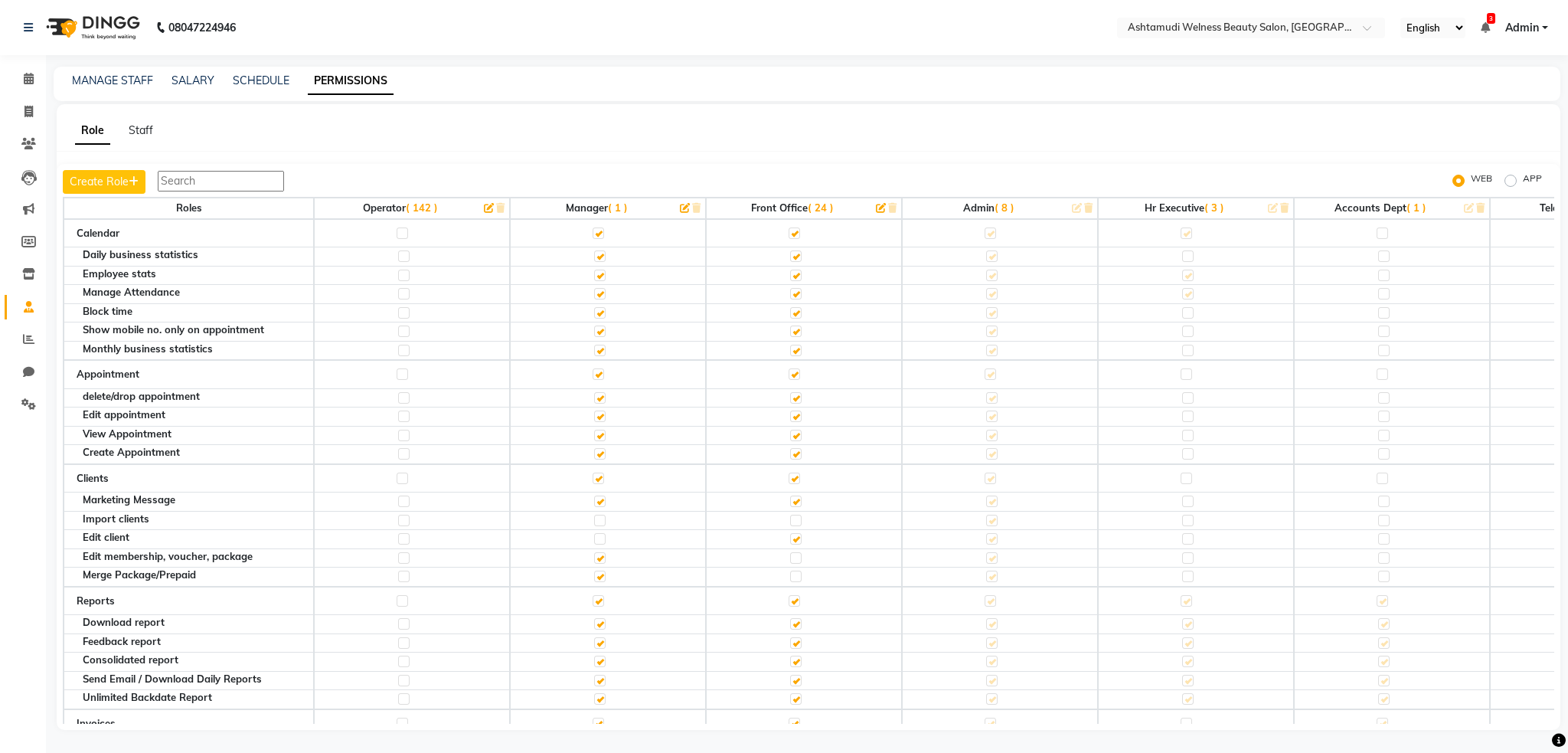
scroll to position [102, 0]
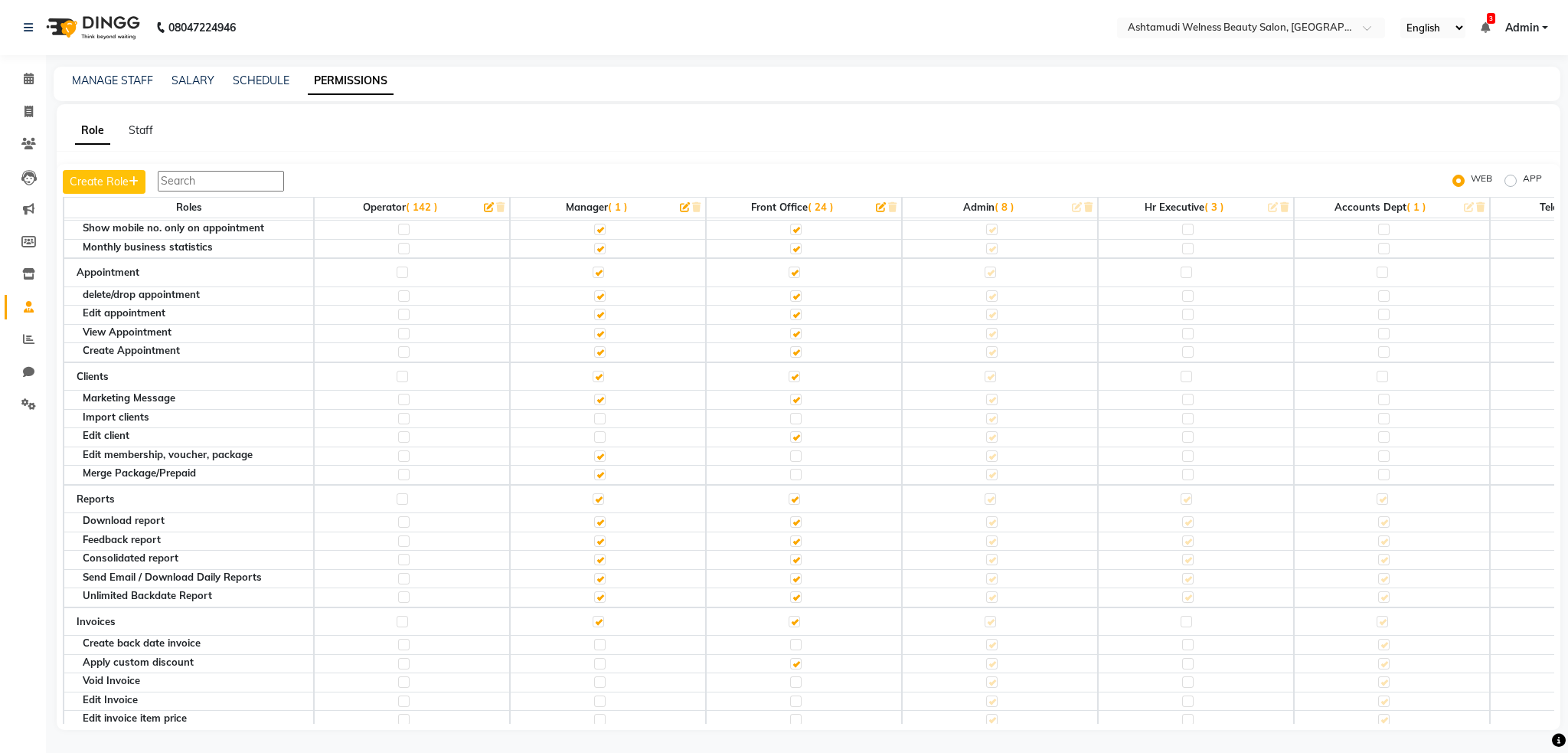
click at [794, 595] on label at bounding box center [795, 597] width 11 height 11
click at [794, 595] on input "checkbox" at bounding box center [794, 597] width 10 height 10
click at [959, 18] on nav "08047224946 Select Location × Ashtamudi Welness Beauty Salon, Chinnakkada Engli…" at bounding box center [784, 27] width 1568 height 55
click at [923, 15] on nav "08047224946 Select Location × Ashtamudi Welness Beauty Salon, Chinnakkada Engli…" at bounding box center [784, 27] width 1568 height 55
click at [1554, 28] on ul "English ENGLISH Español العربية मराठी हिंदी ગુજરાતી தமிழ் 中文 3 Notifications no…" at bounding box center [1474, 28] width 163 height 21
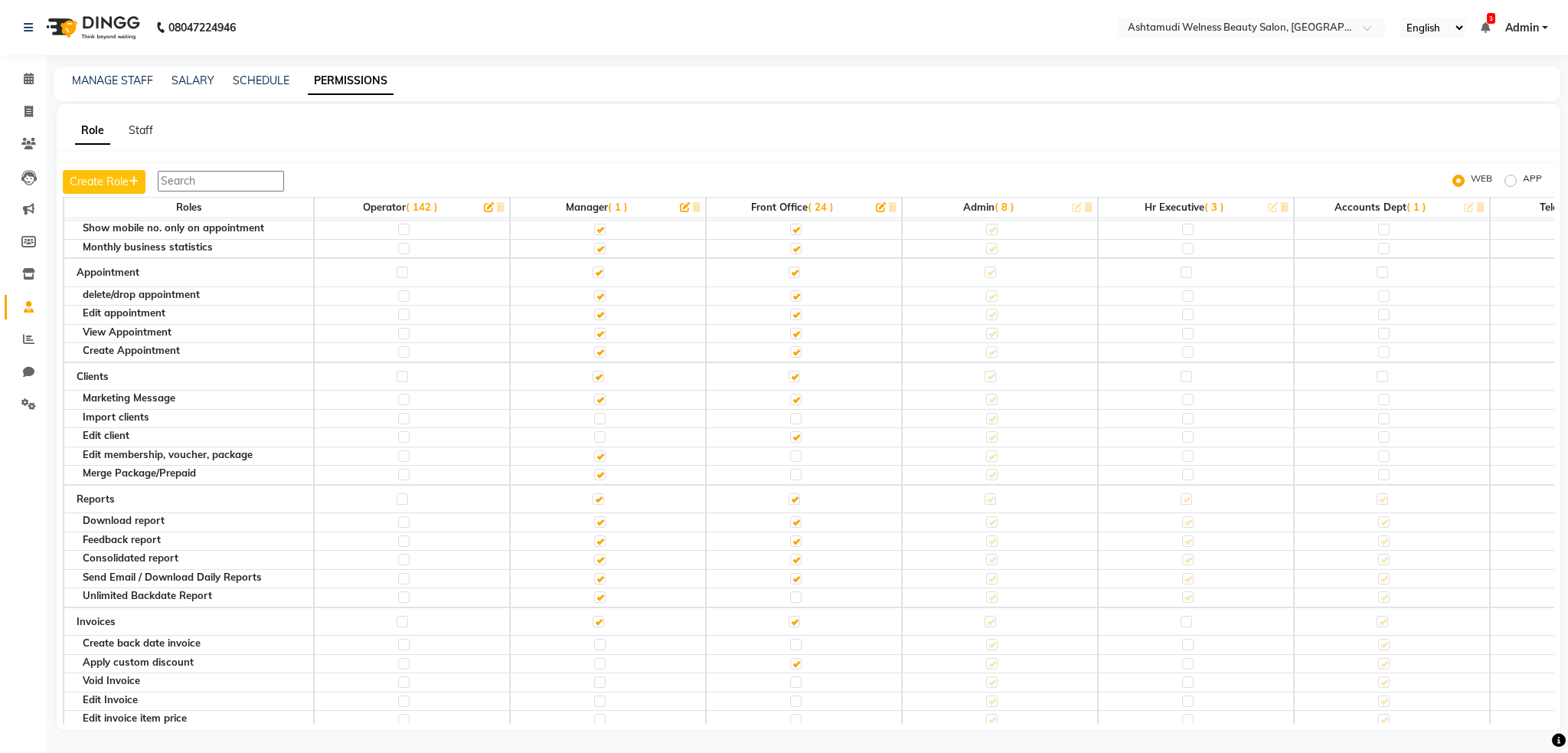
click at [1538, 31] on span "Admin" at bounding box center [1522, 28] width 34 height 16
click at [1489, 101] on link "Sign out" at bounding box center [1469, 105] width 140 height 24
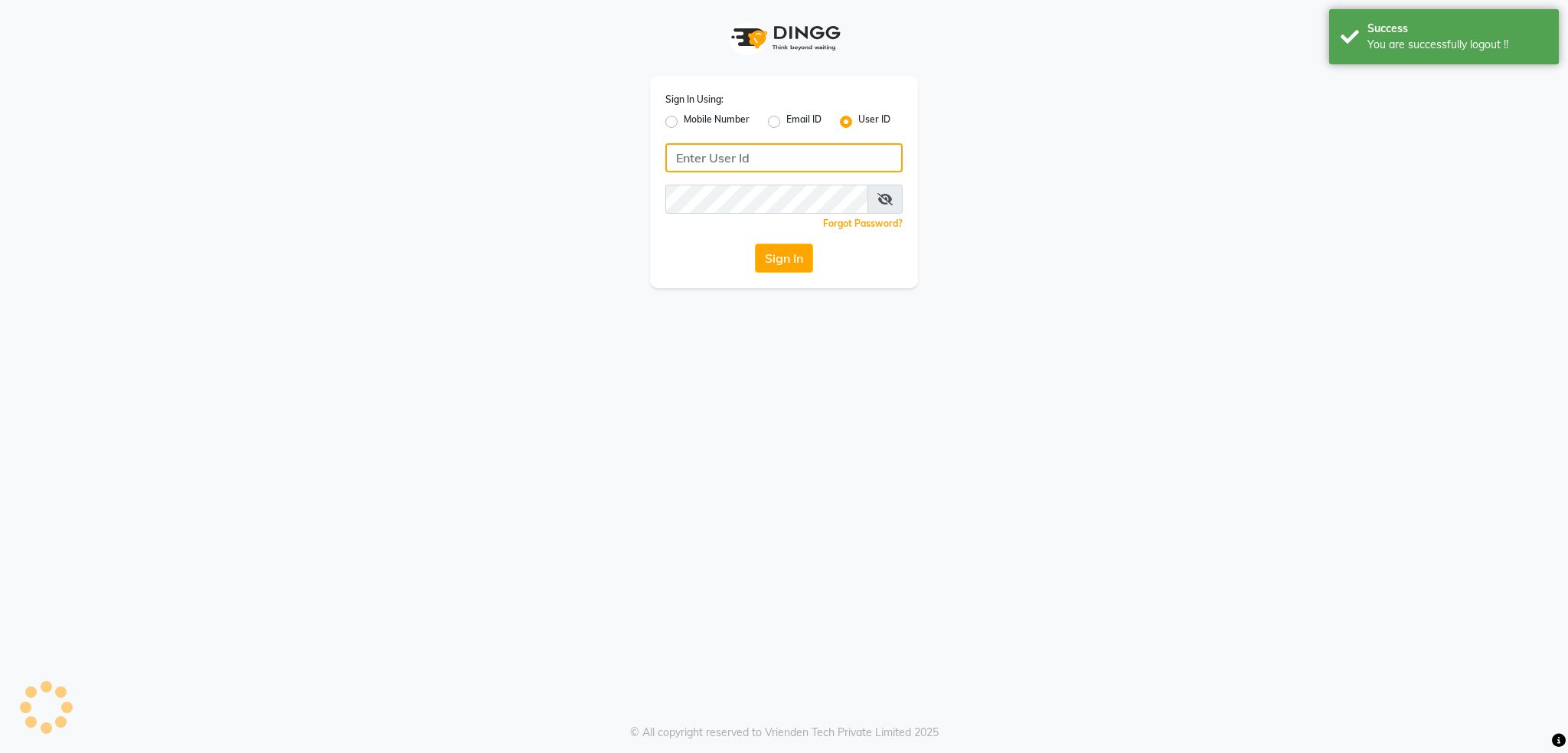
type input "502586105"
click at [678, 122] on div "Mobile Number" at bounding box center [707, 121] width 85 height 18
click at [684, 124] on label "Mobile Number" at bounding box center [716, 121] width 65 height 18
click at [684, 122] on input "Mobile Number" at bounding box center [688, 117] width 10 height 10
radio input "true"
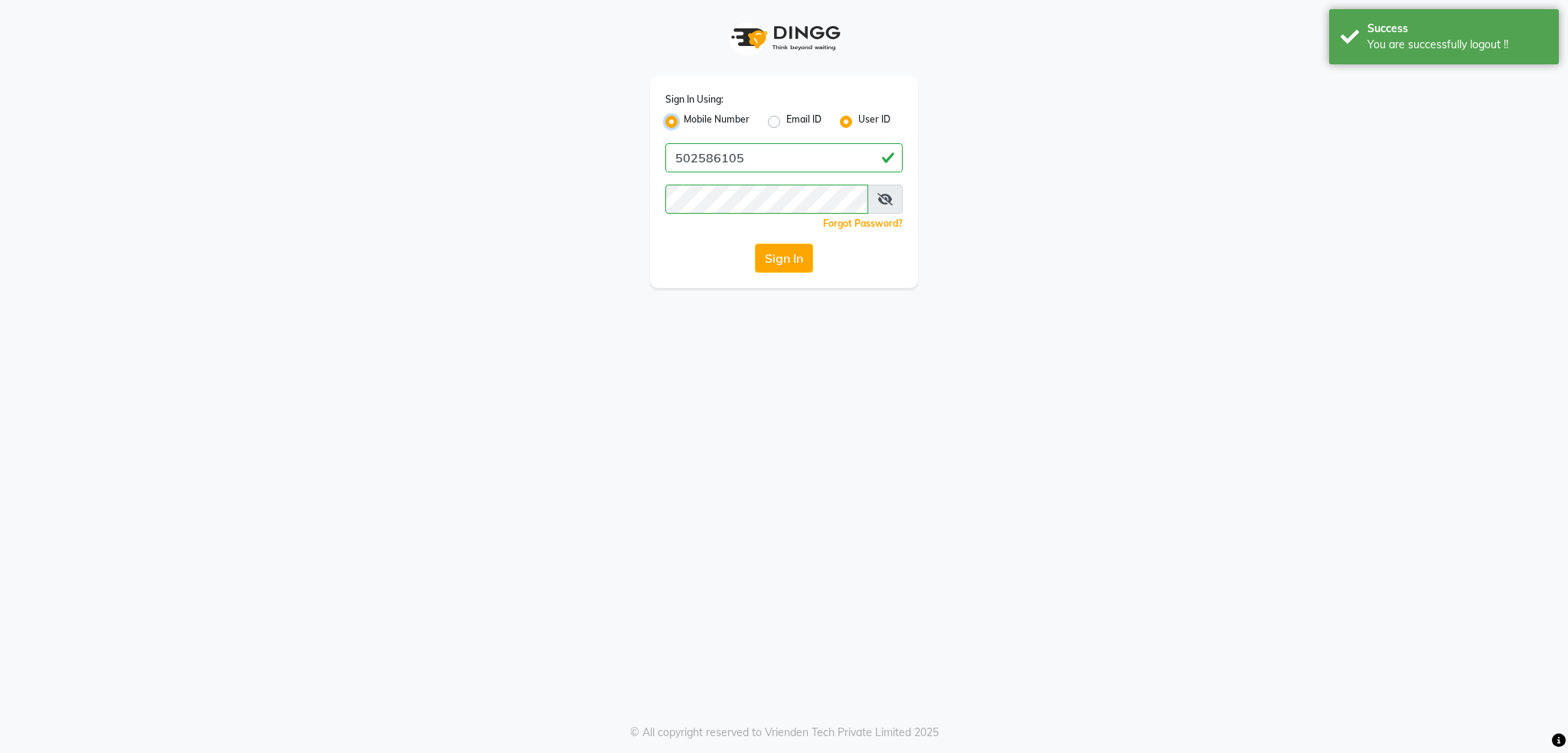
radio input "false"
click at [692, 166] on div "Country Code × +91" at bounding box center [692, 158] width 51 height 28
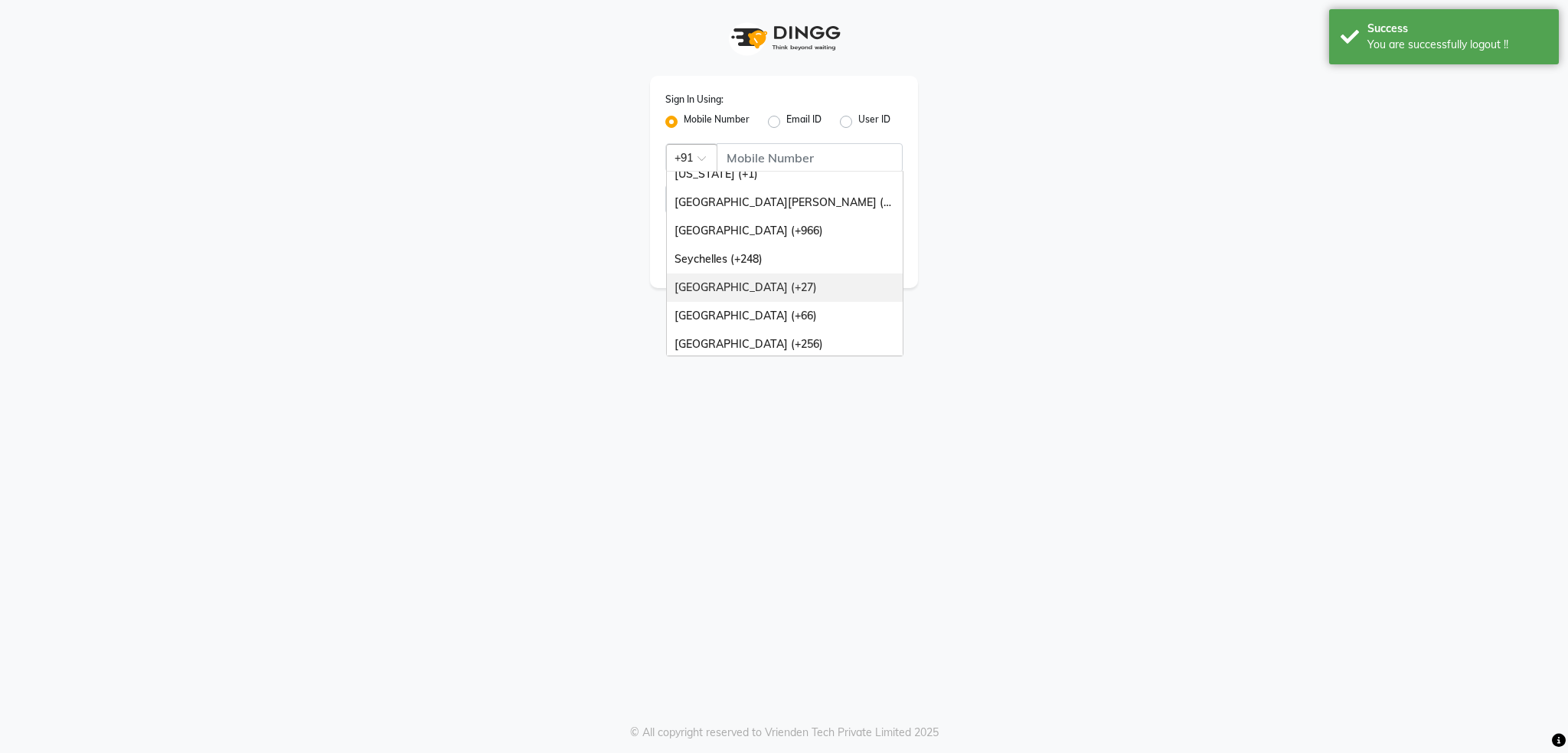
scroll to position [383, 0]
click at [745, 307] on div "United Arab Emirates (+971)" at bounding box center [785, 312] width 235 height 28
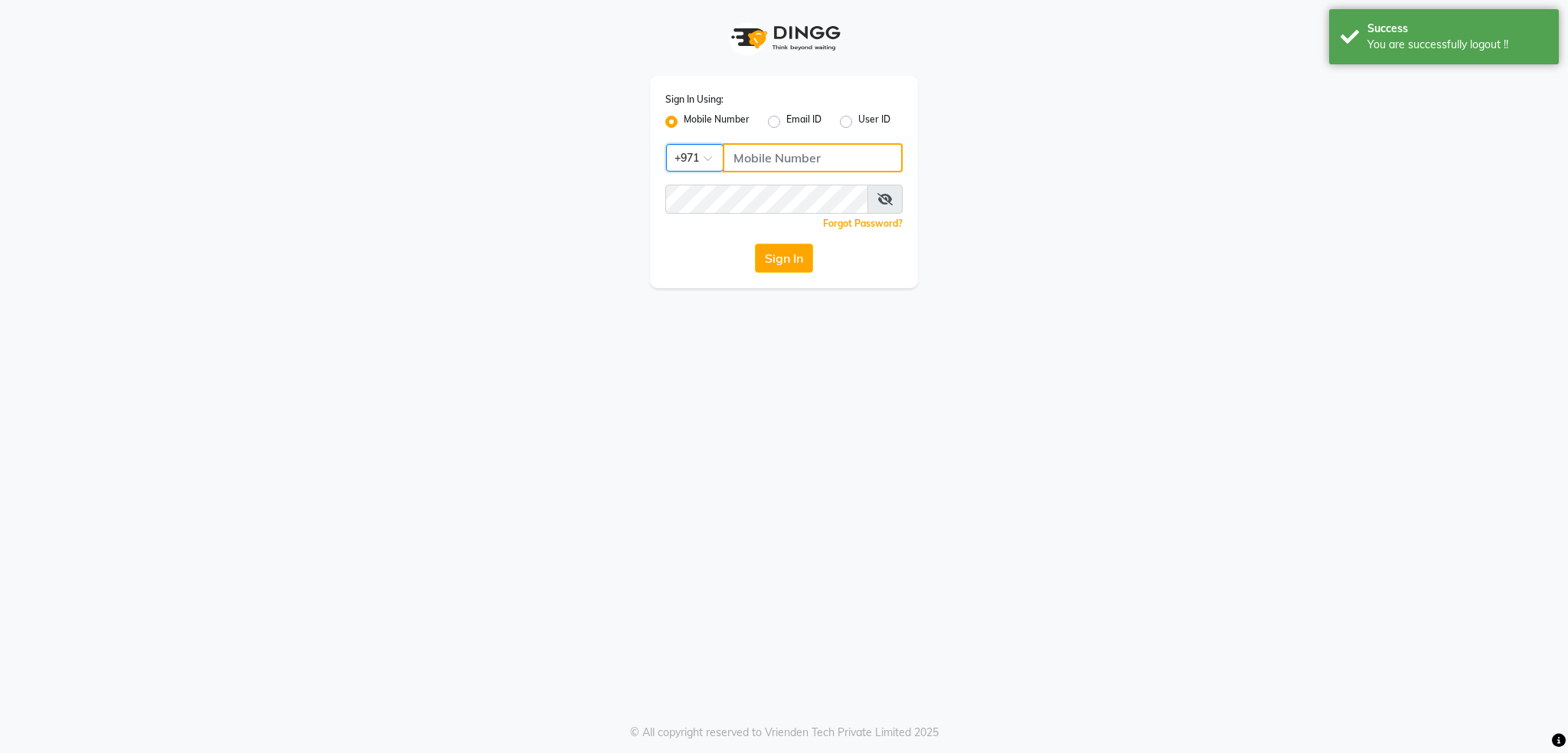
click at [797, 154] on input "Username" at bounding box center [813, 157] width 180 height 29
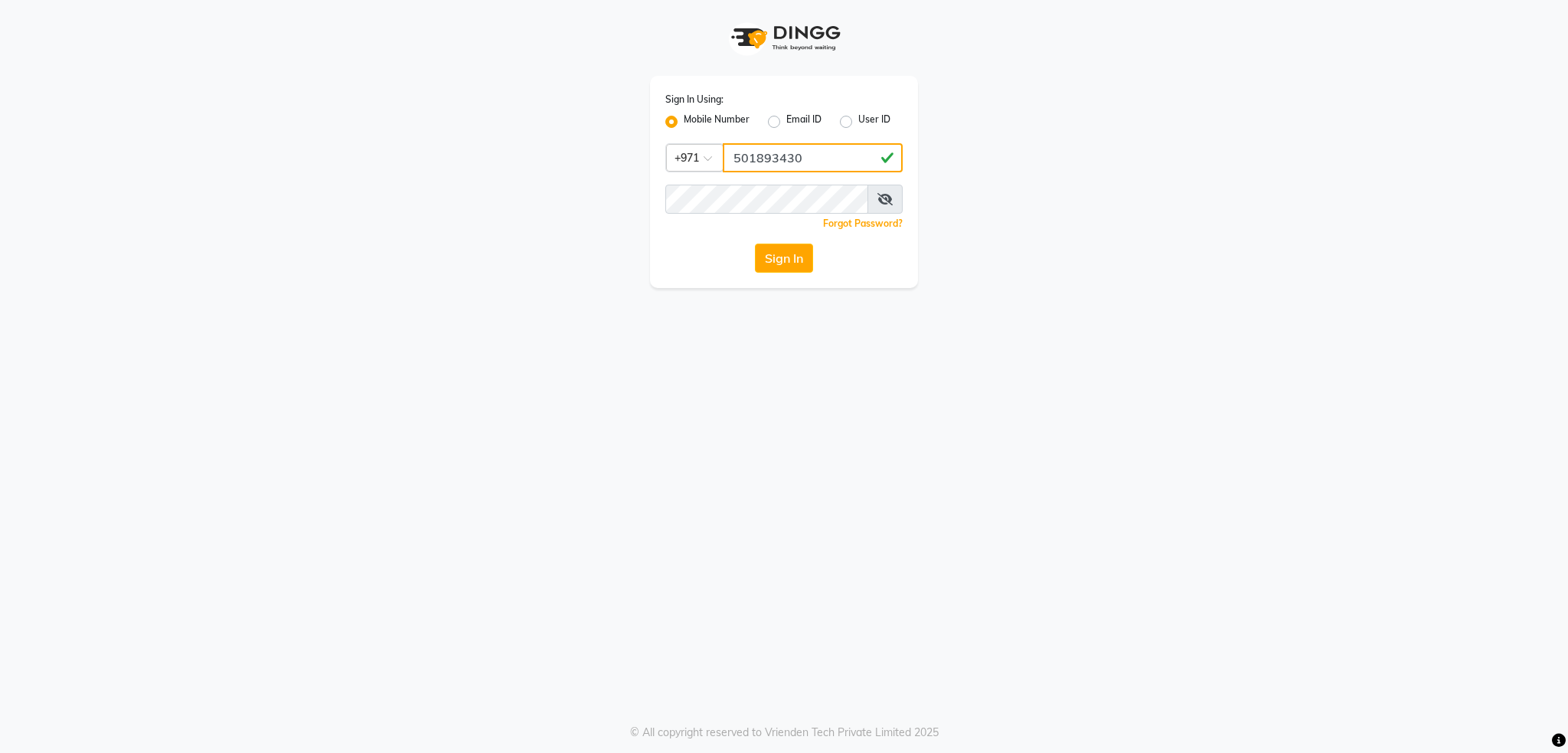
type input "501893430"
click at [706, 366] on div "Sign In Using: Mobile Number Email ID User ID Country Code × +971 501893430 Rem…" at bounding box center [784, 376] width 1568 height 753
click at [793, 269] on button "Sign In" at bounding box center [783, 257] width 58 height 29
